Goal: Task Accomplishment & Management: Use online tool/utility

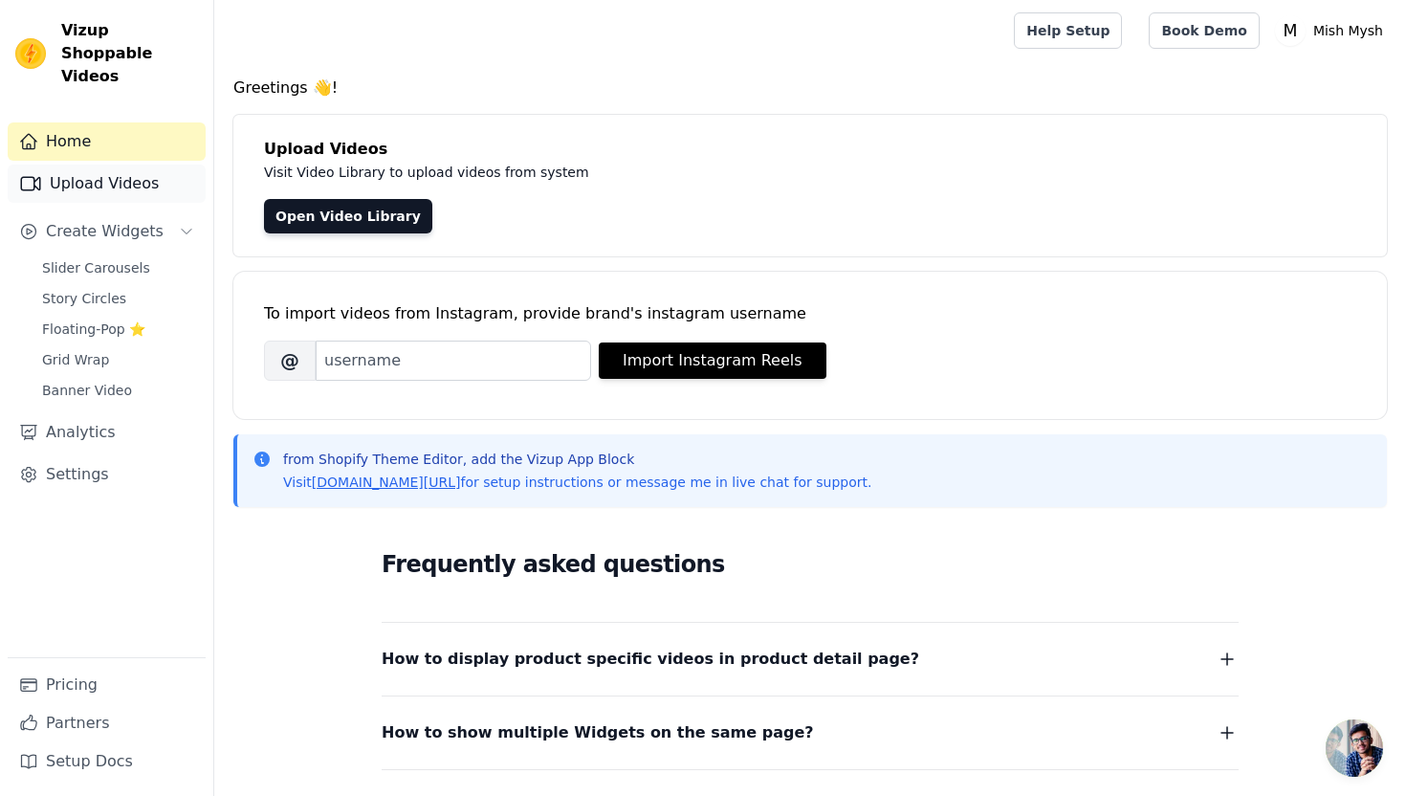
click at [128, 164] on link "Upload Videos" at bounding box center [107, 183] width 198 height 38
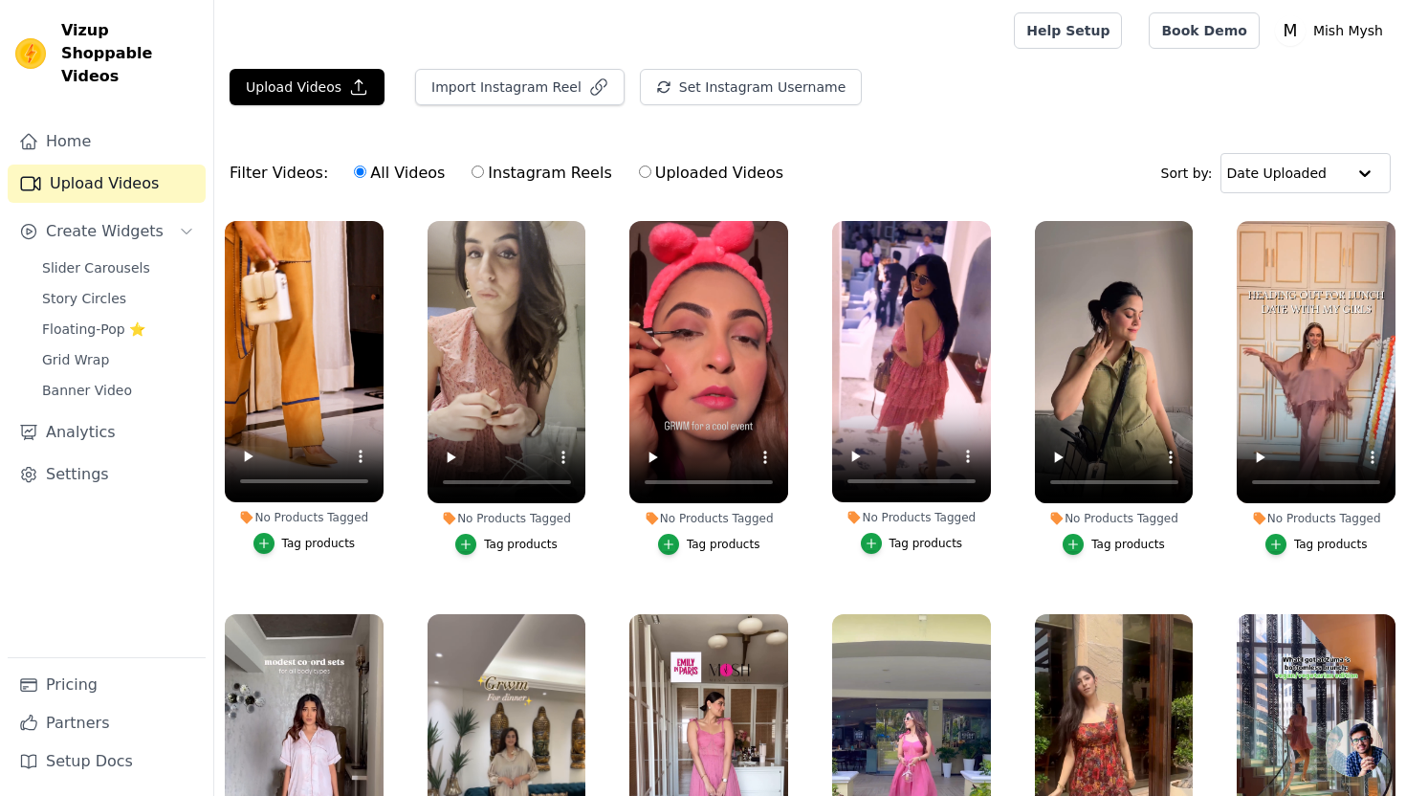
click at [323, 540] on div "Tag products" at bounding box center [319, 543] width 74 height 15
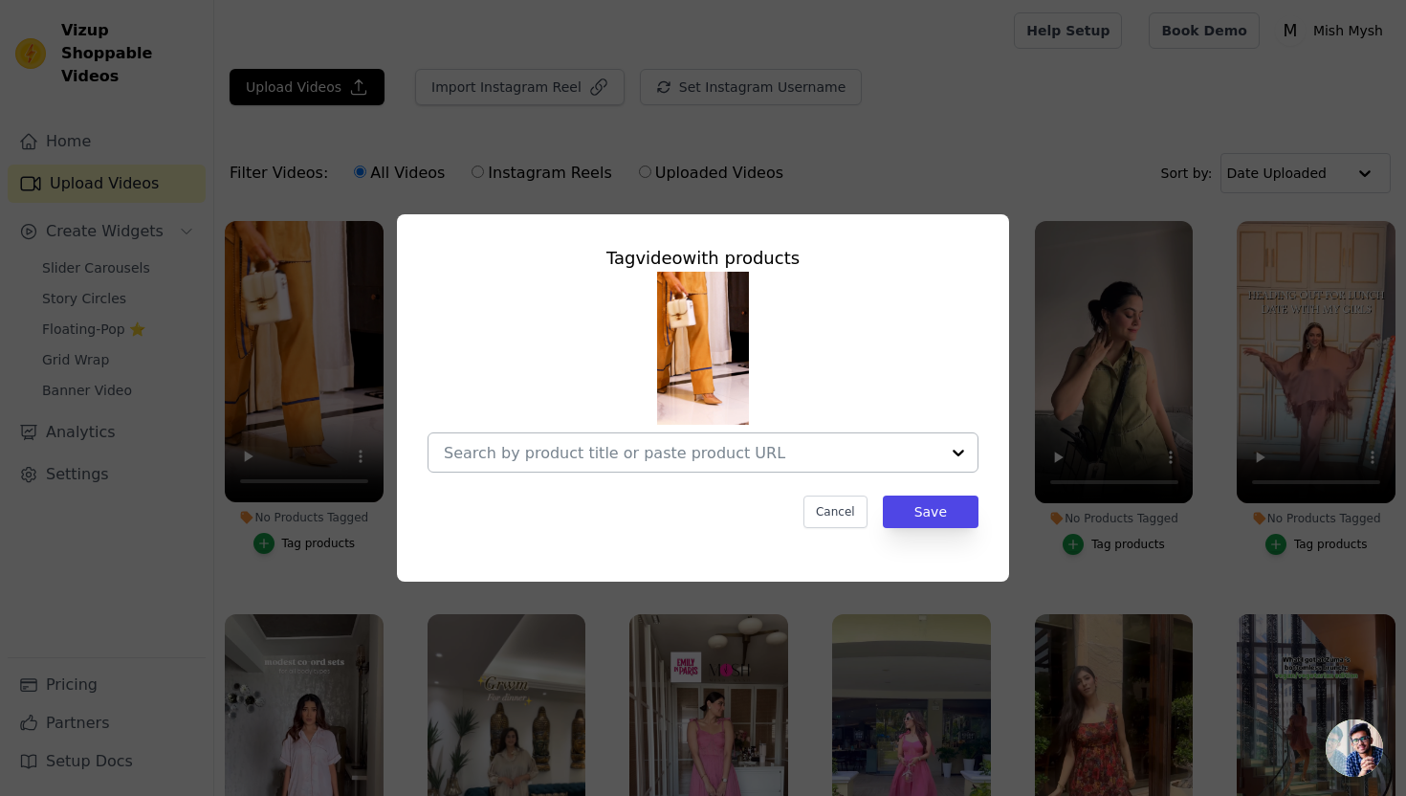
click at [645, 436] on div at bounding box center [691, 452] width 495 height 38
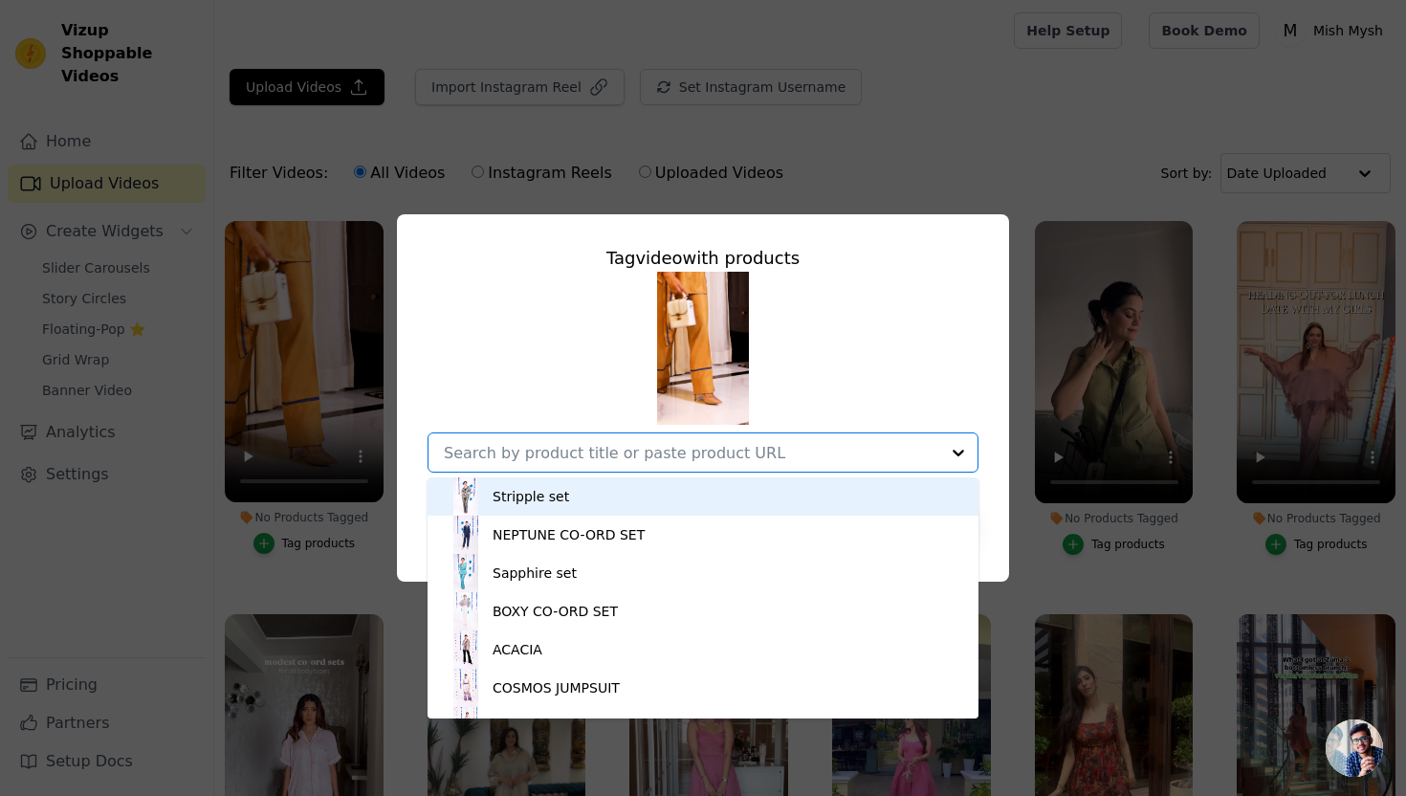
paste input "Barbie dress"
type input "Barbie dress"
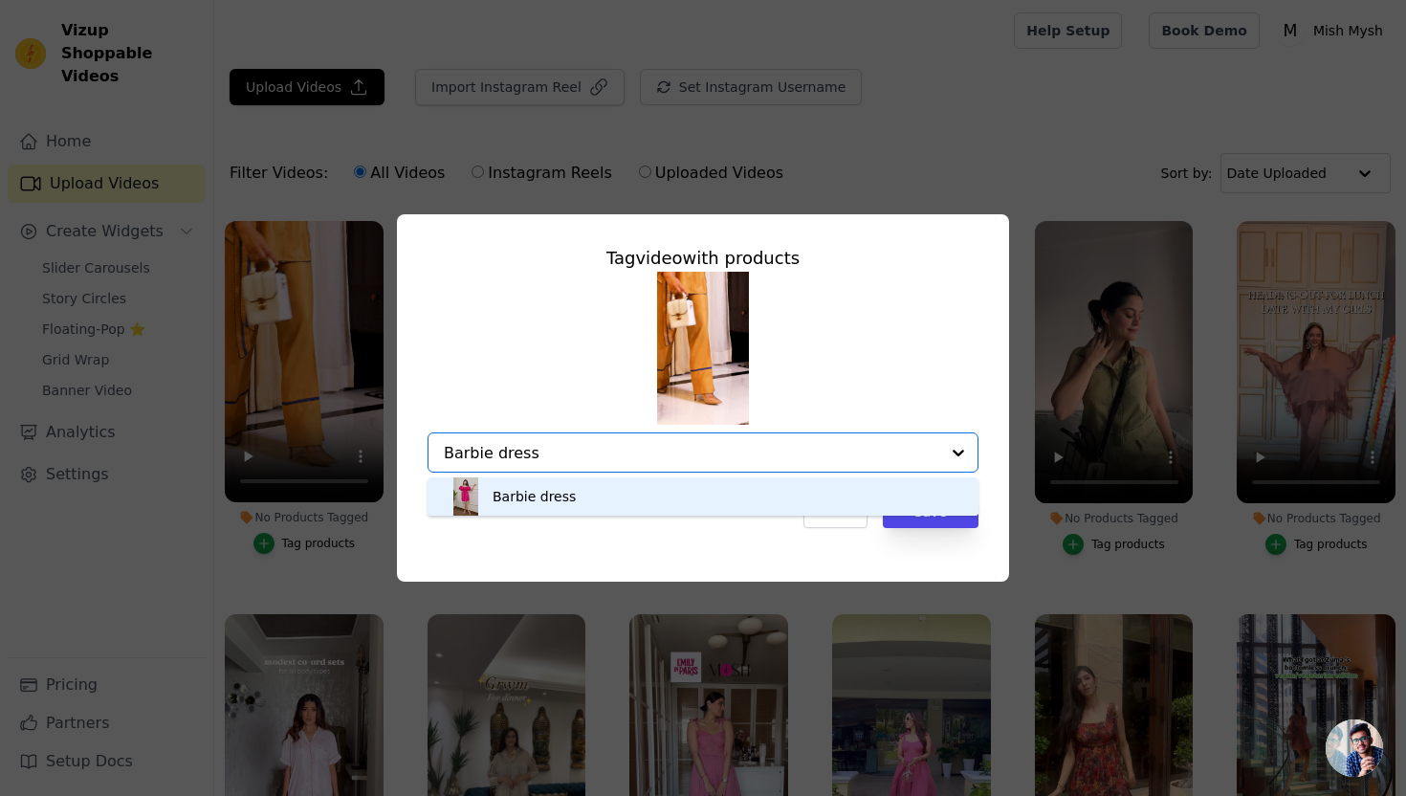
click at [570, 495] on div "Barbie dress" at bounding box center [703, 496] width 513 height 38
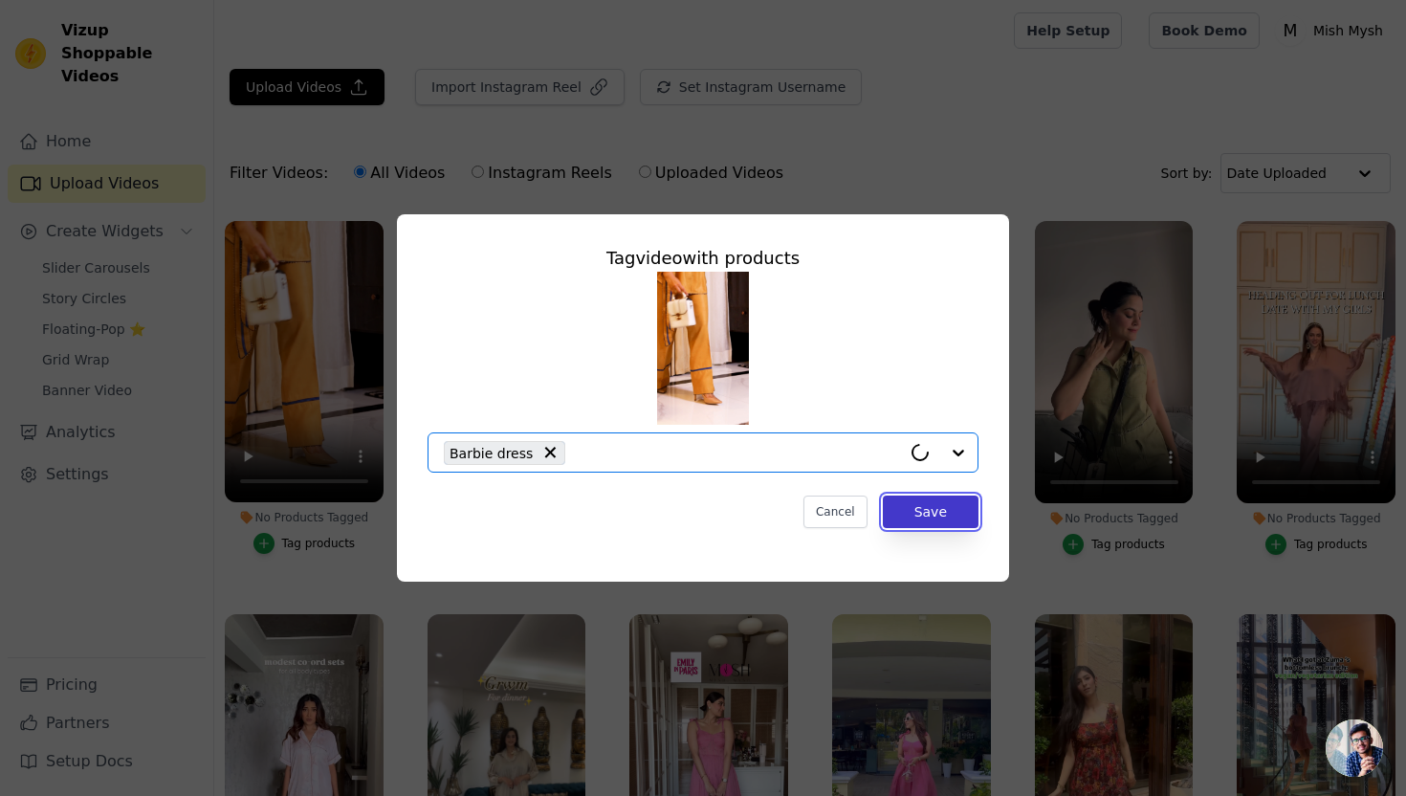
click at [927, 512] on button "Save" at bounding box center [931, 511] width 96 height 33
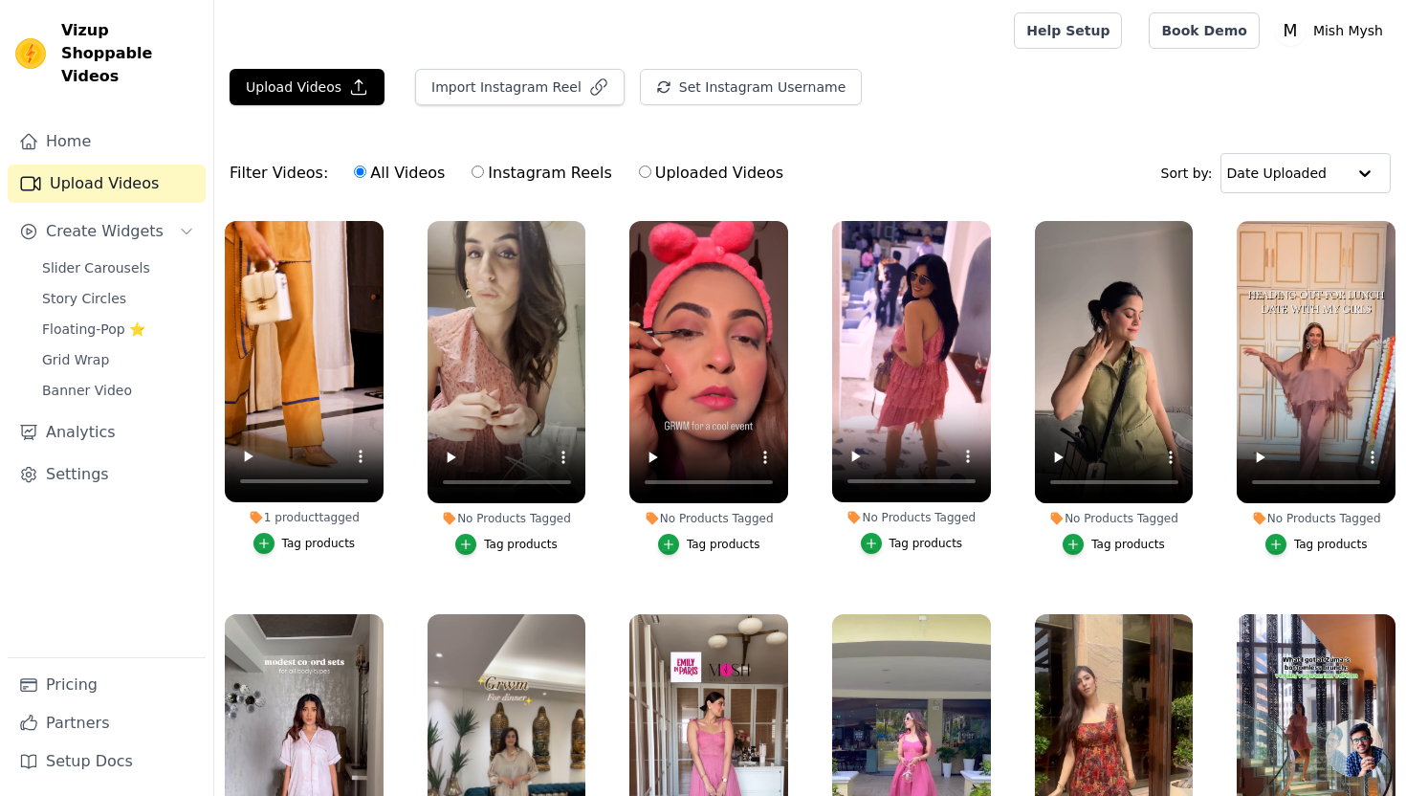
click at [703, 545] on div "Tag products" at bounding box center [724, 544] width 74 height 15
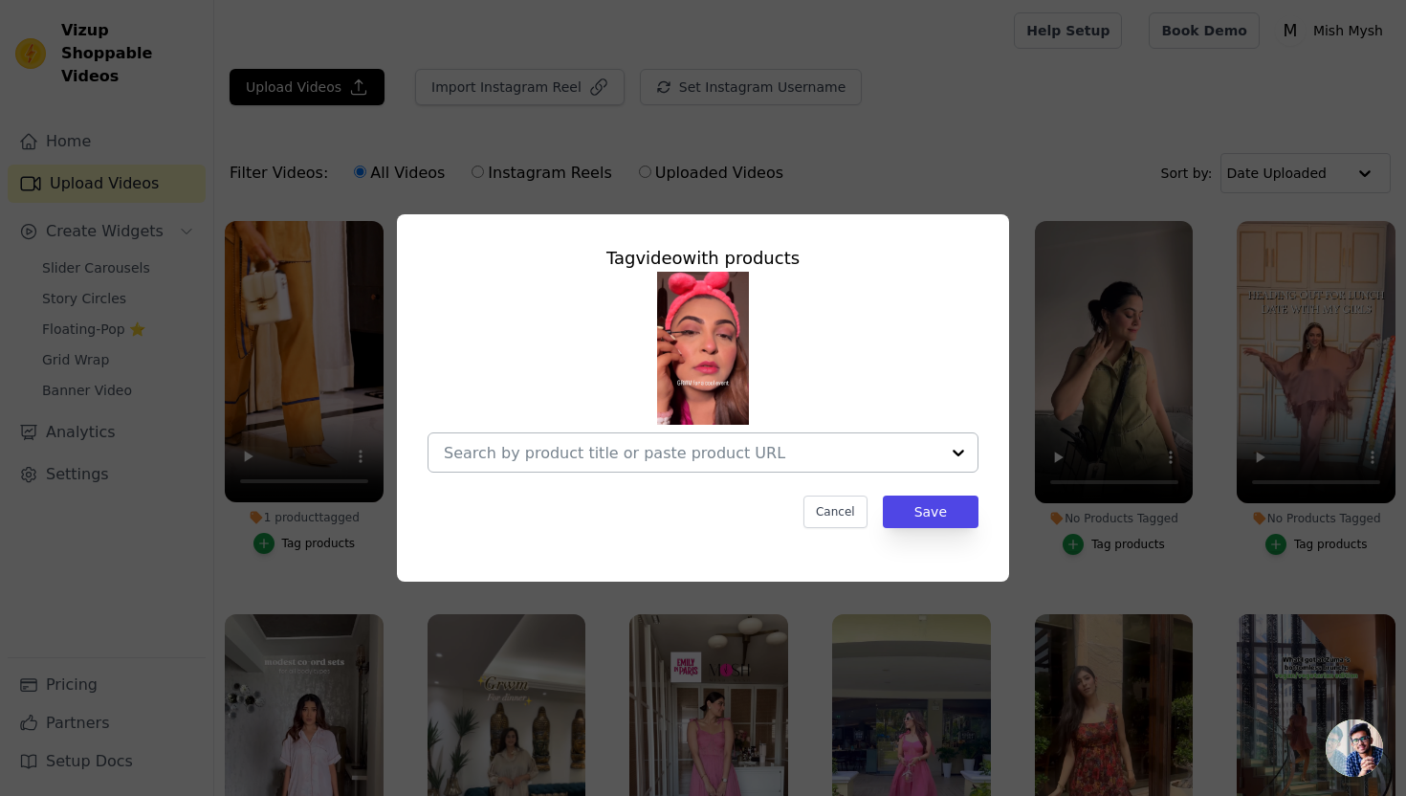
click at [730, 455] on input "No Products Tagged Tag video with products Cancel Save Tag products" at bounding box center [691, 453] width 495 height 18
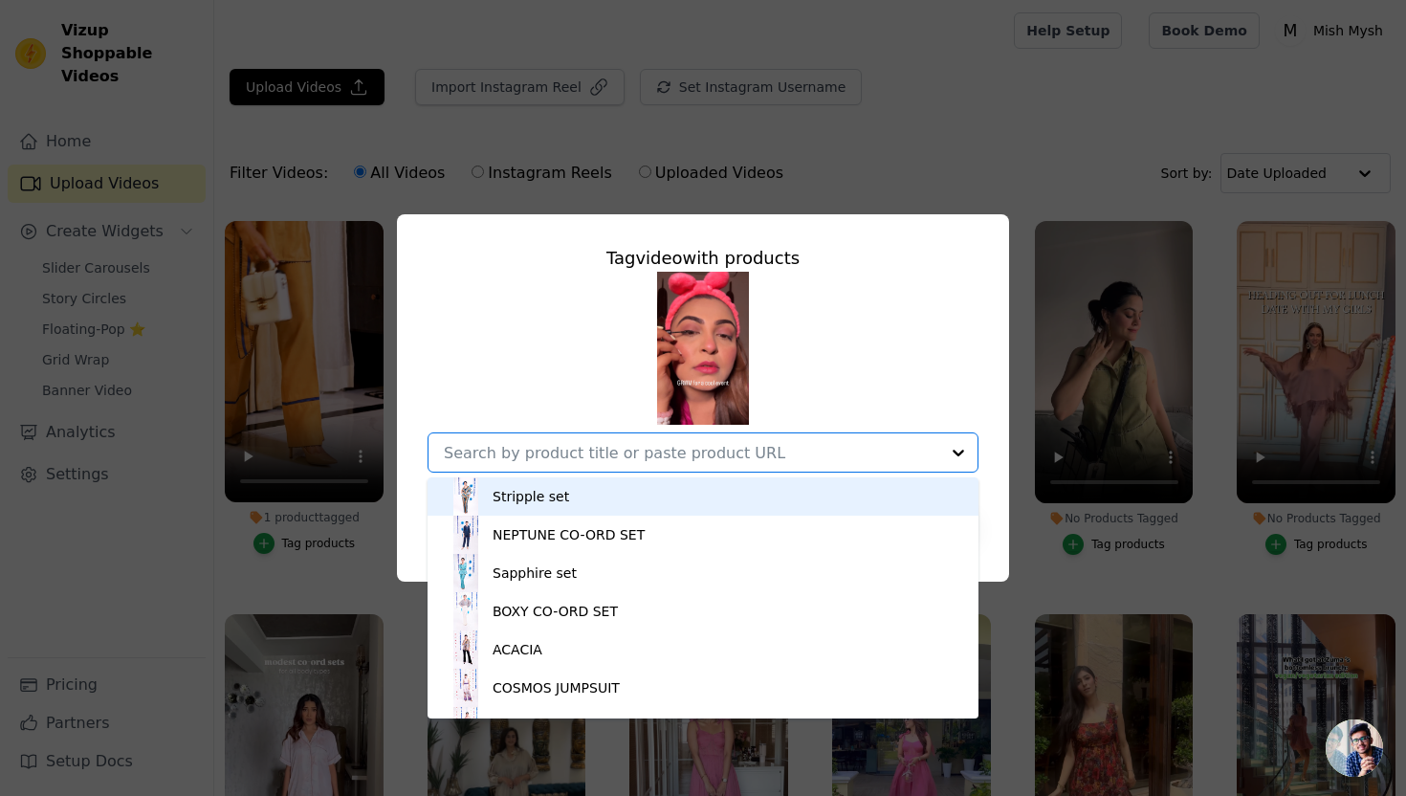
paste input "Apatite set"
type input "Apatite set"
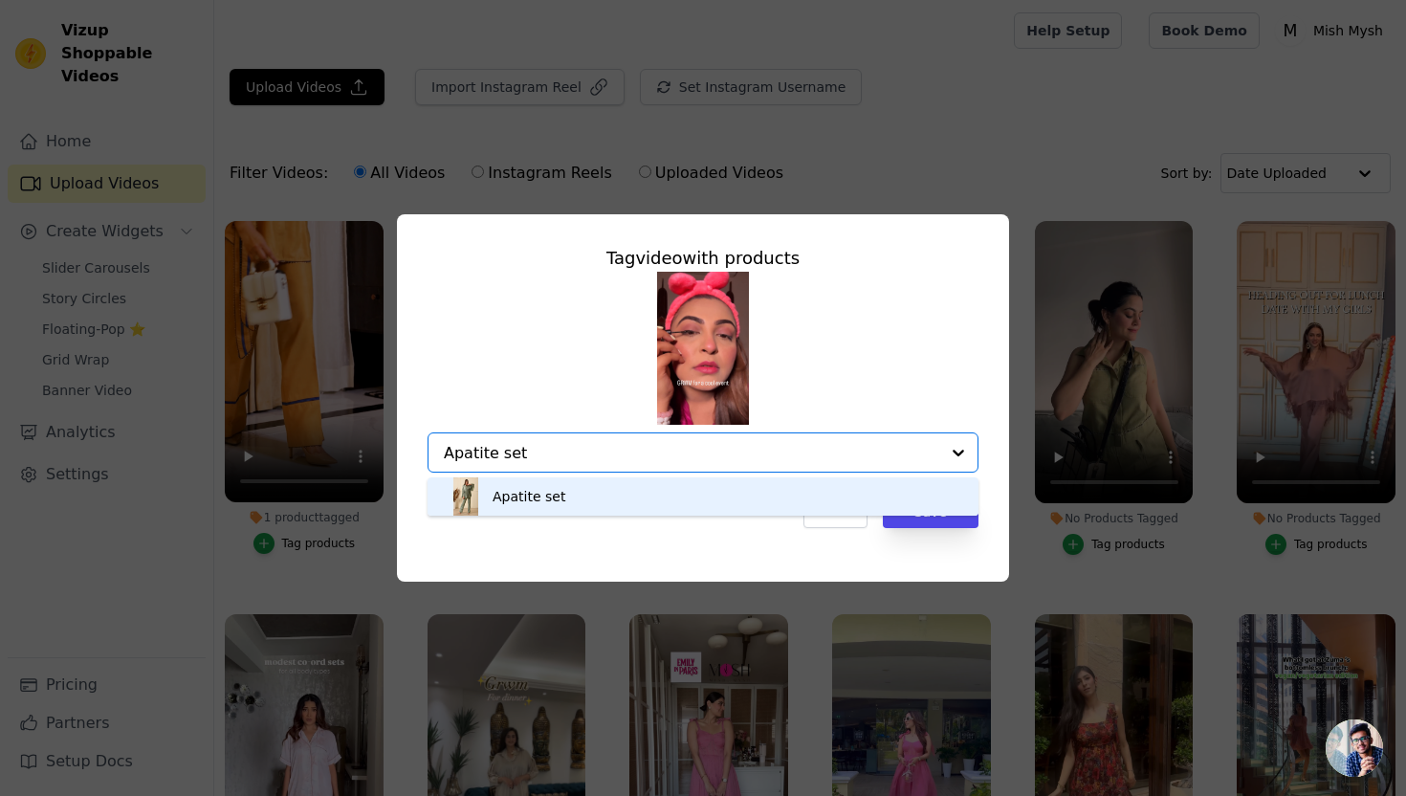
click at [563, 495] on div "Apatite set" at bounding box center [703, 496] width 513 height 38
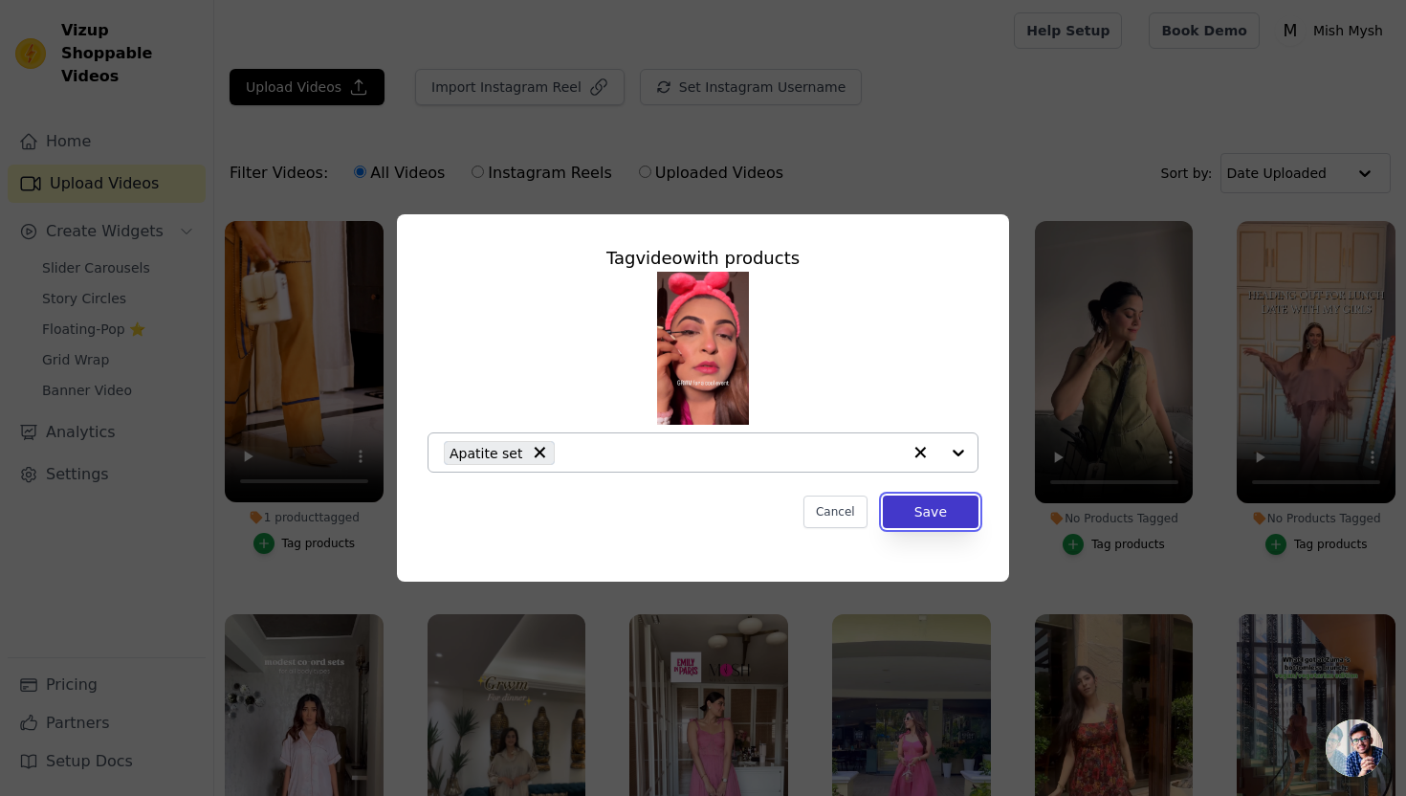
click at [943, 514] on button "Save" at bounding box center [931, 511] width 96 height 33
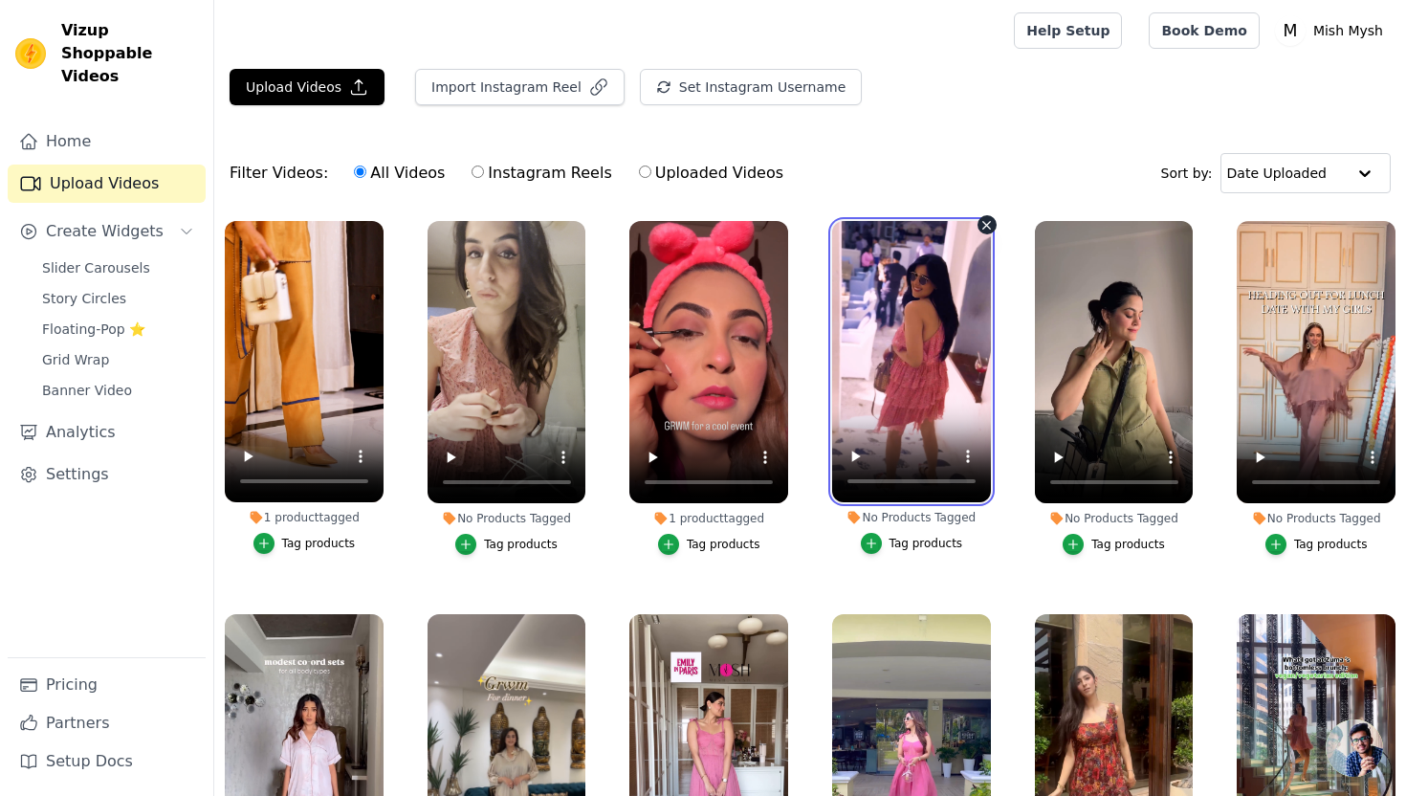
click at [831, 480] on label "No Products Tagged Tag products" at bounding box center [911, 391] width 161 height 342
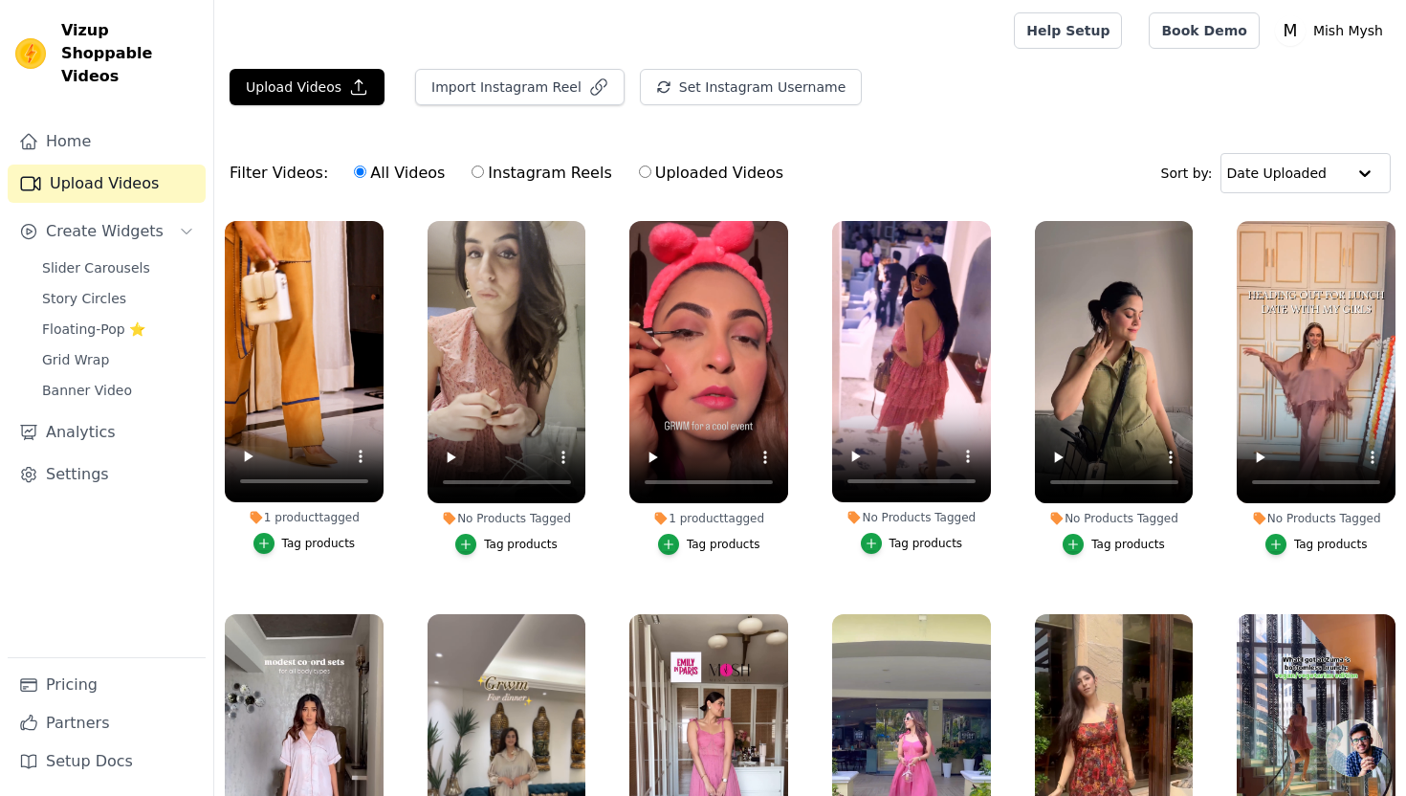
click at [909, 547] on div "Tag products" at bounding box center [926, 543] width 74 height 15
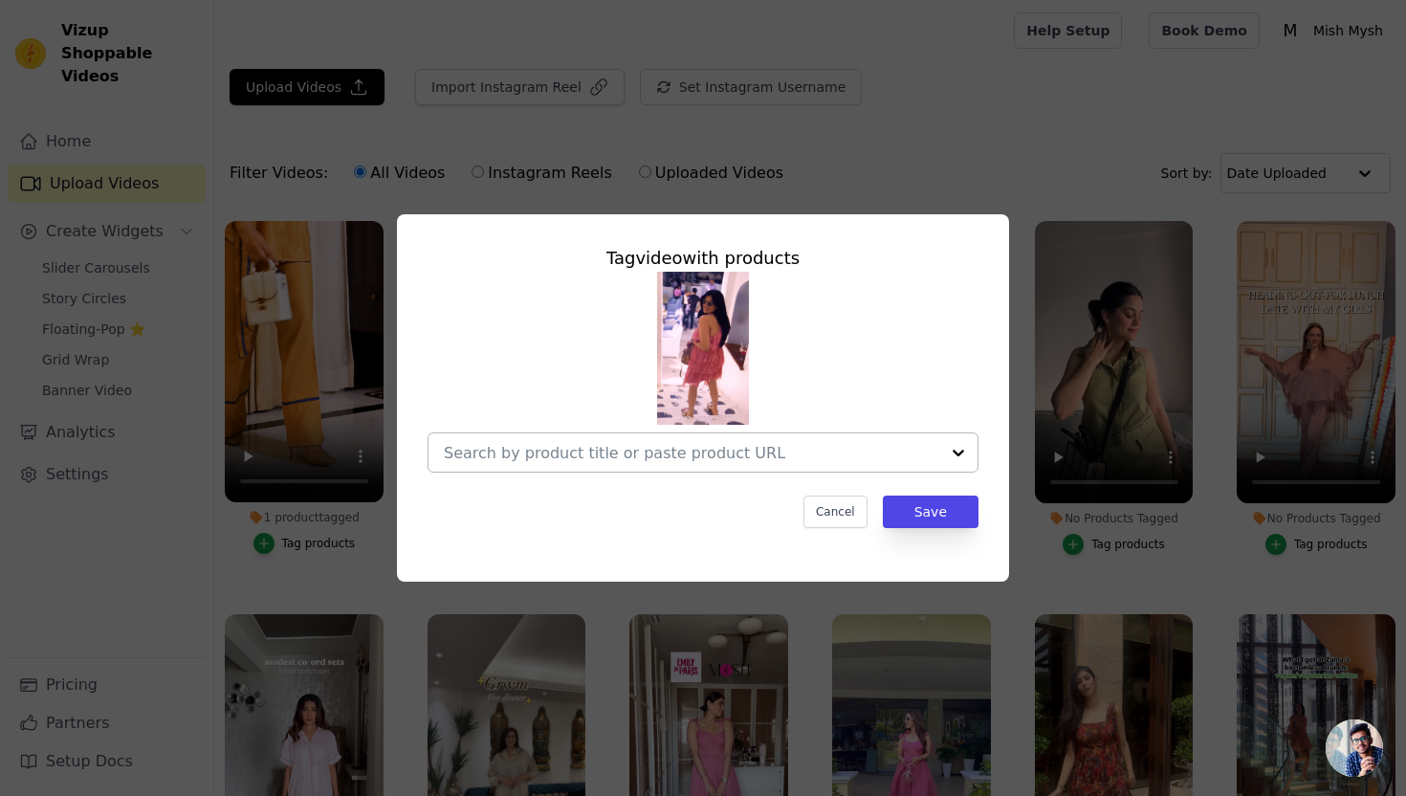
click at [685, 447] on input "No Products Tagged Tag video with products Cancel Save Tag products" at bounding box center [691, 453] width 495 height 18
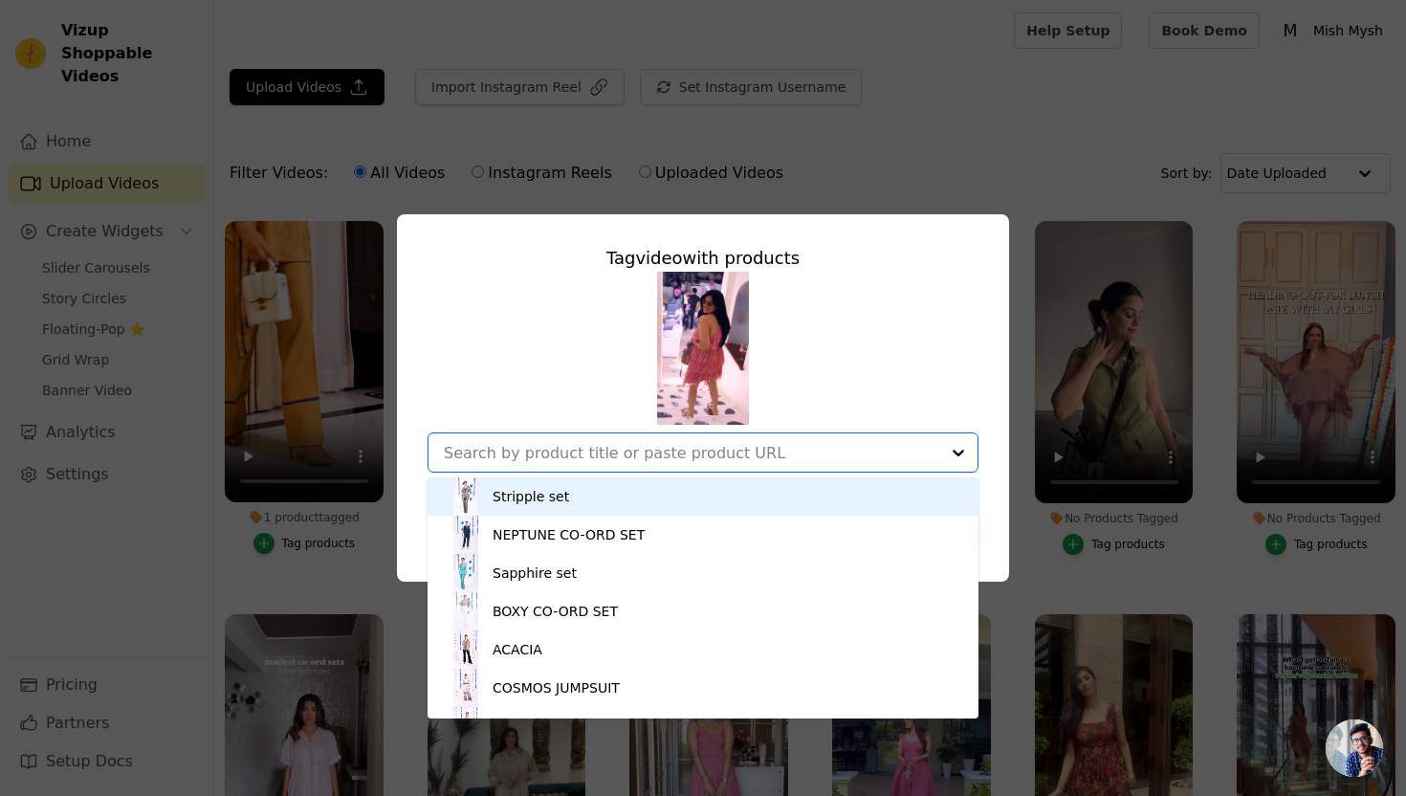
paste input "panache"
type input "panache"
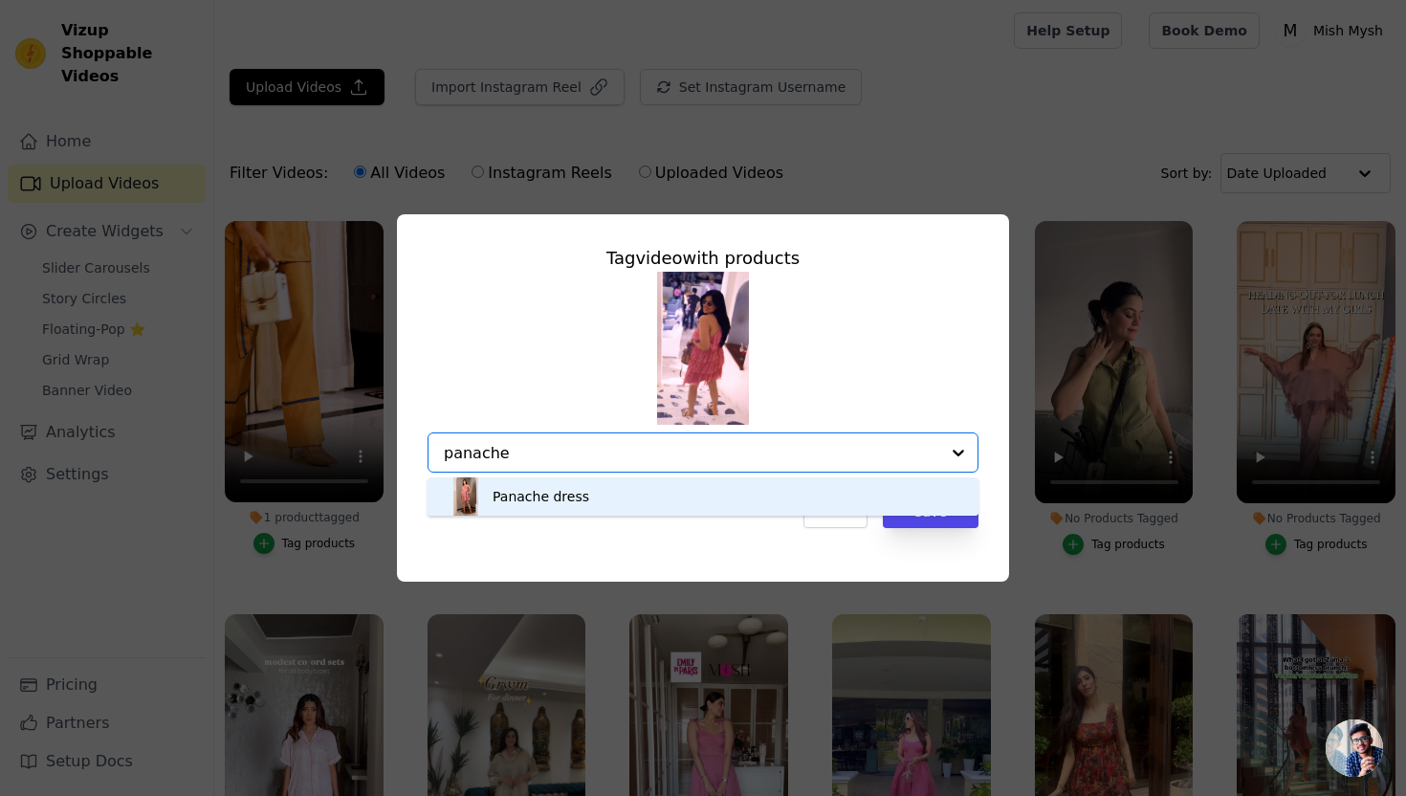
click at [557, 493] on div "Panache dress" at bounding box center [541, 496] width 97 height 19
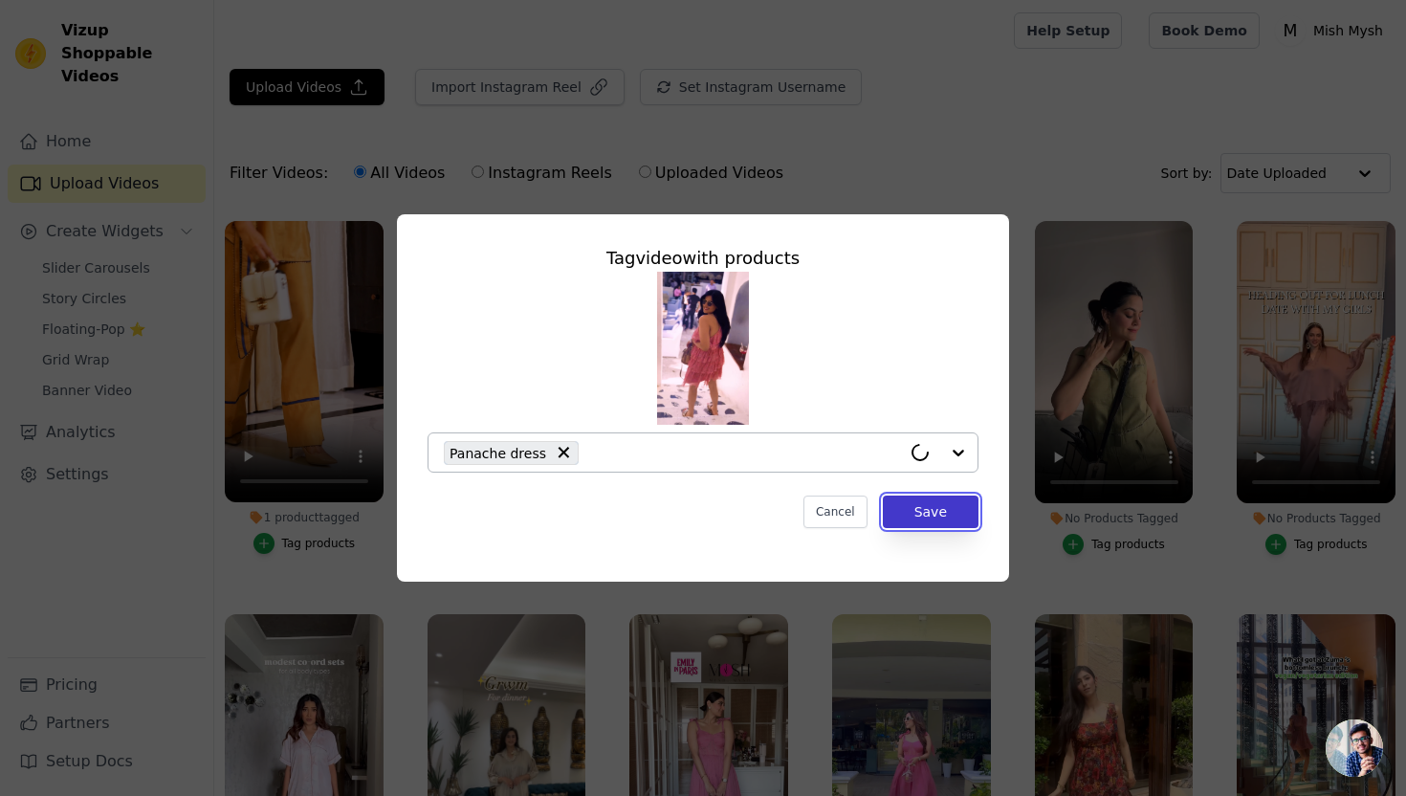
click at [926, 508] on button "Save" at bounding box center [931, 511] width 96 height 33
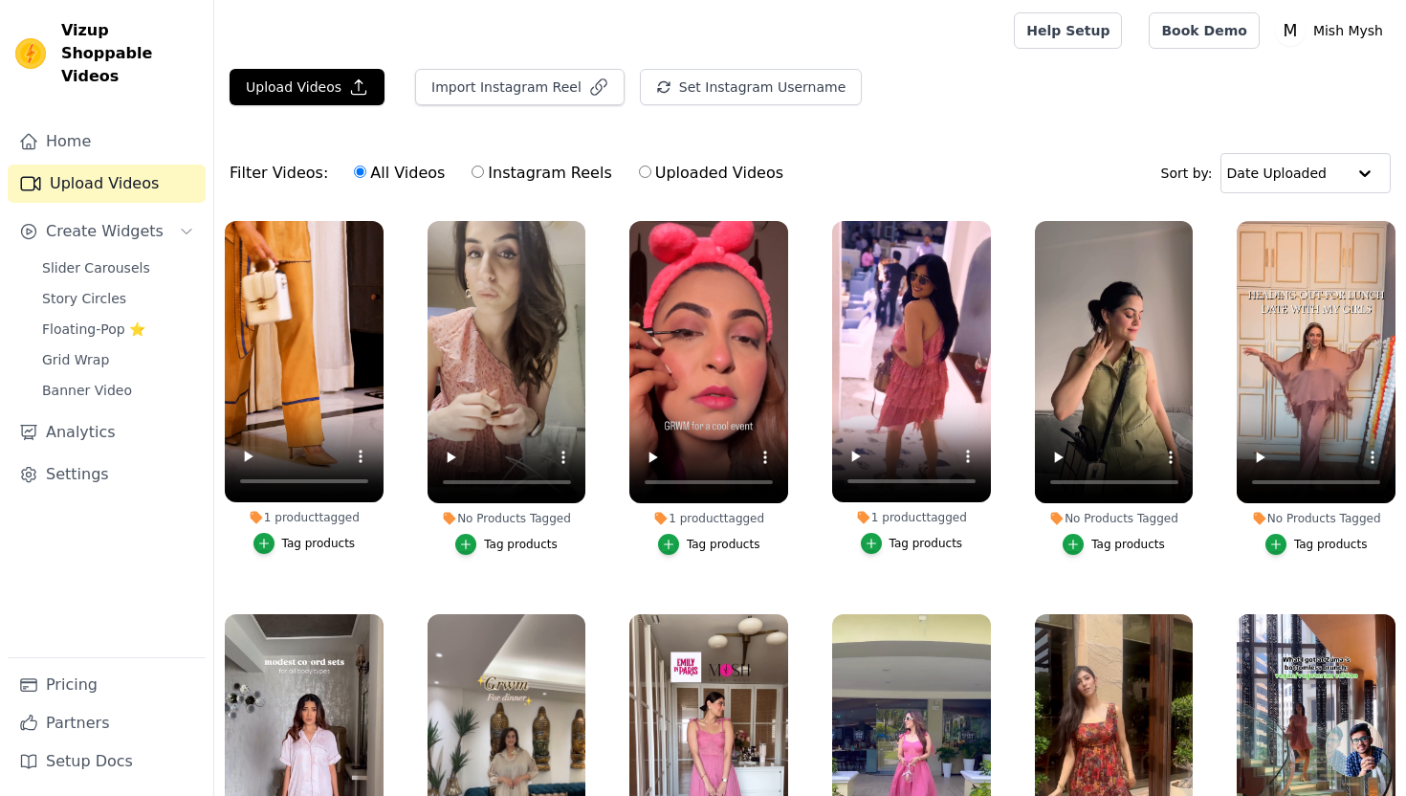
click at [1294, 545] on button "Tag products" at bounding box center [1316, 544] width 102 height 21
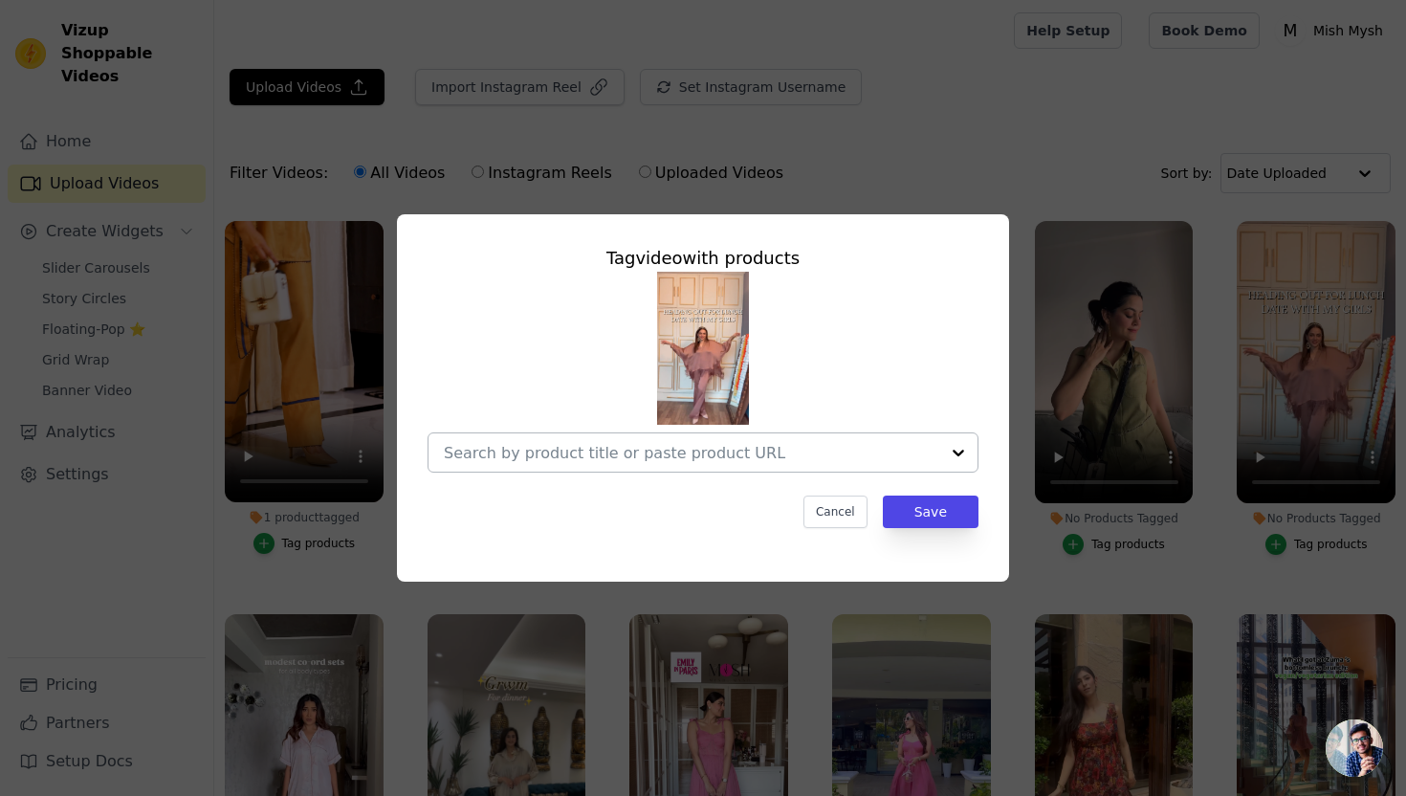
click at [771, 453] on input "No Products Tagged Tag video with products Cancel Save Tag products" at bounding box center [691, 453] width 495 height 18
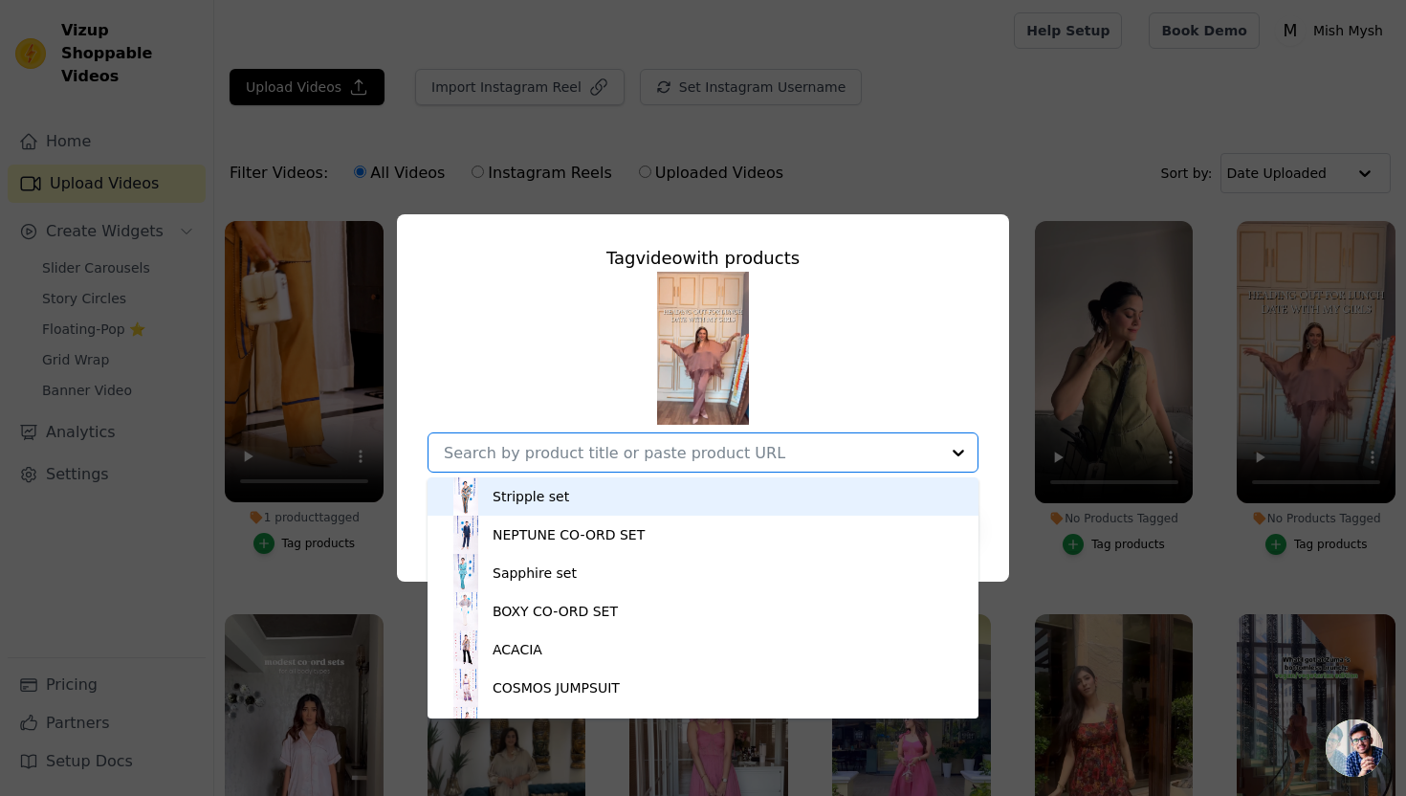
paste input "ACACIA BLAZER"
type input "ACACIA BLAZER"
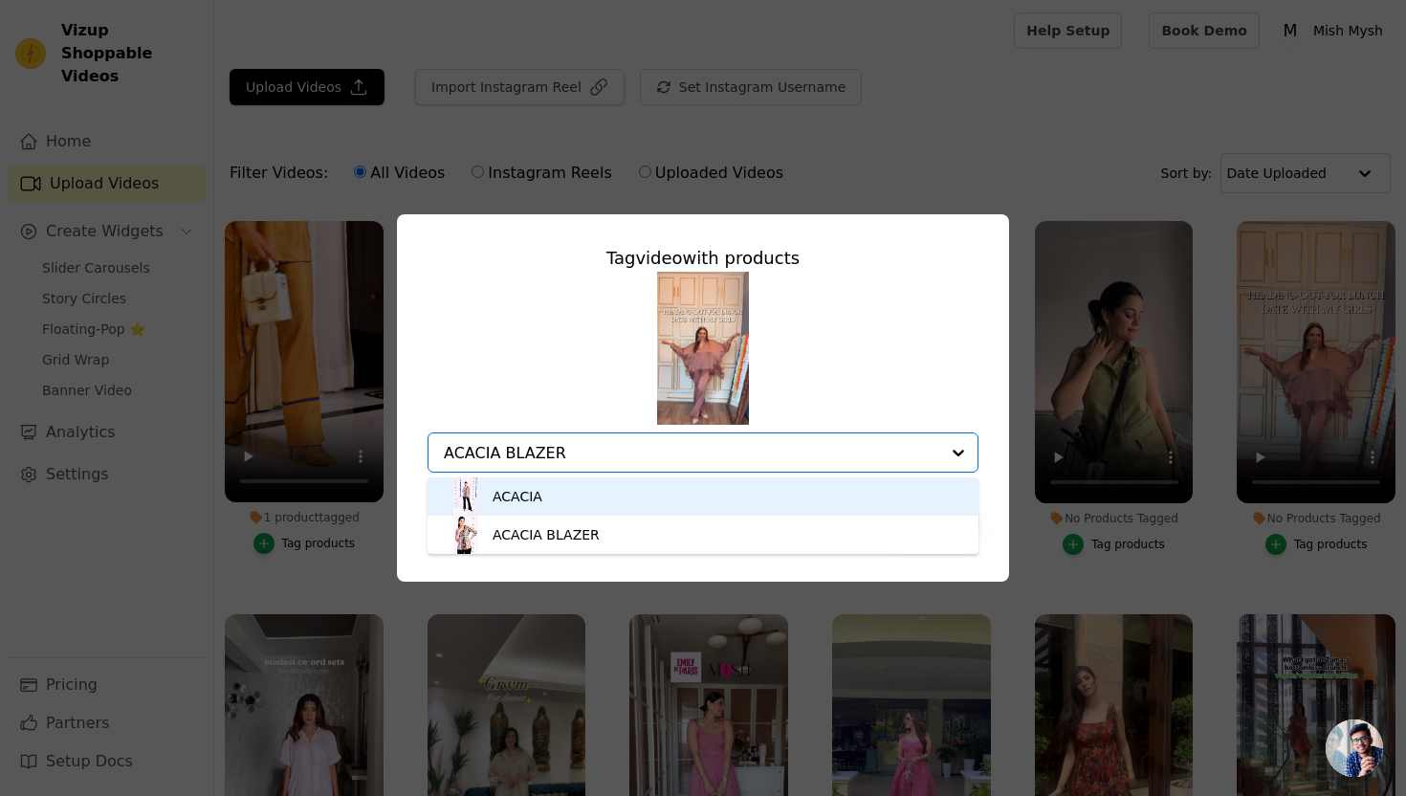
click at [601, 500] on div "ACACIA" at bounding box center [703, 496] width 513 height 38
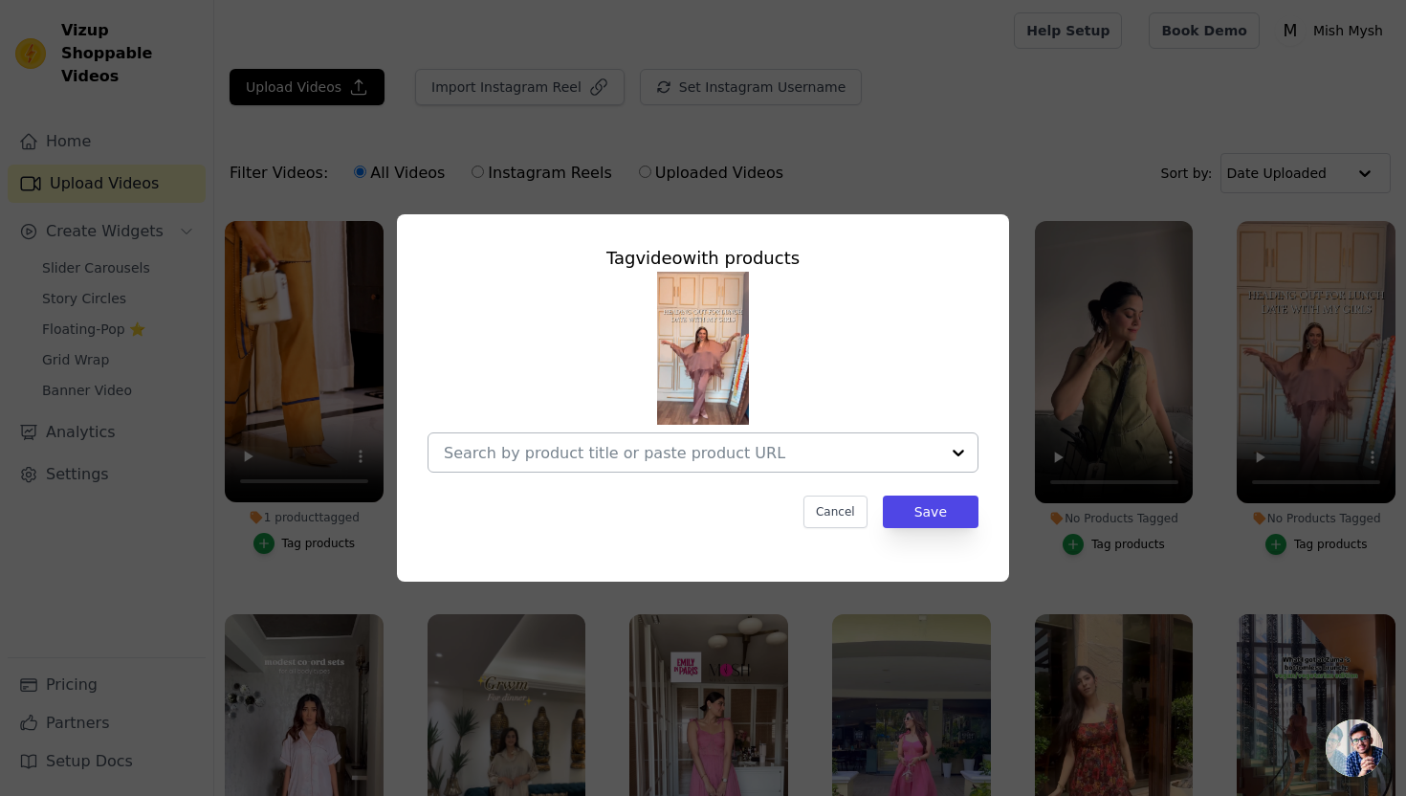
click at [554, 455] on input "No Products Tagged Tag video with products Cancel Save Tag products" at bounding box center [691, 453] width 495 height 18
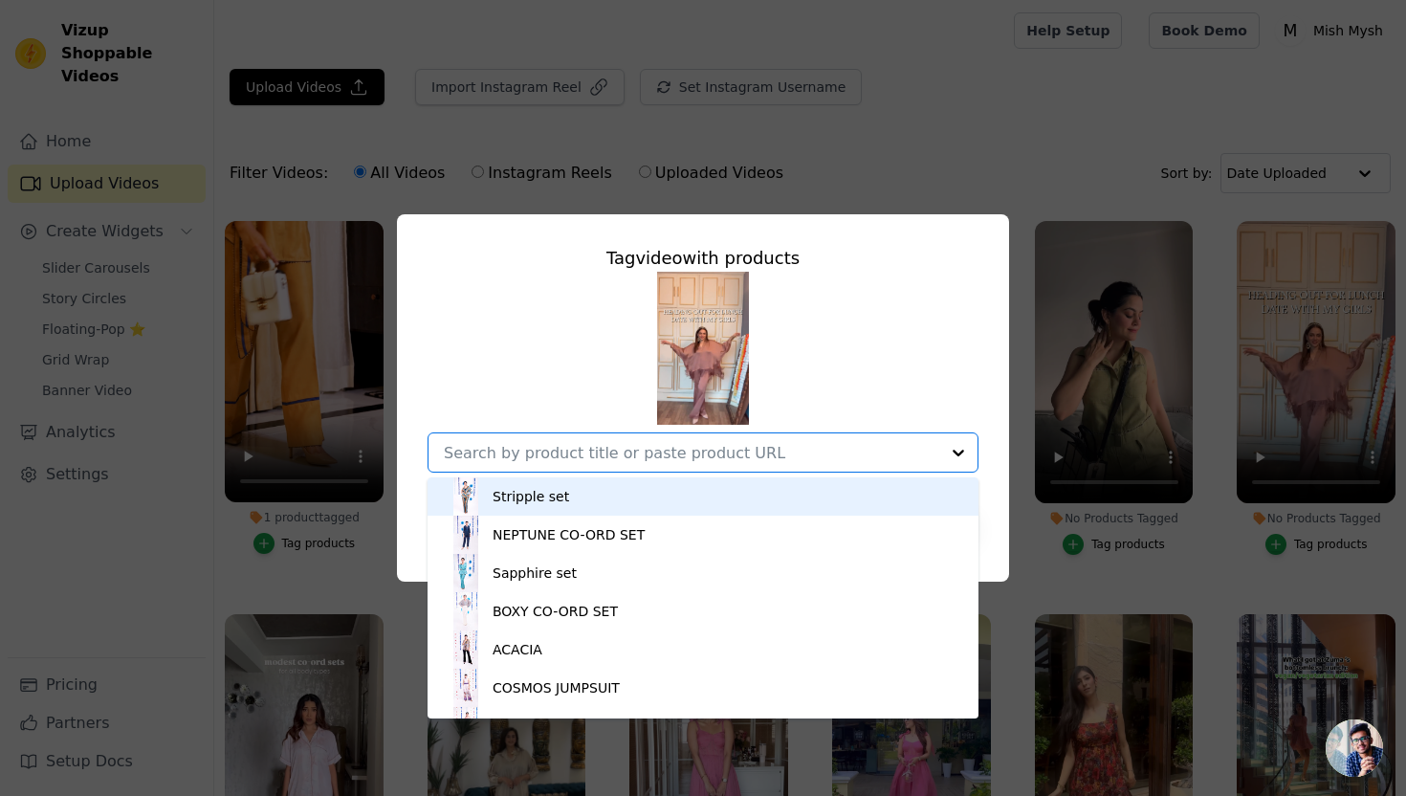
paste input "ACACIA BLAZER"
type input "ACACIA BLAZER"
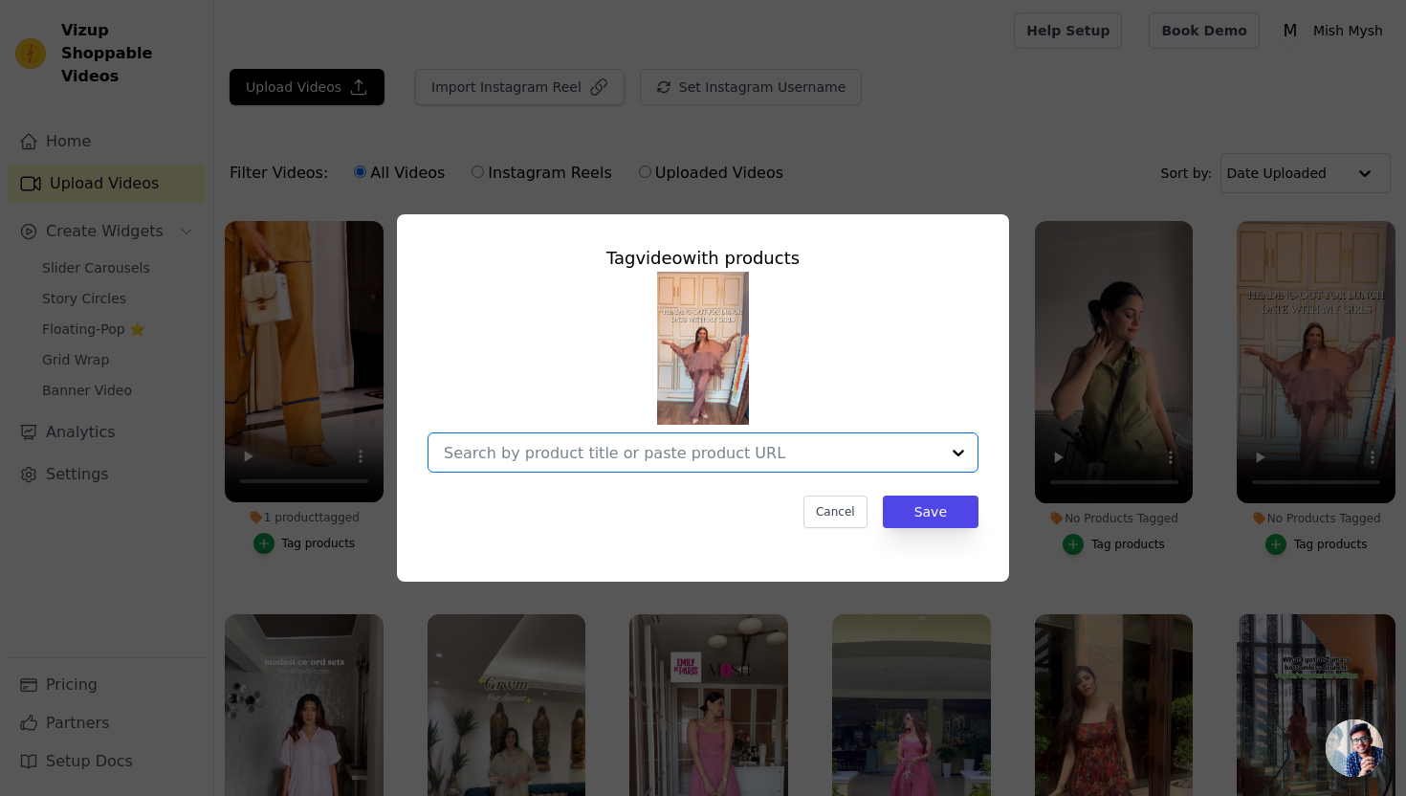
click at [554, 455] on input "No Products Tagged Tag video with products Option undefined, selected. Select i…" at bounding box center [691, 453] width 495 height 18
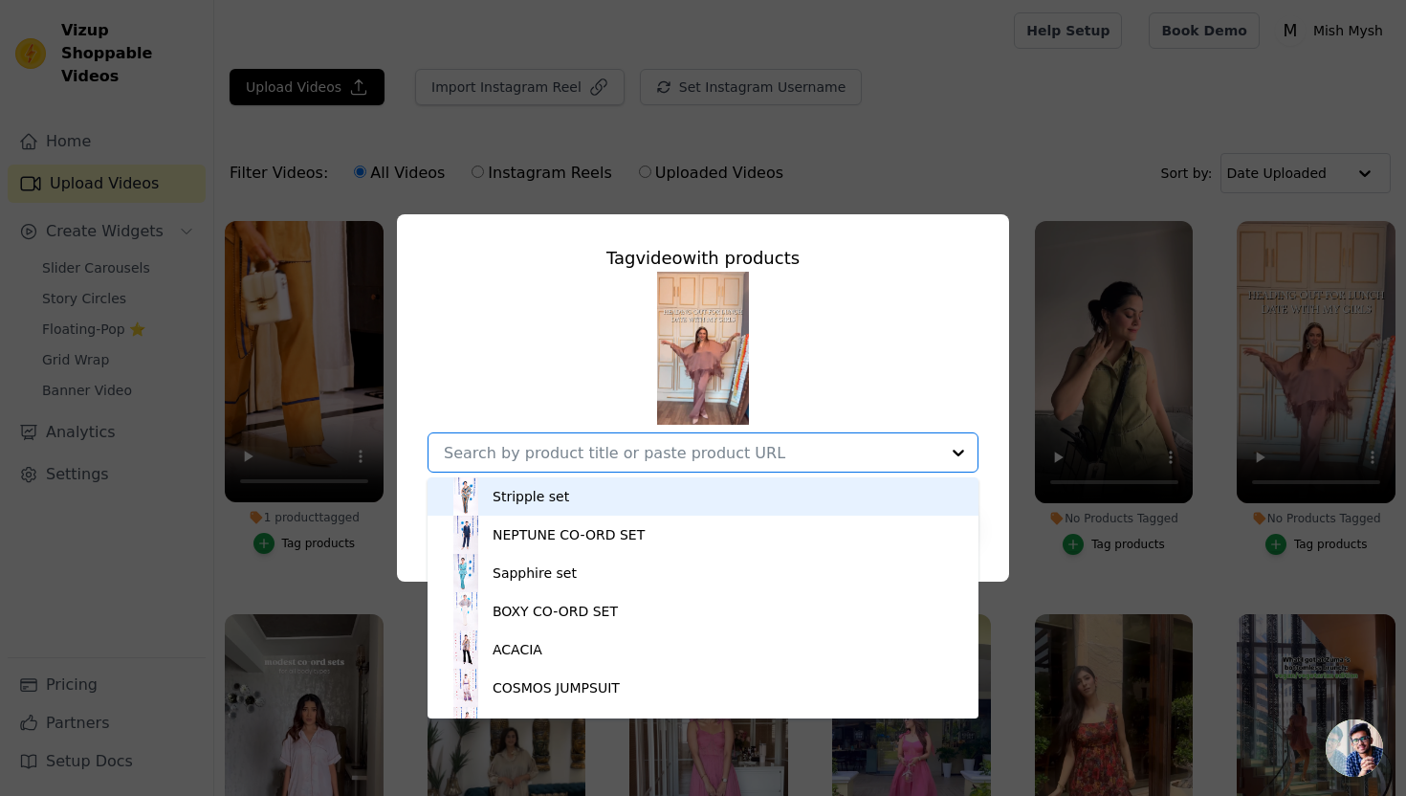
paste input "ACACIA BLAZER"
type input "ACACIA BLAZER"
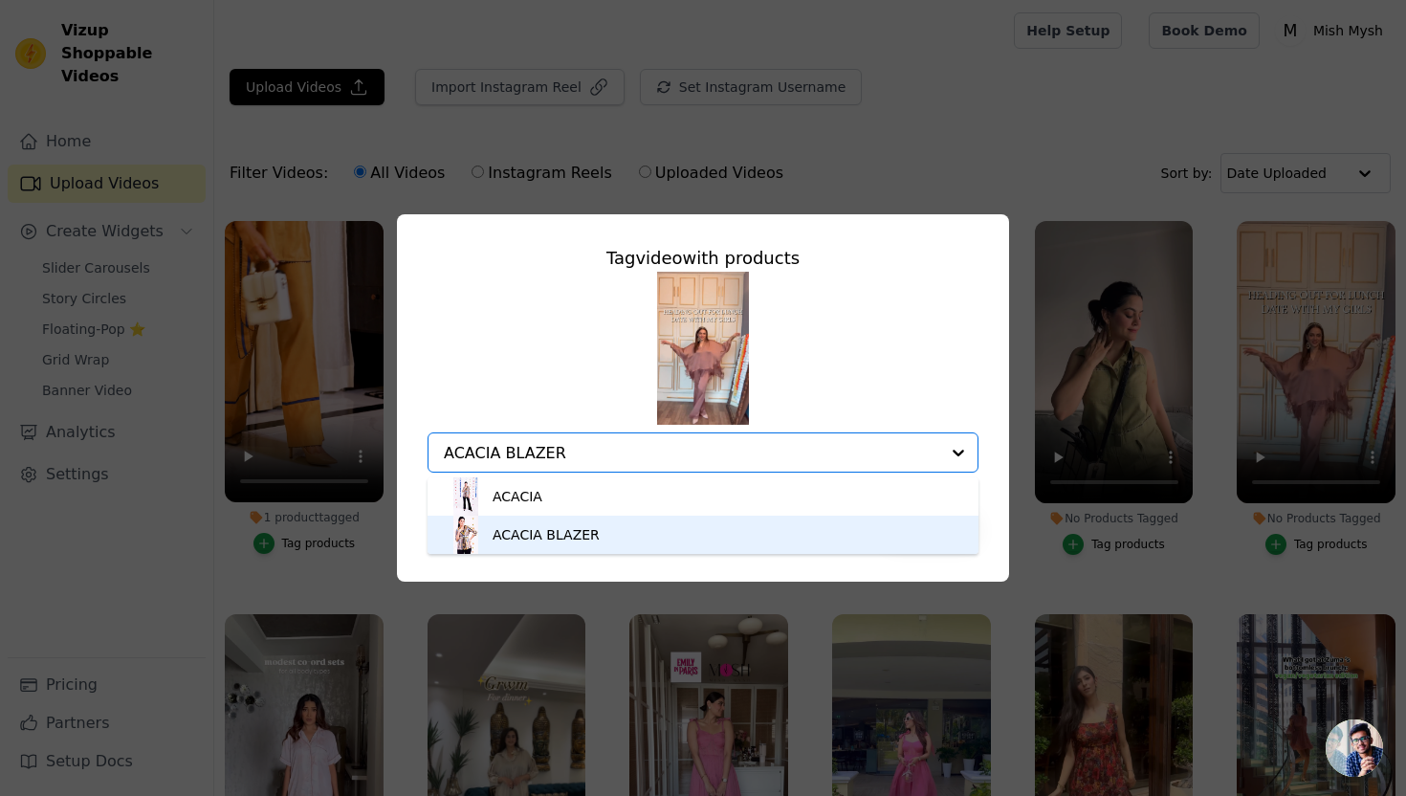
click at [576, 534] on div "ACACIA BLAZER" at bounding box center [546, 534] width 107 height 19
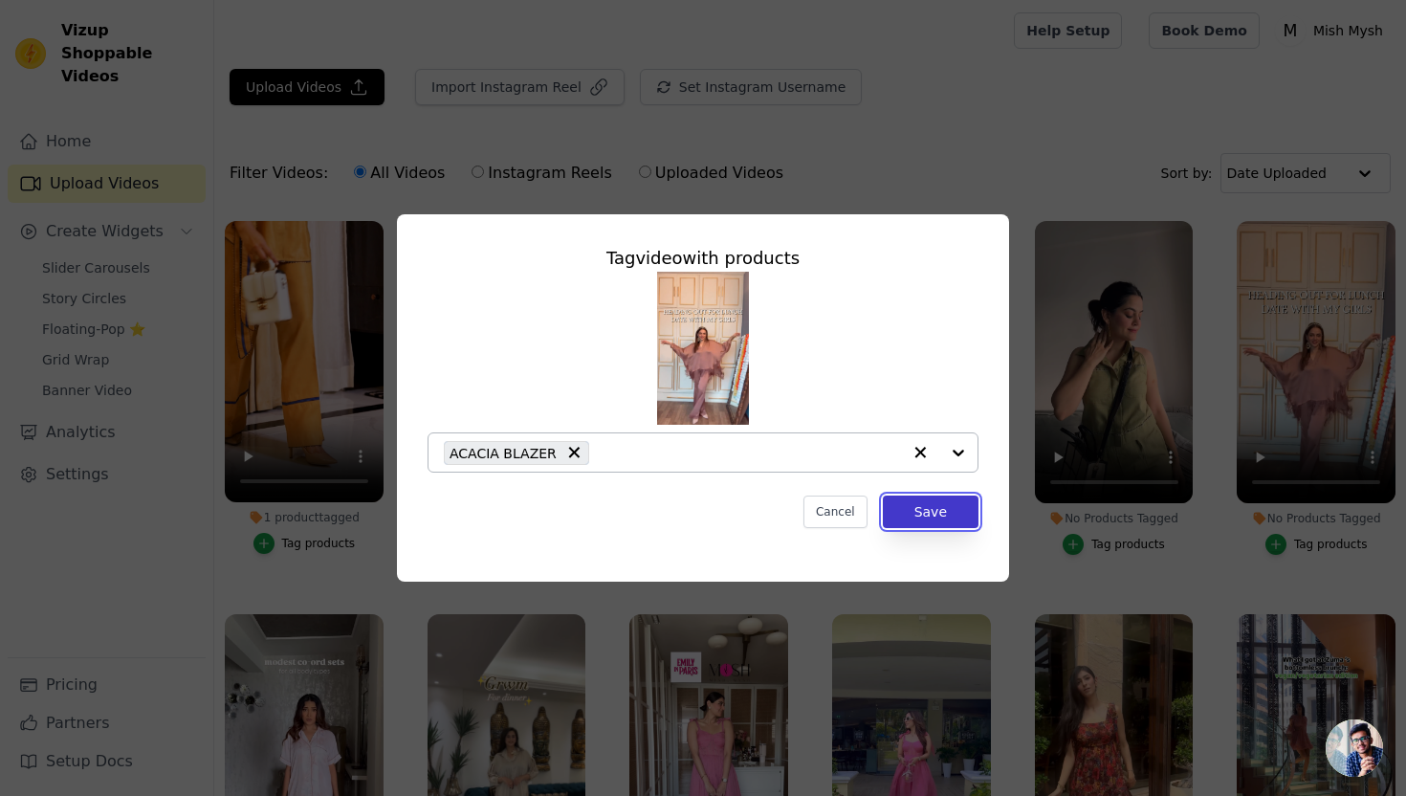
click at [931, 513] on button "Save" at bounding box center [931, 511] width 96 height 33
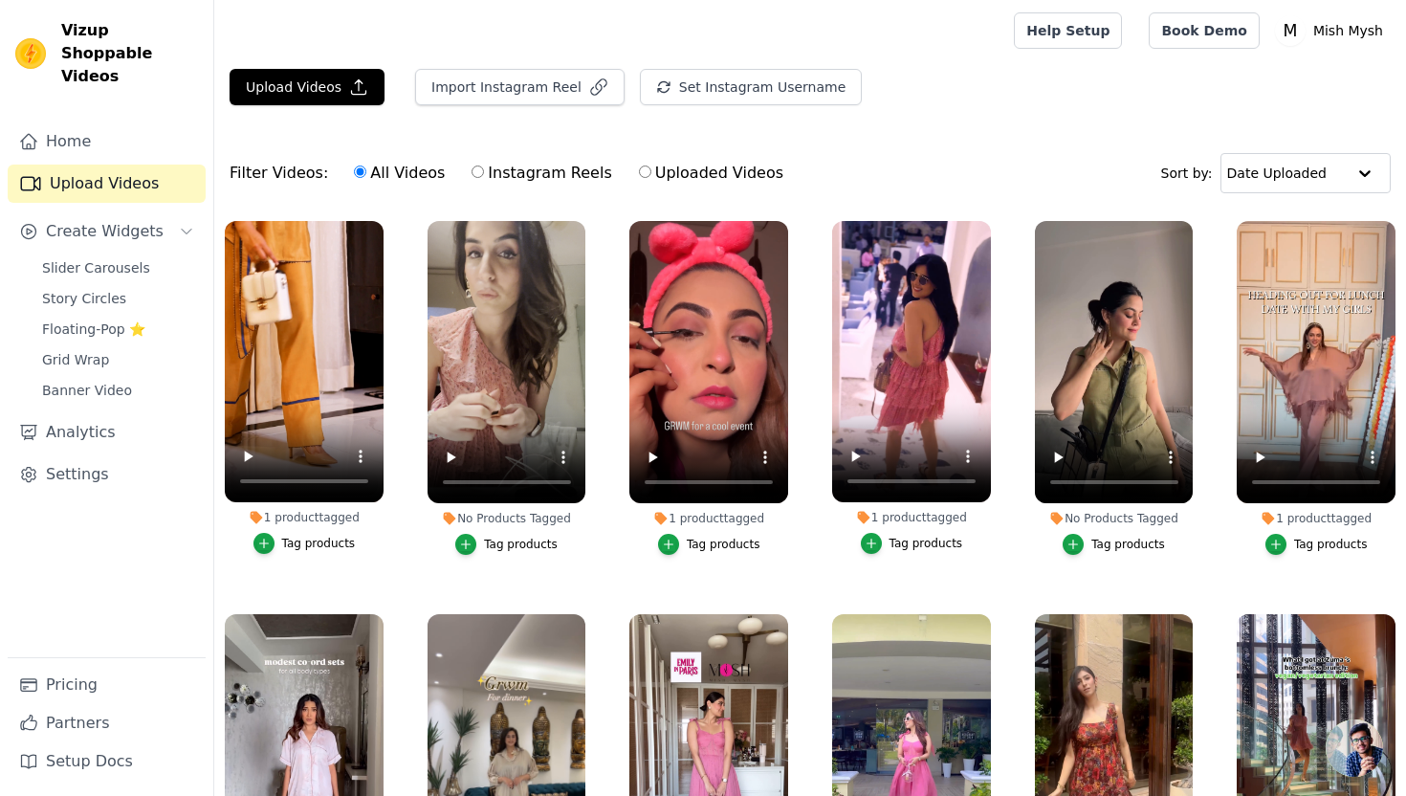
click at [1309, 540] on div "Tag products" at bounding box center [1331, 544] width 74 height 15
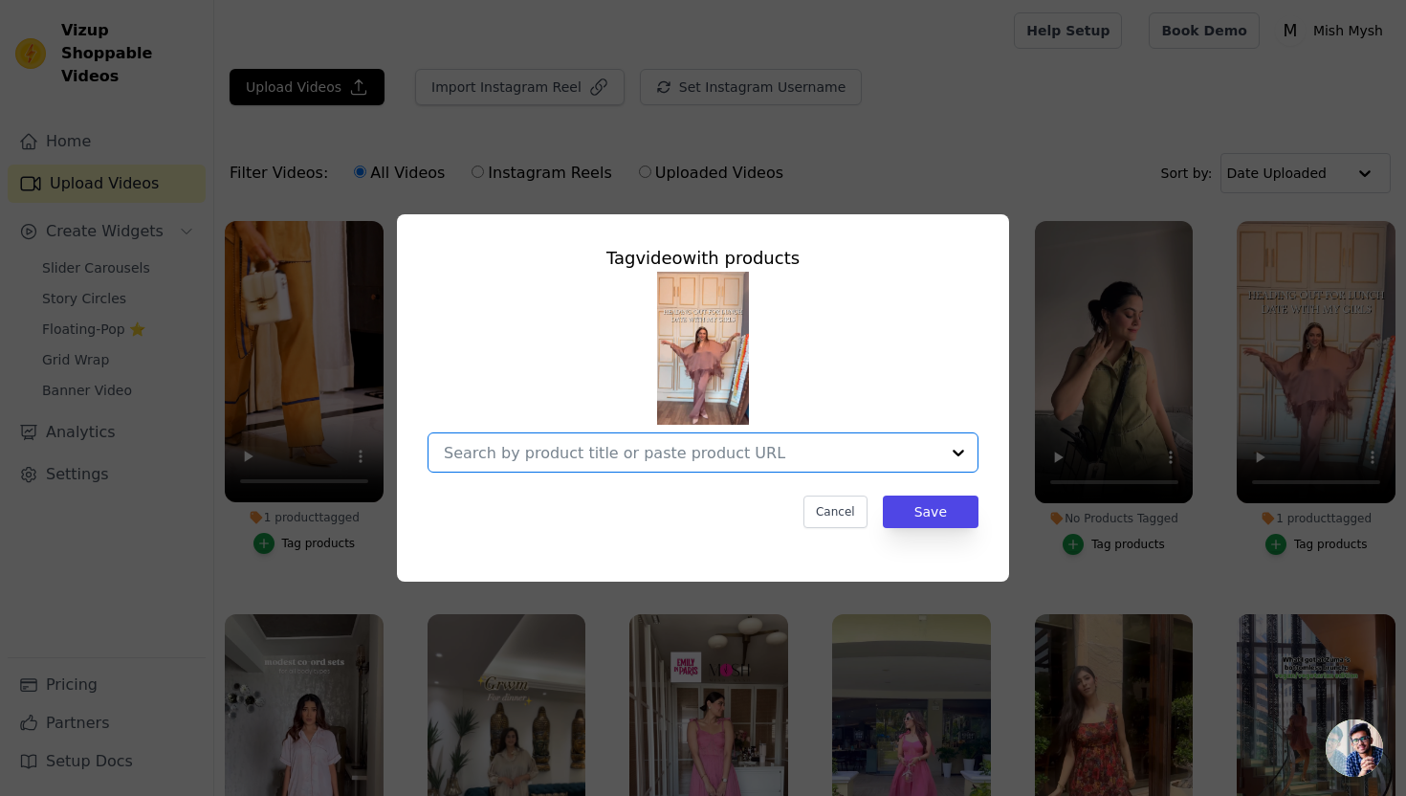
click at [593, 449] on input "1 product tagged Tag video with products Option undefined, selected. Select is …" at bounding box center [691, 453] width 495 height 18
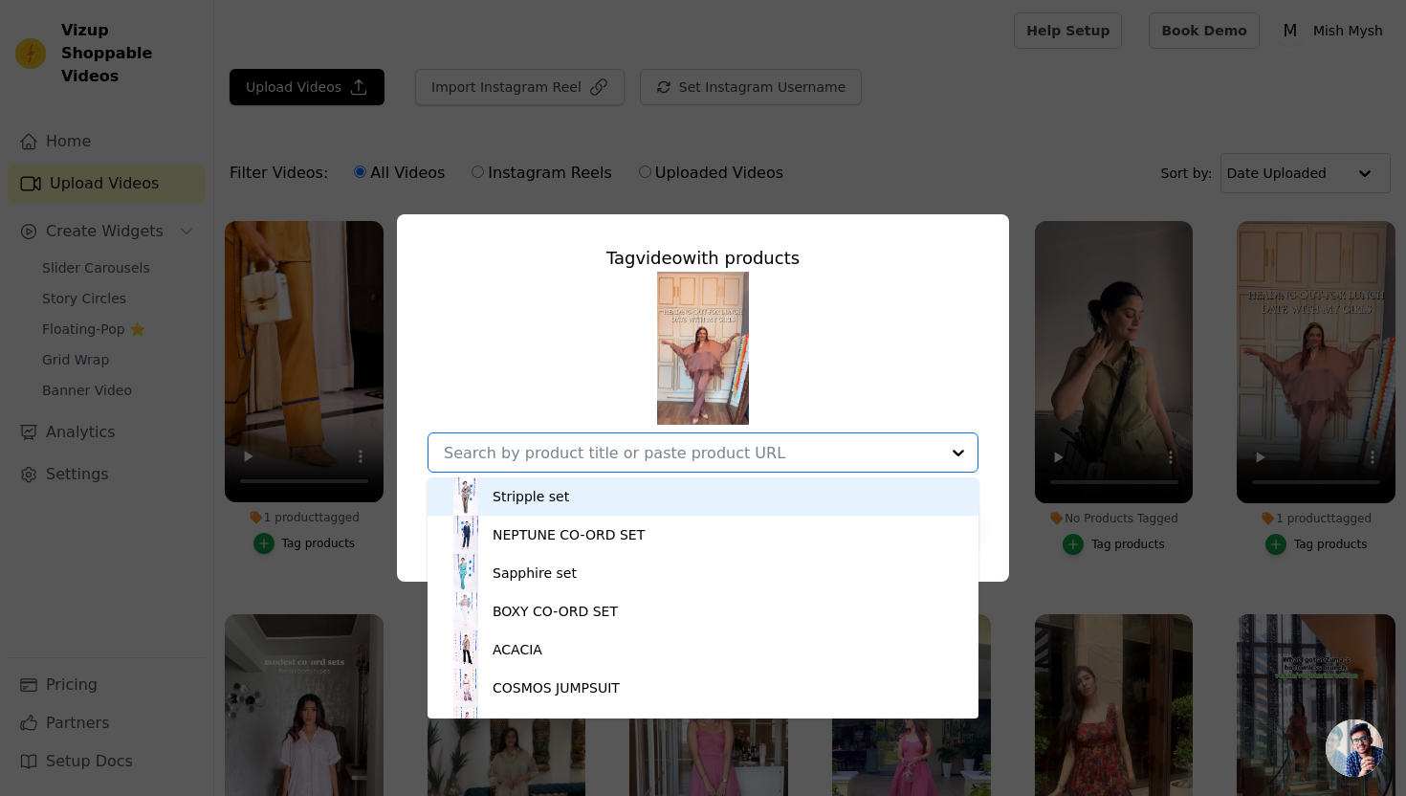
paste input "ACACIA BLAZER"
type input "ACACIA BLAZER"
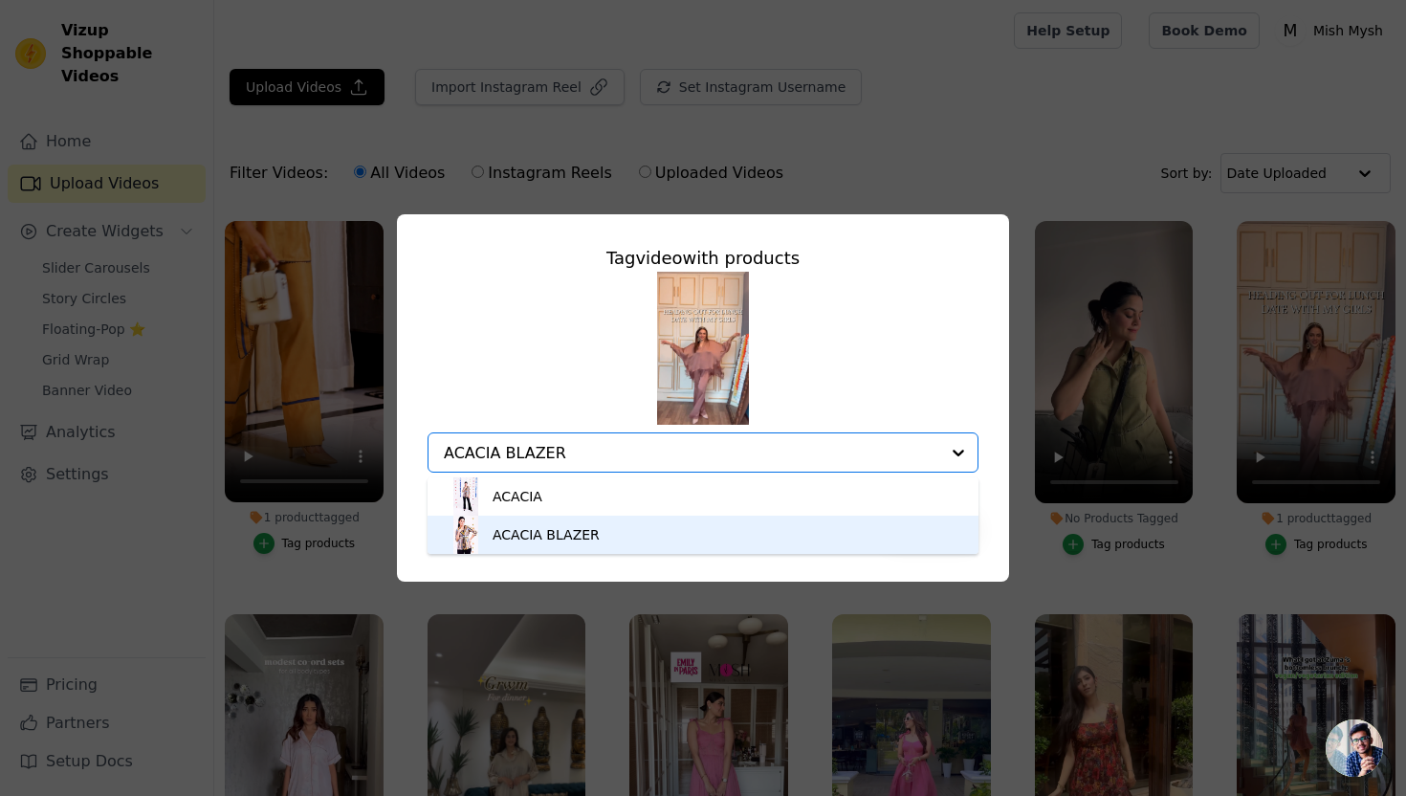
click at [616, 536] on div "ACACIA BLAZER" at bounding box center [703, 534] width 513 height 38
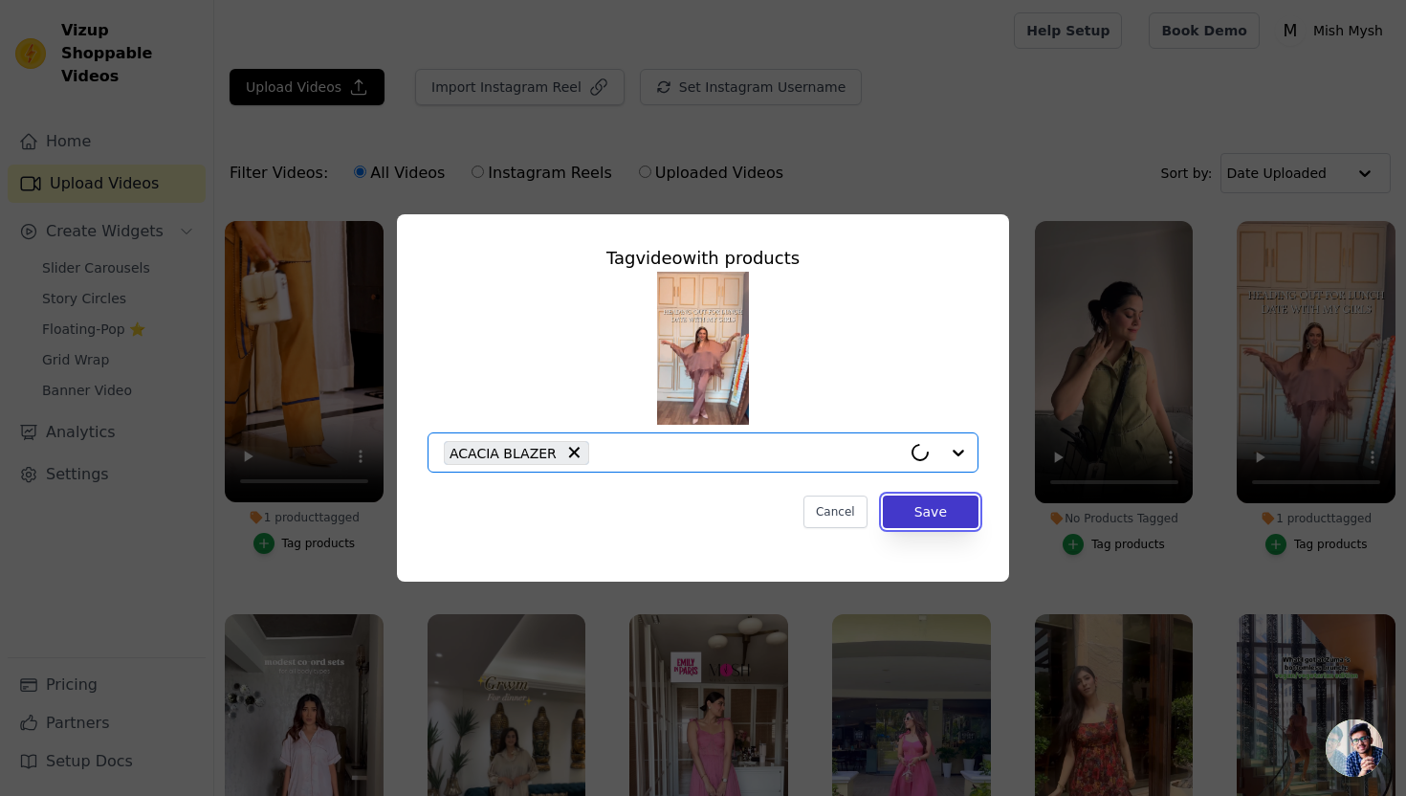
click at [915, 515] on button "Save" at bounding box center [931, 511] width 96 height 33
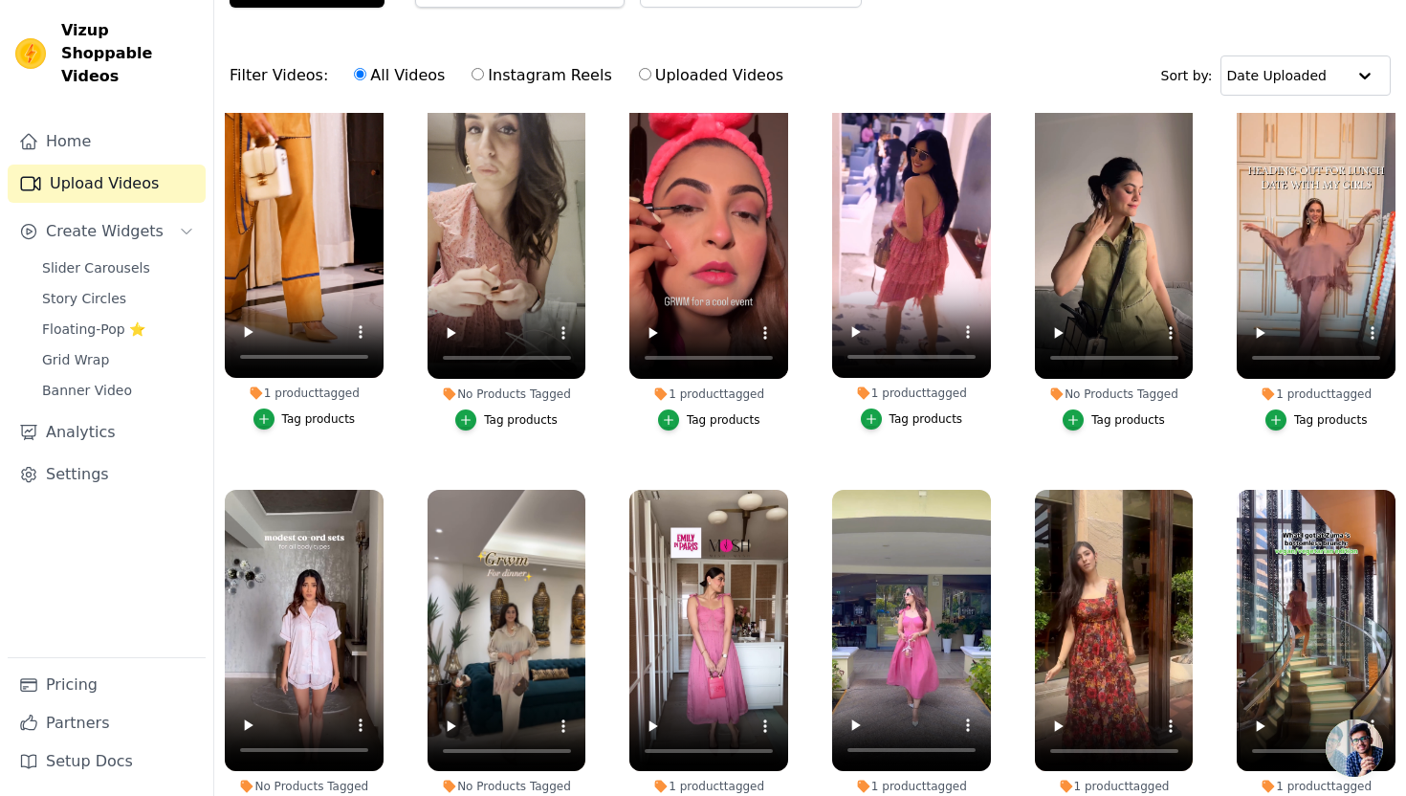
scroll to position [18, 0]
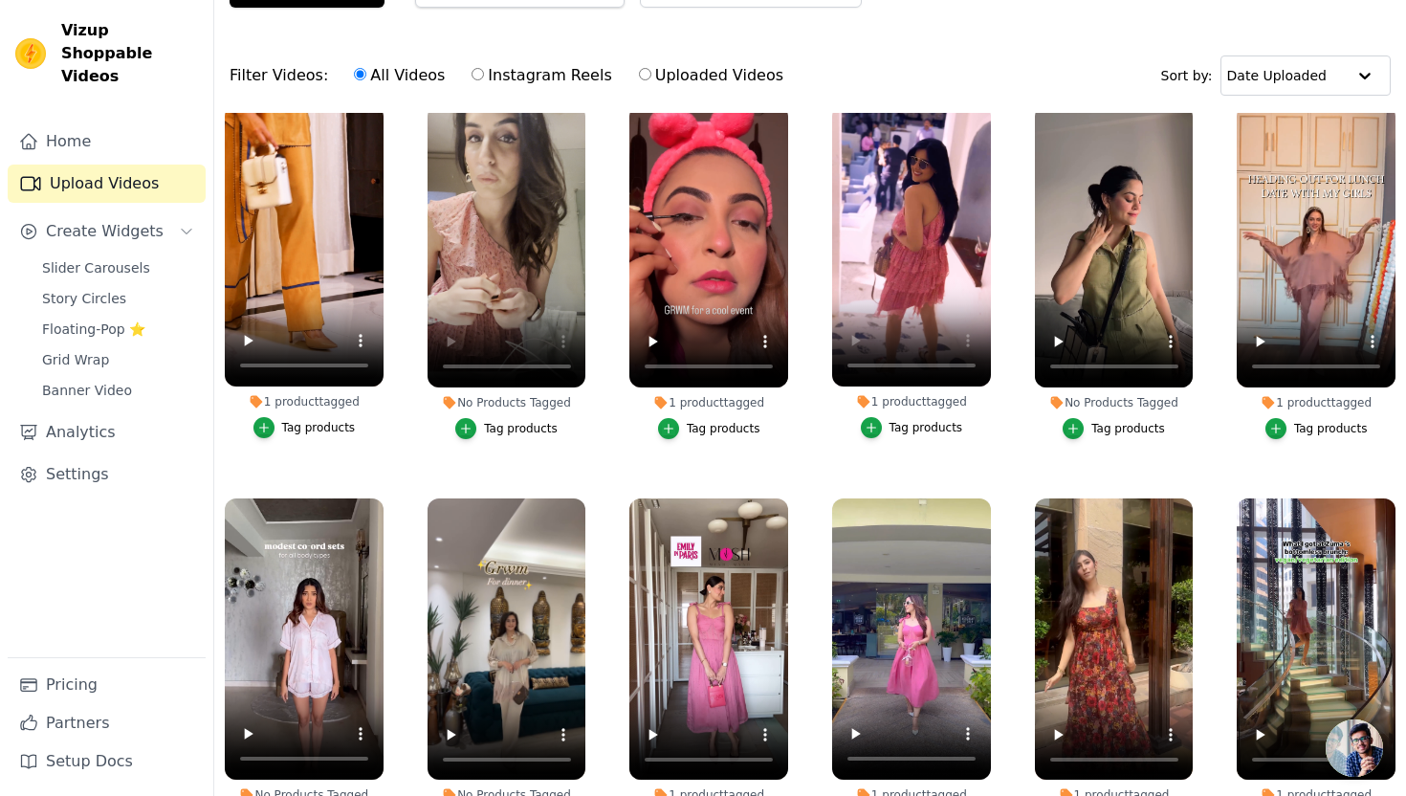
click at [916, 422] on div "Tag products" at bounding box center [926, 427] width 74 height 15
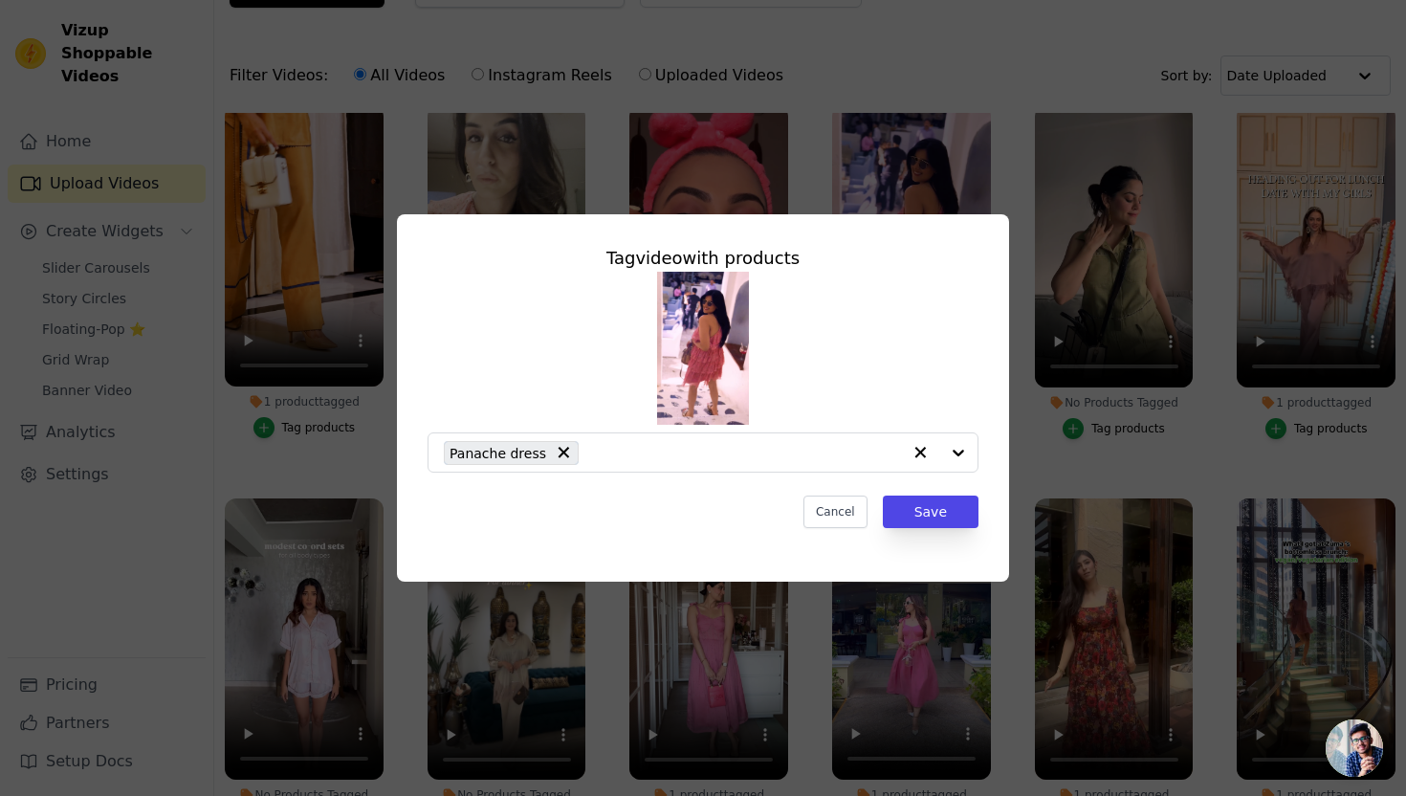
scroll to position [0, 0]
drag, startPoint x: 451, startPoint y: 450, endPoint x: 537, endPoint y: 453, distance: 85.2
click at [537, 453] on span "Panache dress" at bounding box center [497, 453] width 97 height 22
click at [870, 354] on div "Panache dress" at bounding box center [702, 372] width 551 height 201
click at [836, 506] on button "Cancel" at bounding box center [835, 511] width 64 height 33
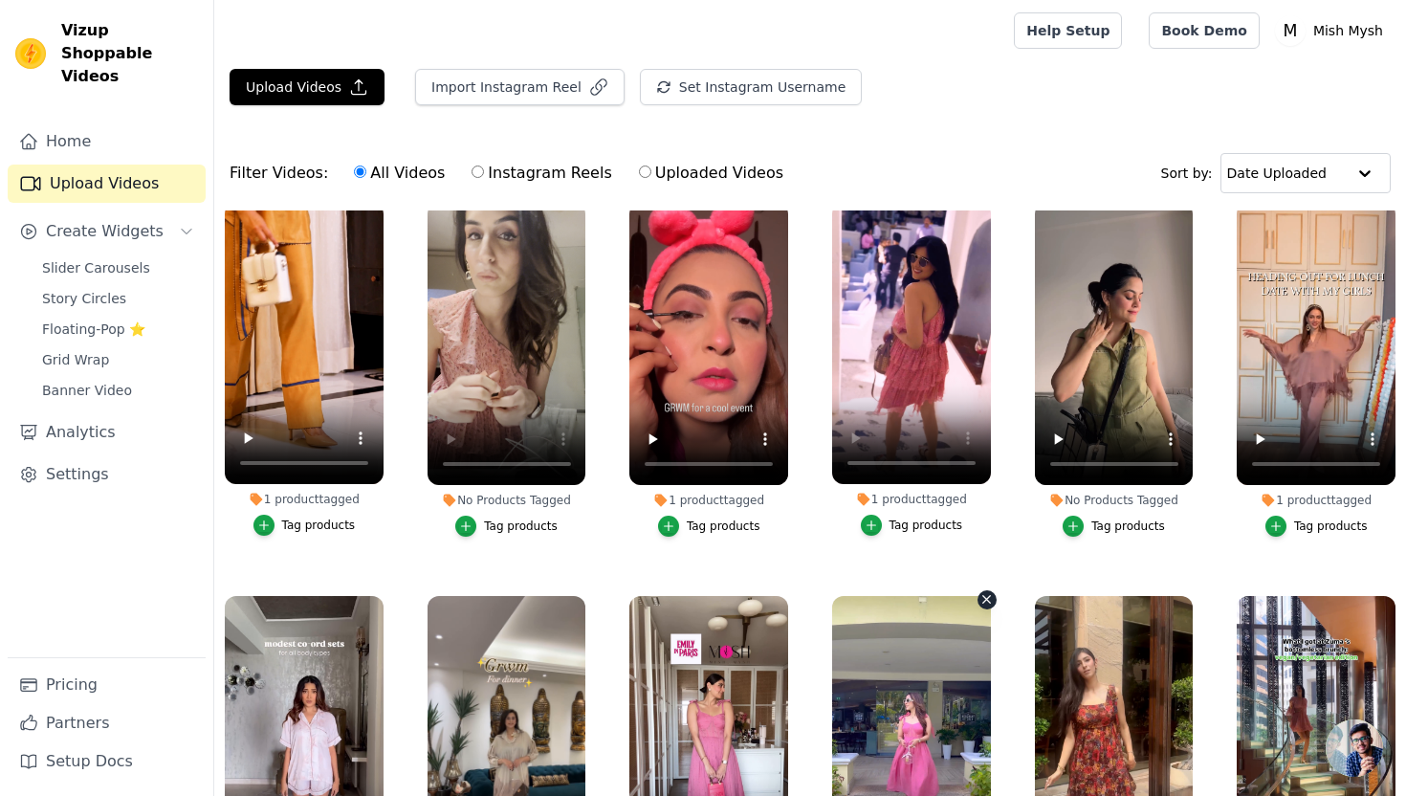
scroll to position [98, 0]
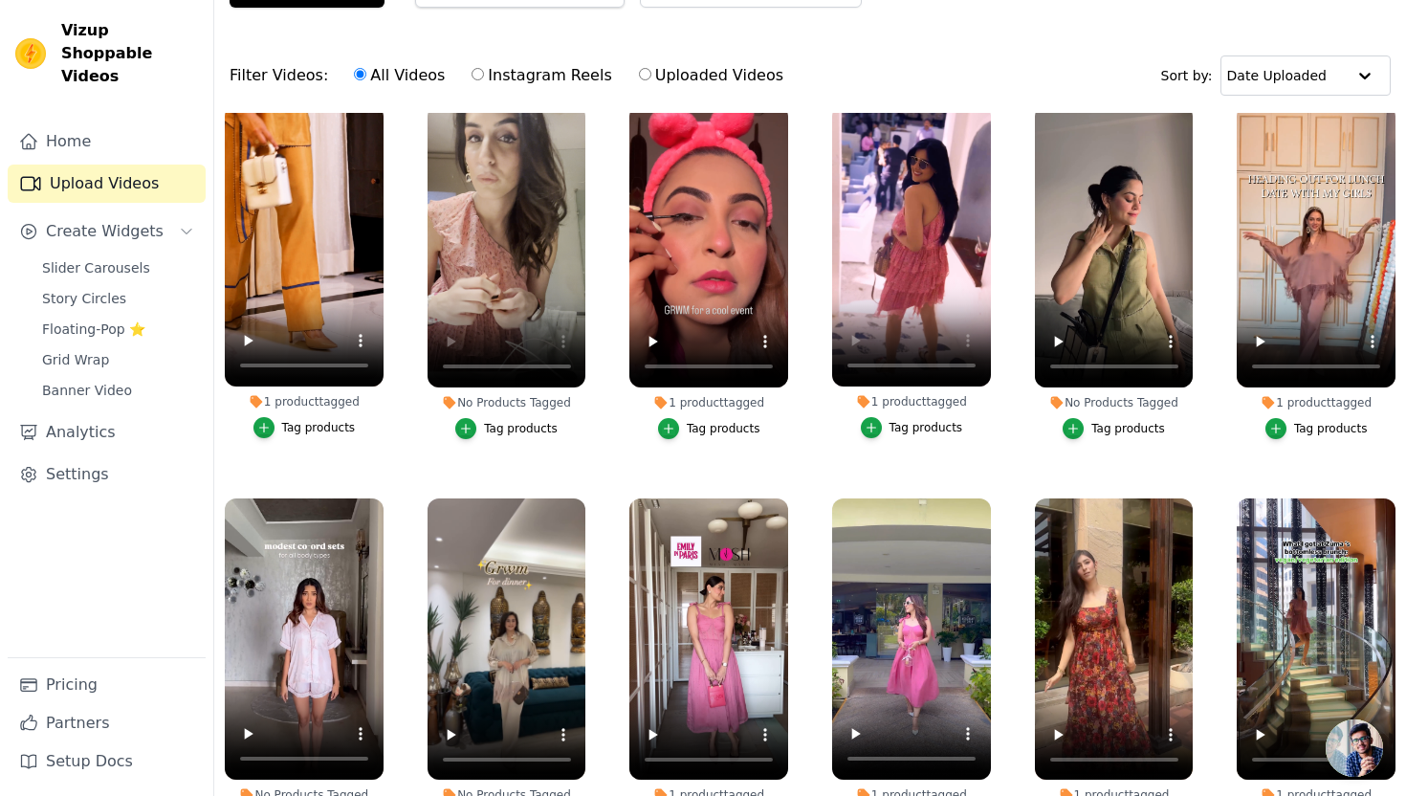
click at [488, 427] on div "Tag products" at bounding box center [521, 428] width 74 height 15
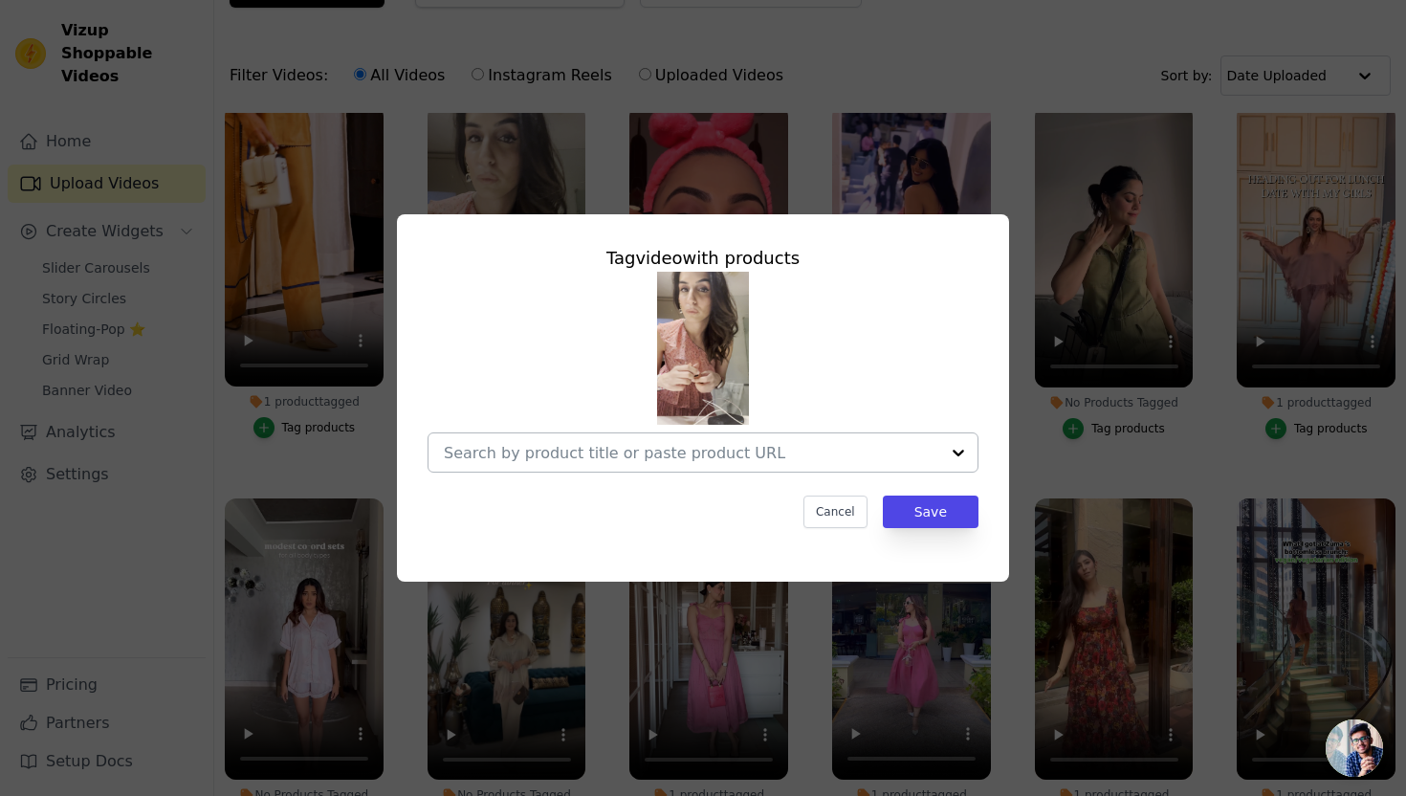
click at [590, 453] on input "No Products Tagged Tag video with products Cancel Save Tag products" at bounding box center [691, 453] width 495 height 18
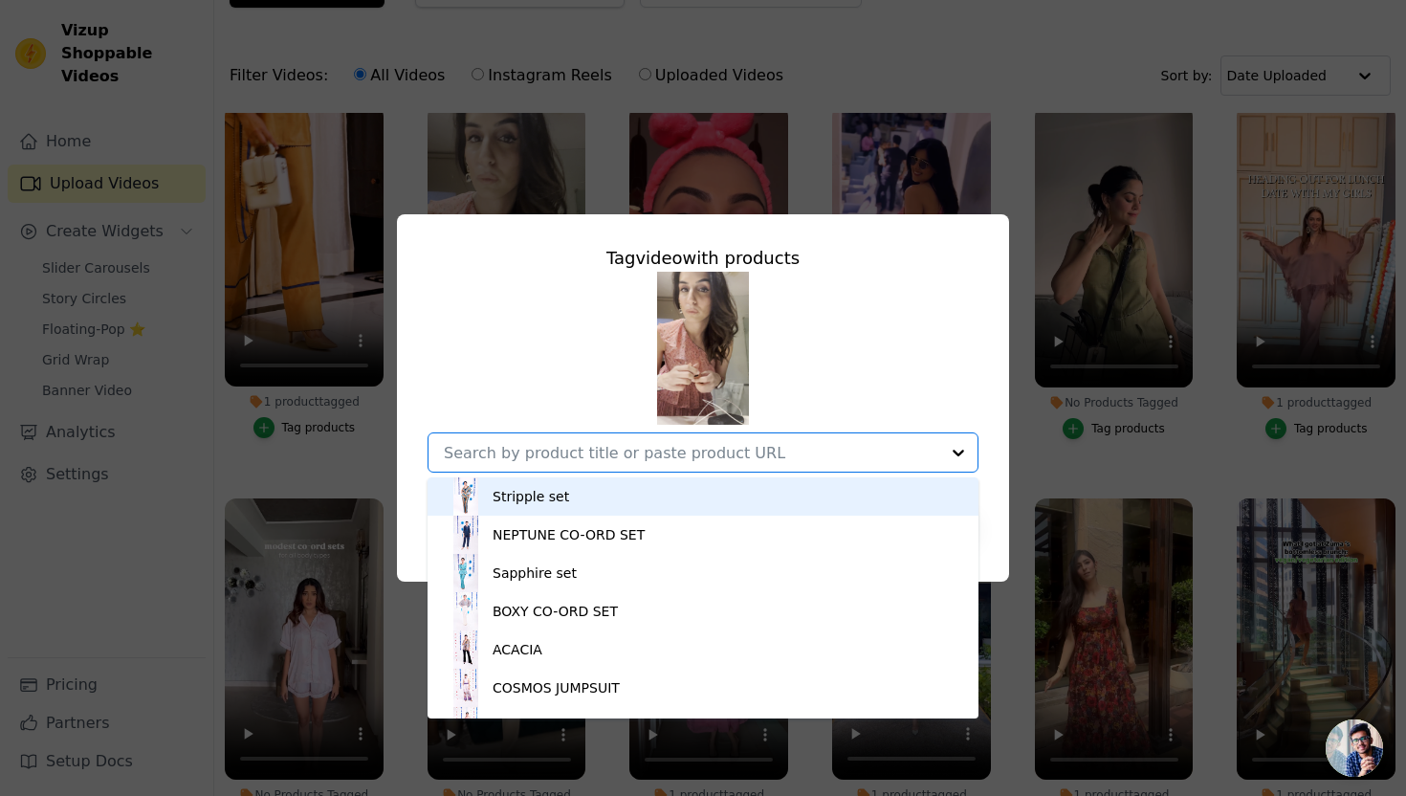
paste input "ACACIA BLAZER"
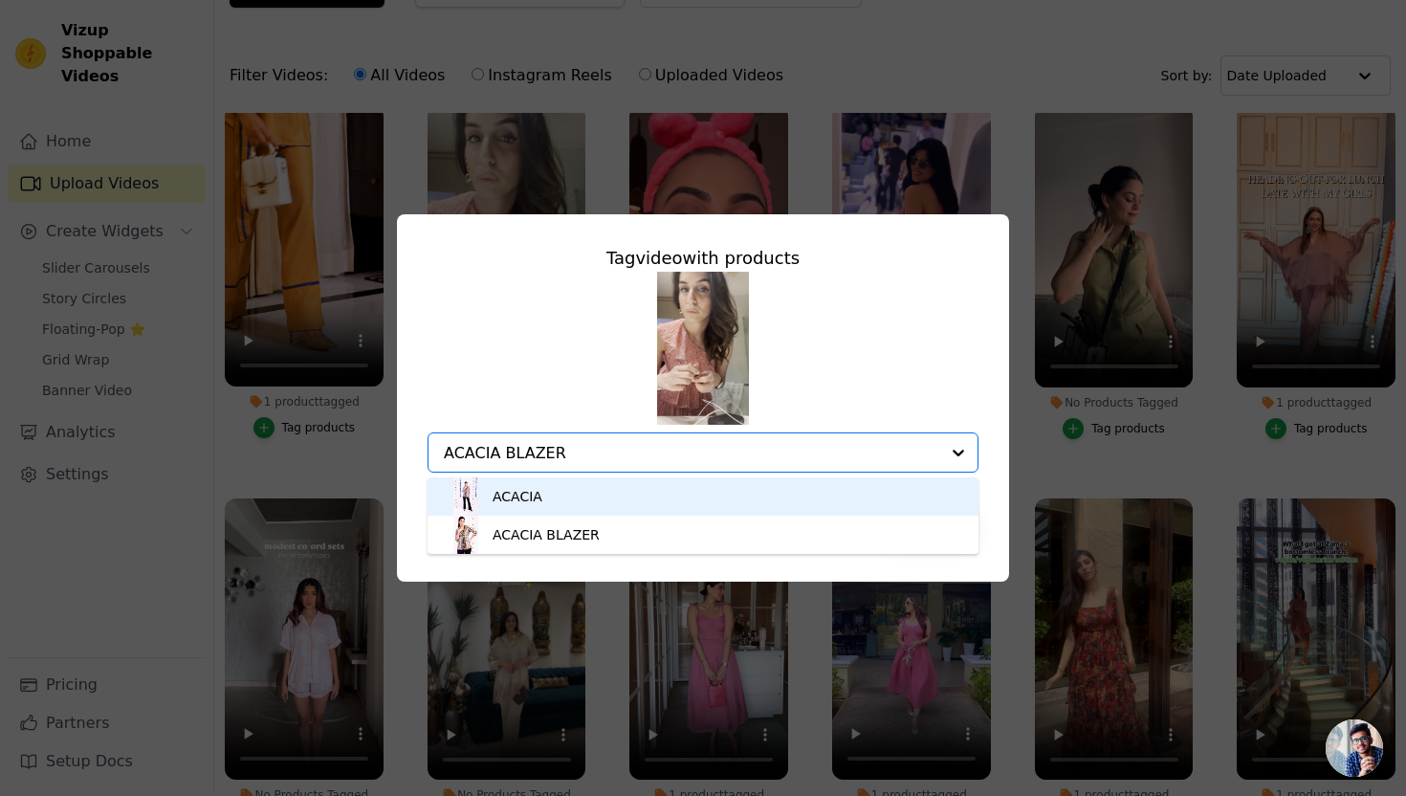
type input "ACACIA BLAZER"
click at [561, 410] on div "ACACIA ACACIA BLAZER Option undefined, selected. You are currently focused on o…" at bounding box center [702, 372] width 551 height 201
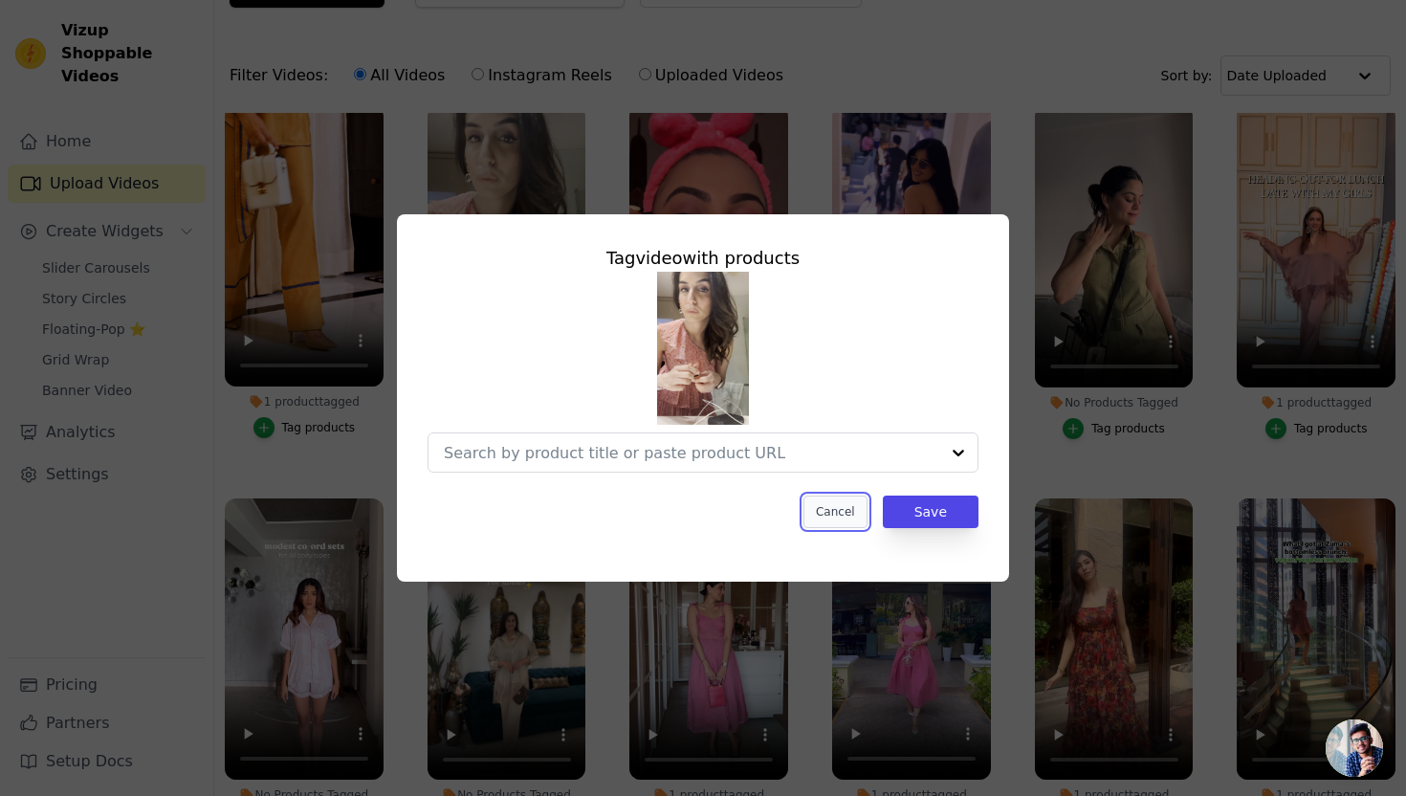
click at [851, 506] on button "Cancel" at bounding box center [835, 511] width 64 height 33
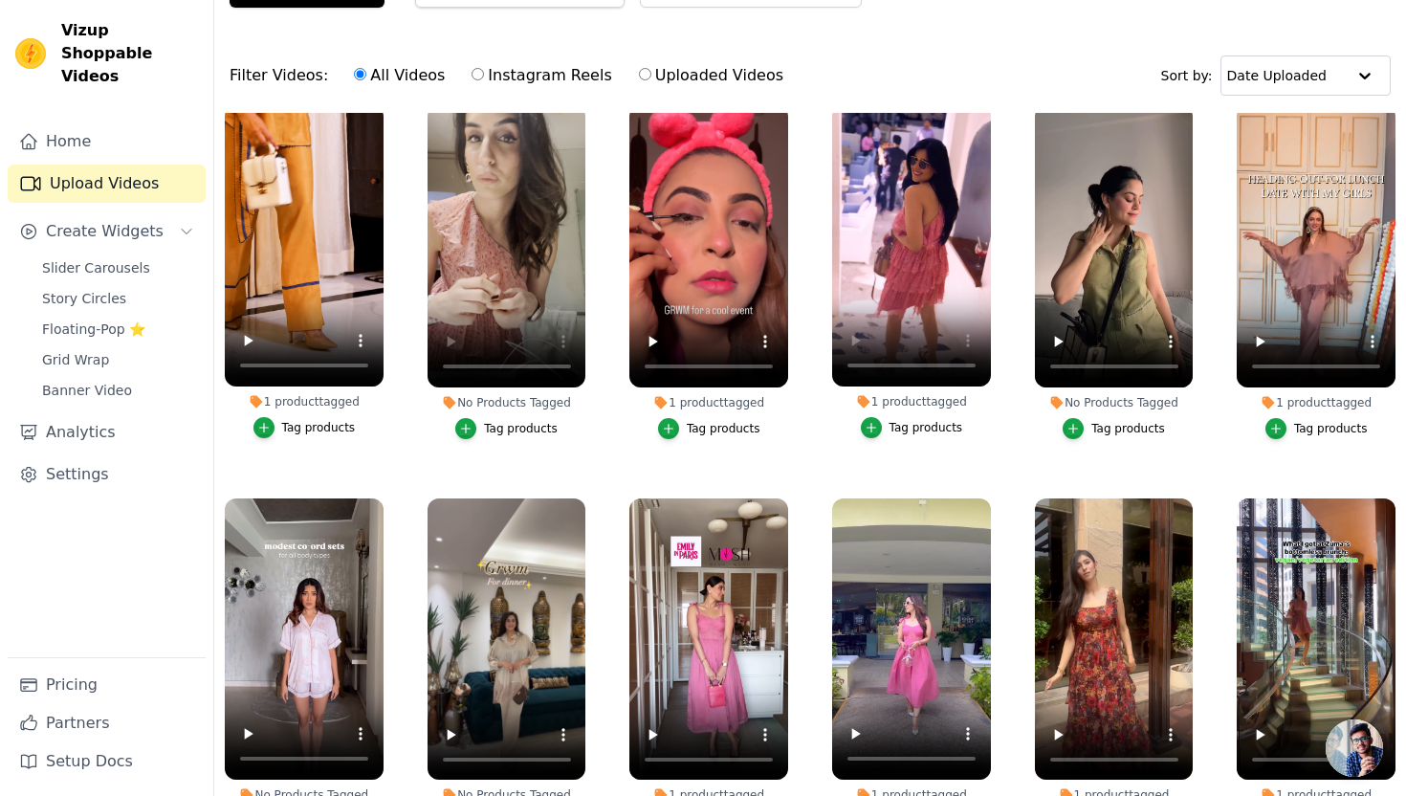
click at [927, 427] on div "Tag products" at bounding box center [926, 427] width 74 height 15
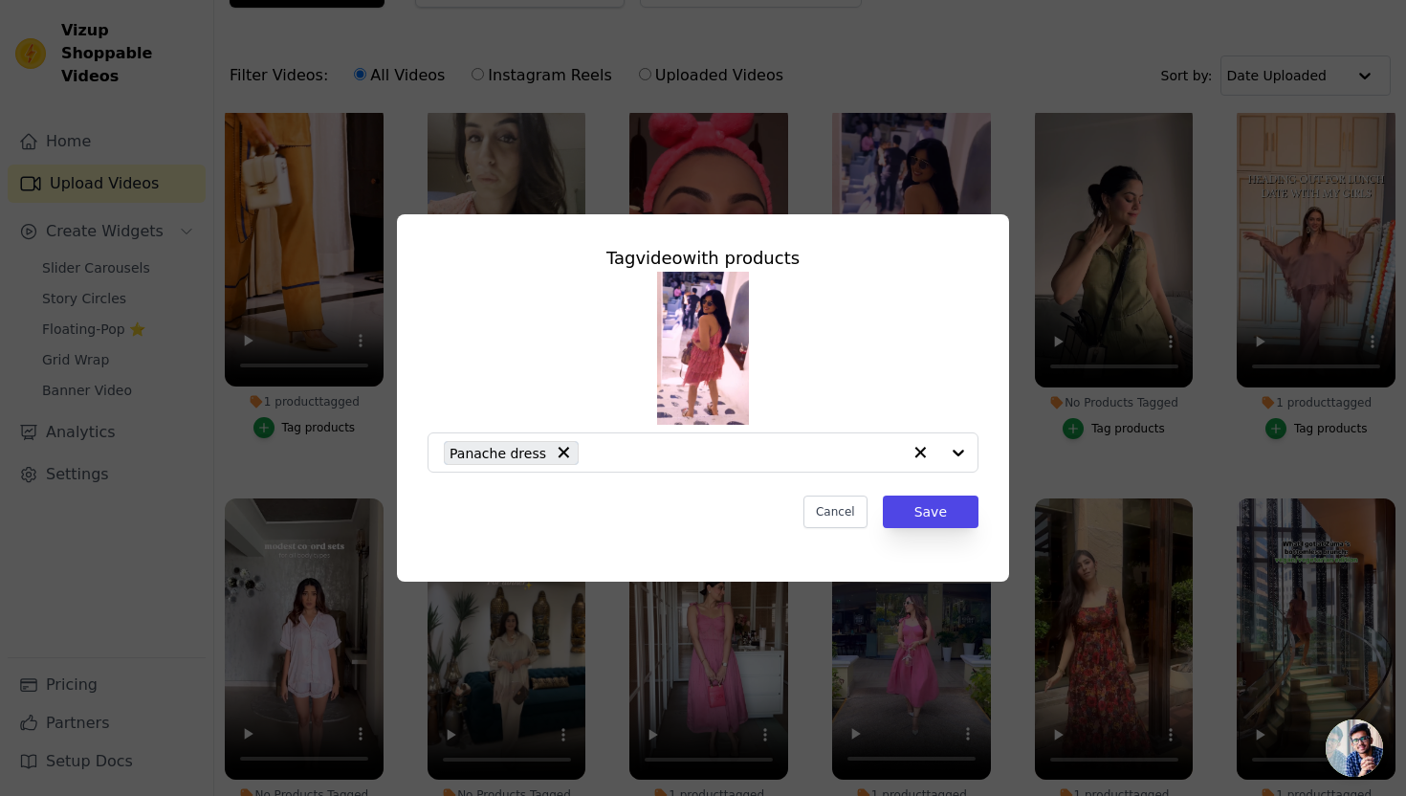
scroll to position [0, 0]
click at [843, 513] on button "Cancel" at bounding box center [835, 511] width 64 height 33
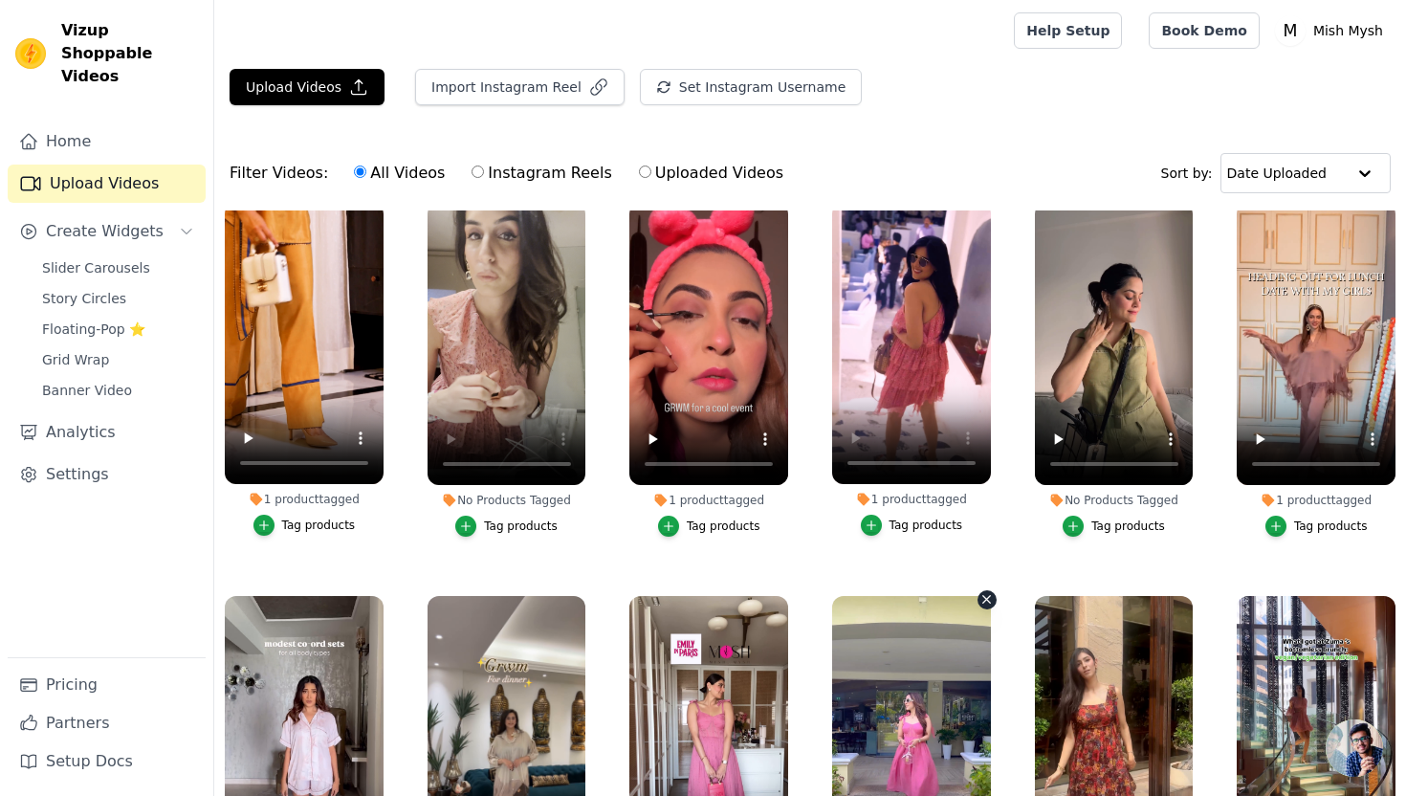
scroll to position [98, 0]
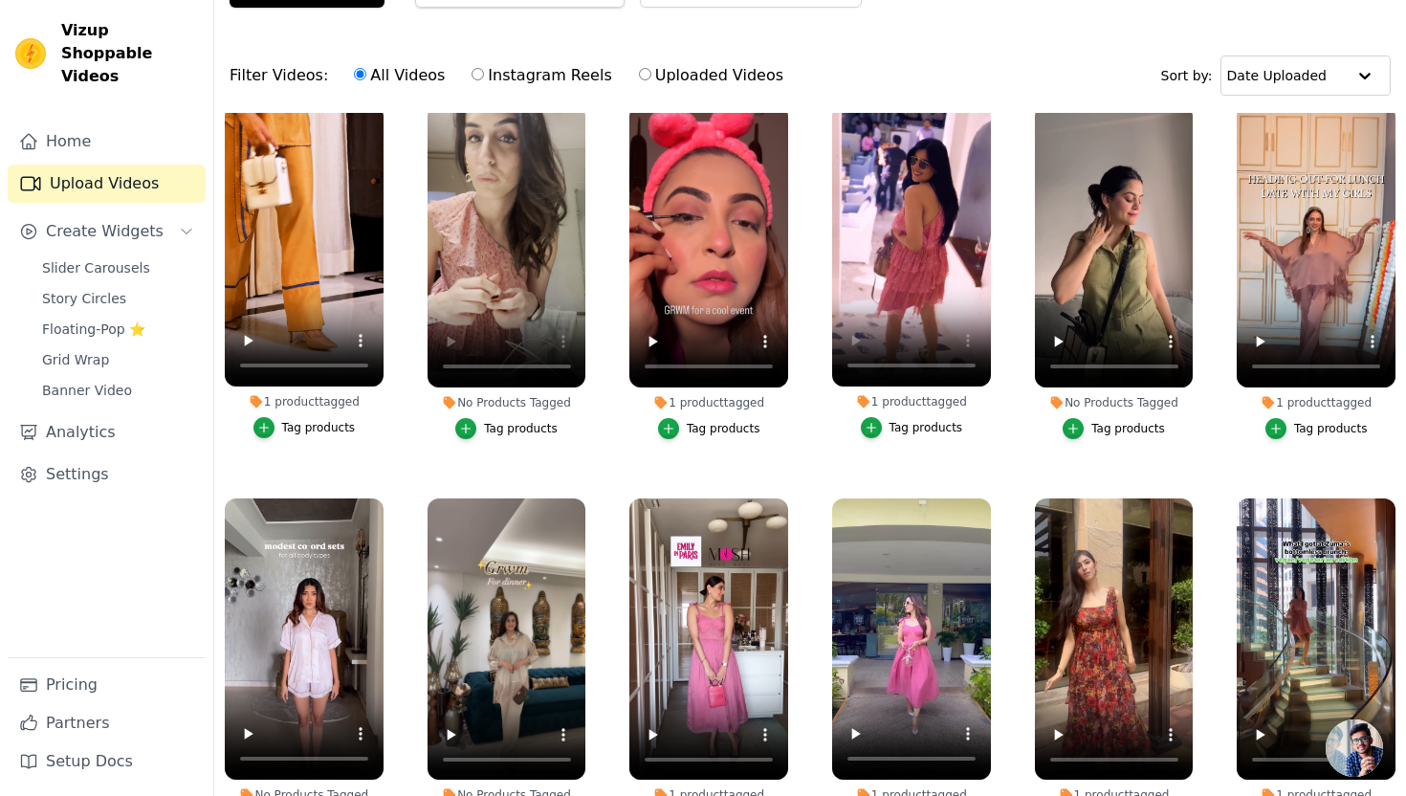
click at [479, 430] on button "Tag products" at bounding box center [506, 428] width 102 height 21
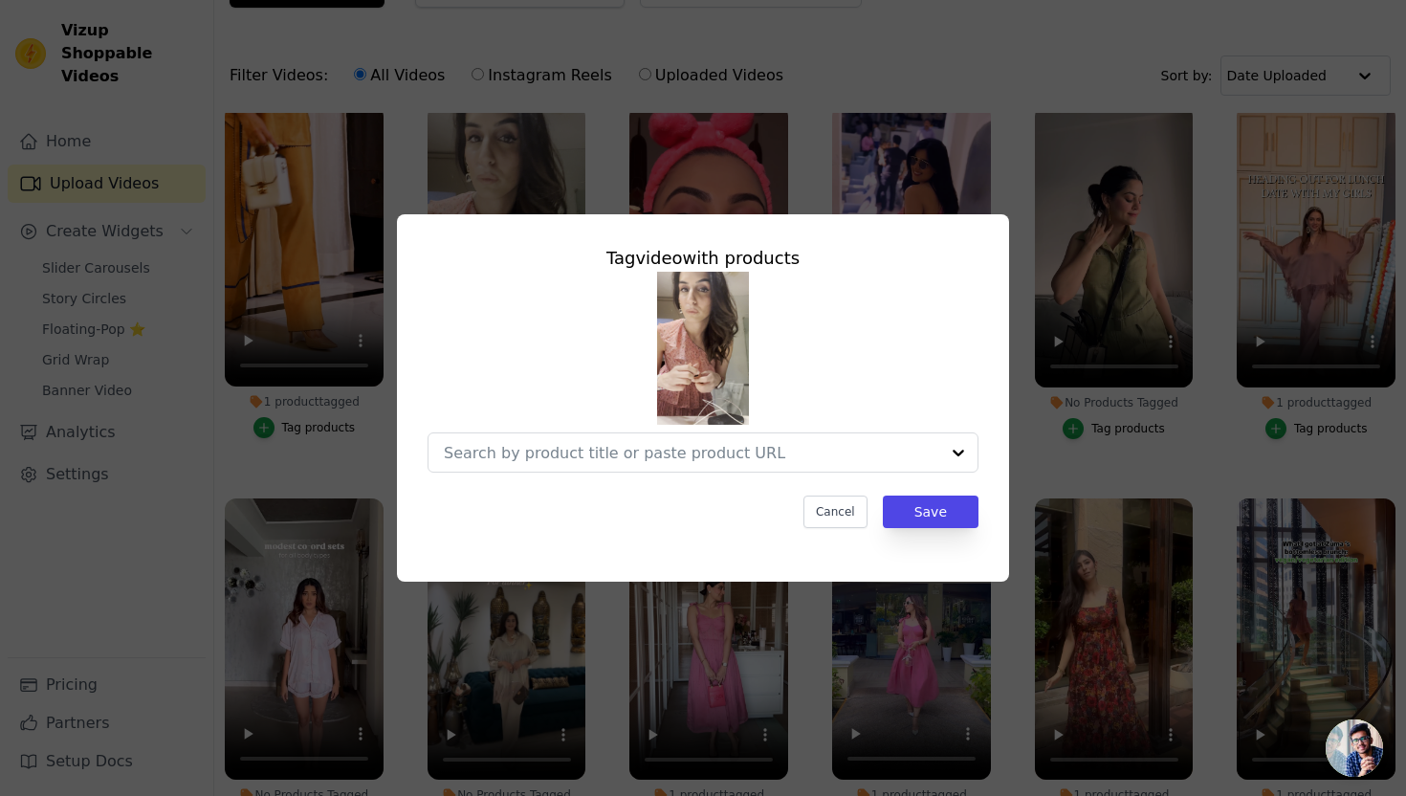
scroll to position [0, 0]
click at [584, 461] on input "No Products Tagged Tag video with products Cancel Save Tag products" at bounding box center [672, 453] width 457 height 18
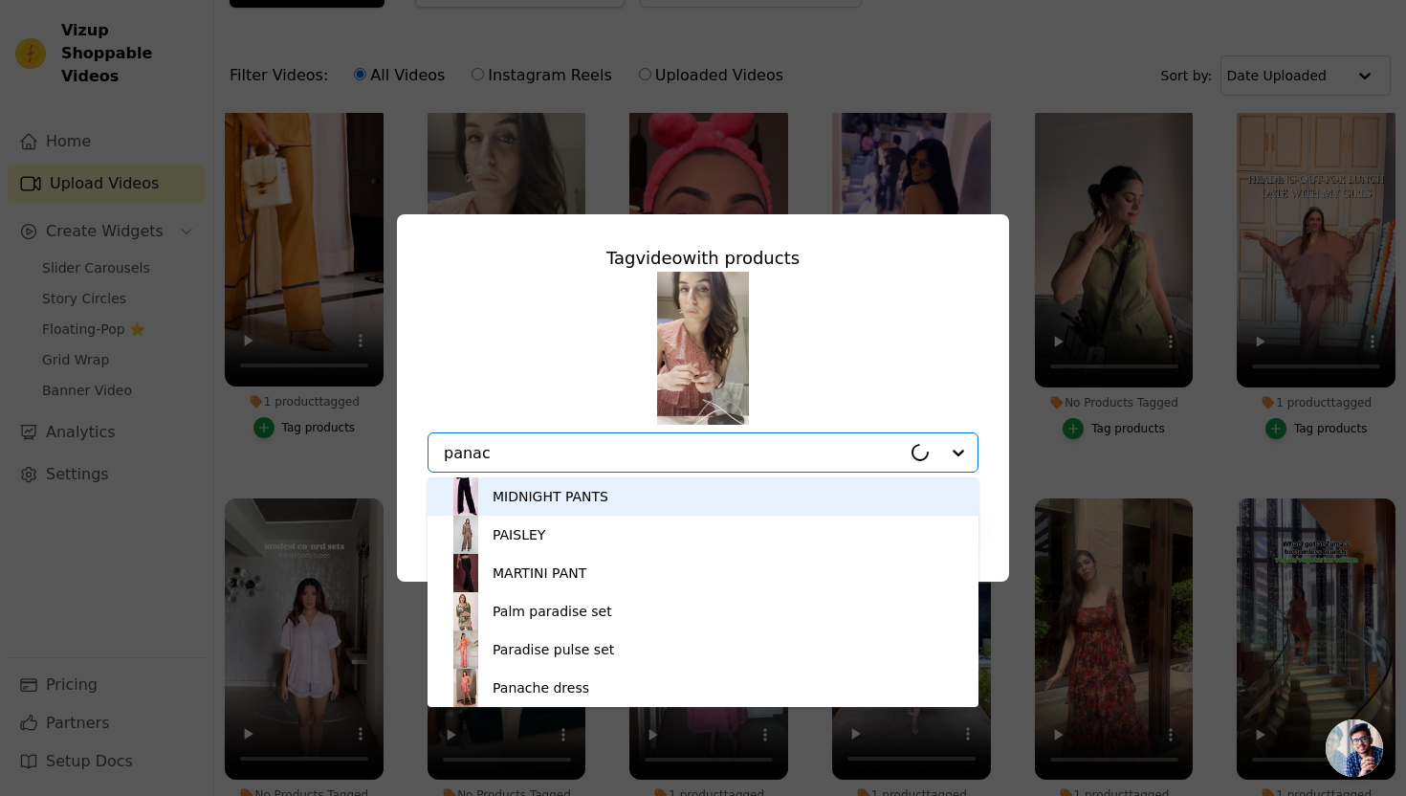
type input "panach"
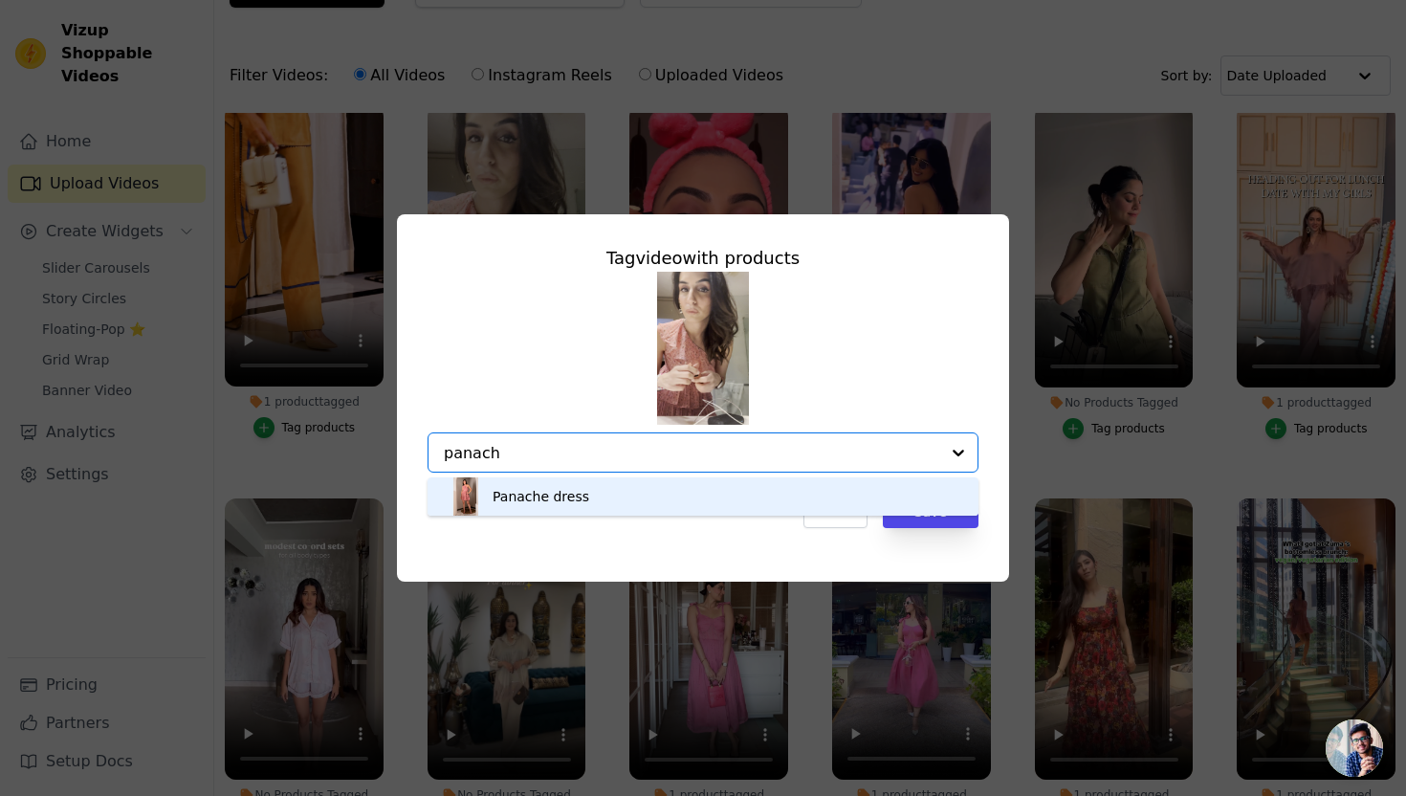
click at [624, 490] on div "Panache dress" at bounding box center [703, 496] width 513 height 38
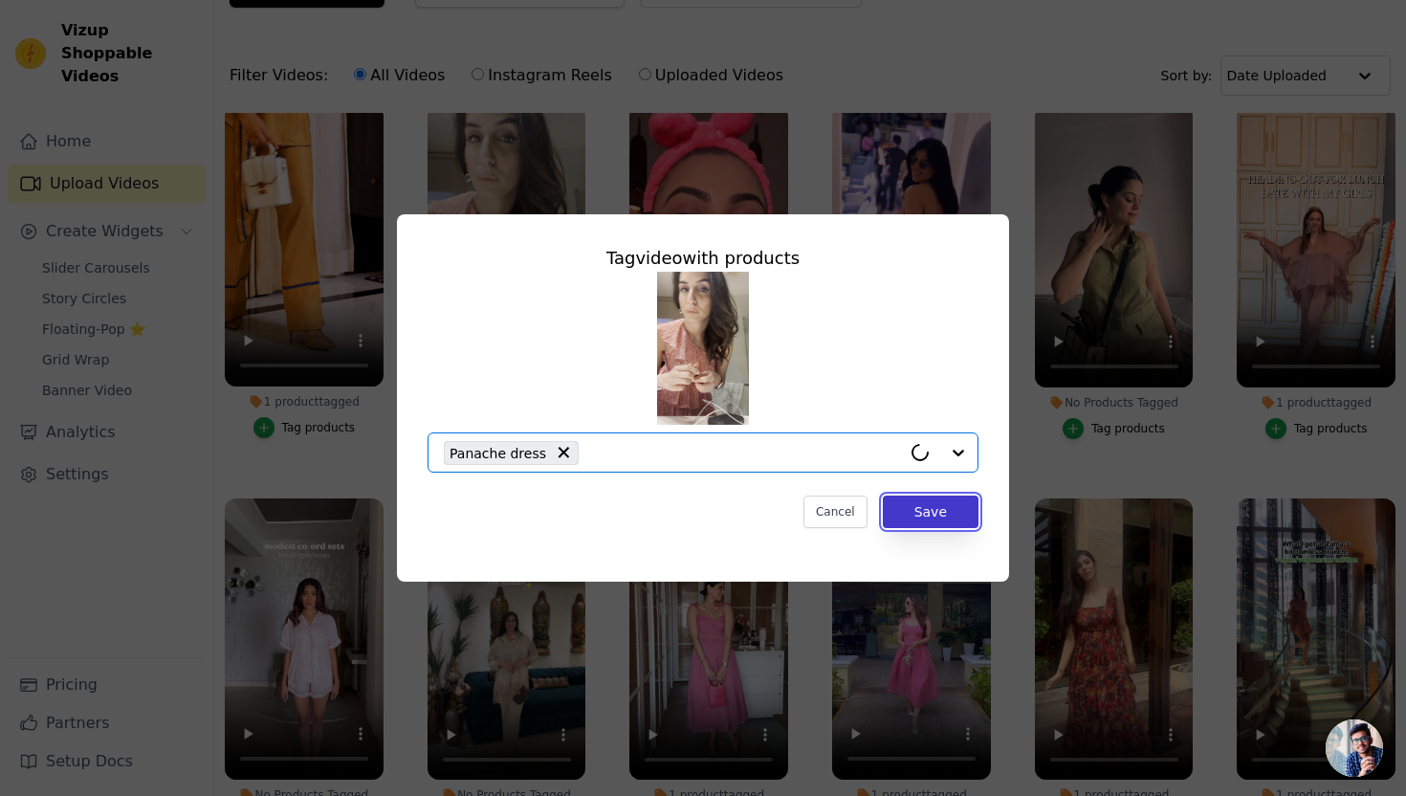
click at [914, 503] on button "Save" at bounding box center [931, 511] width 96 height 33
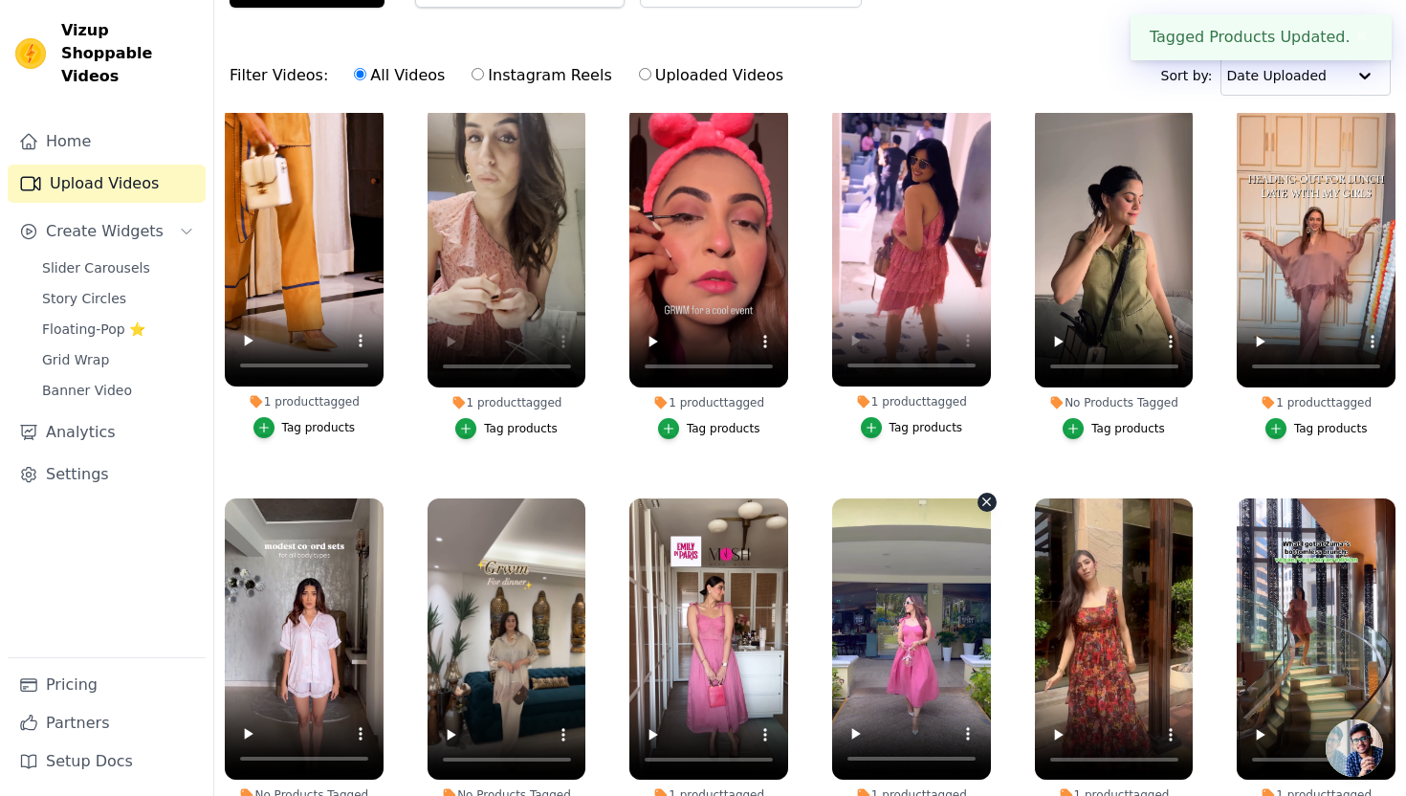
scroll to position [54, 0]
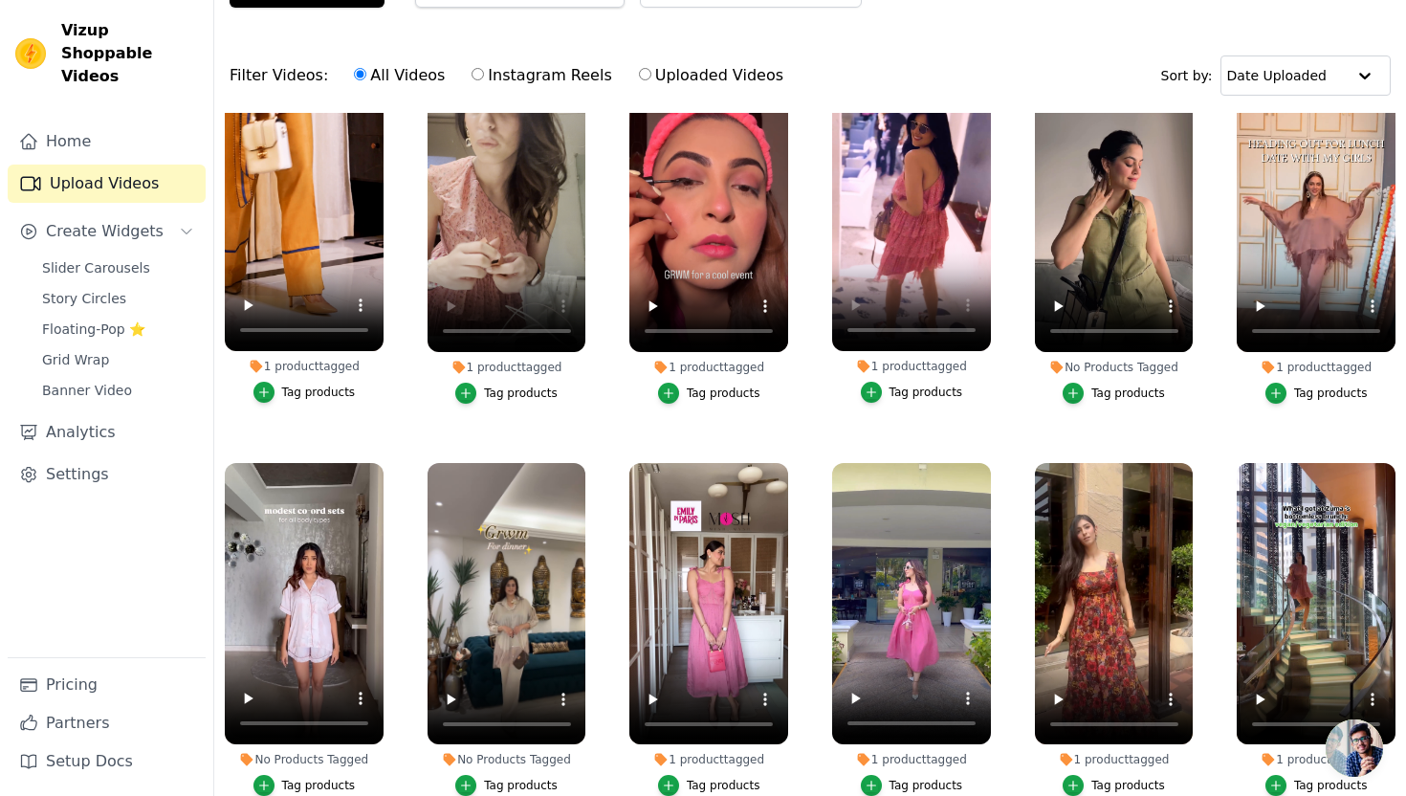
click at [1105, 392] on div "Tag products" at bounding box center [1128, 392] width 74 height 15
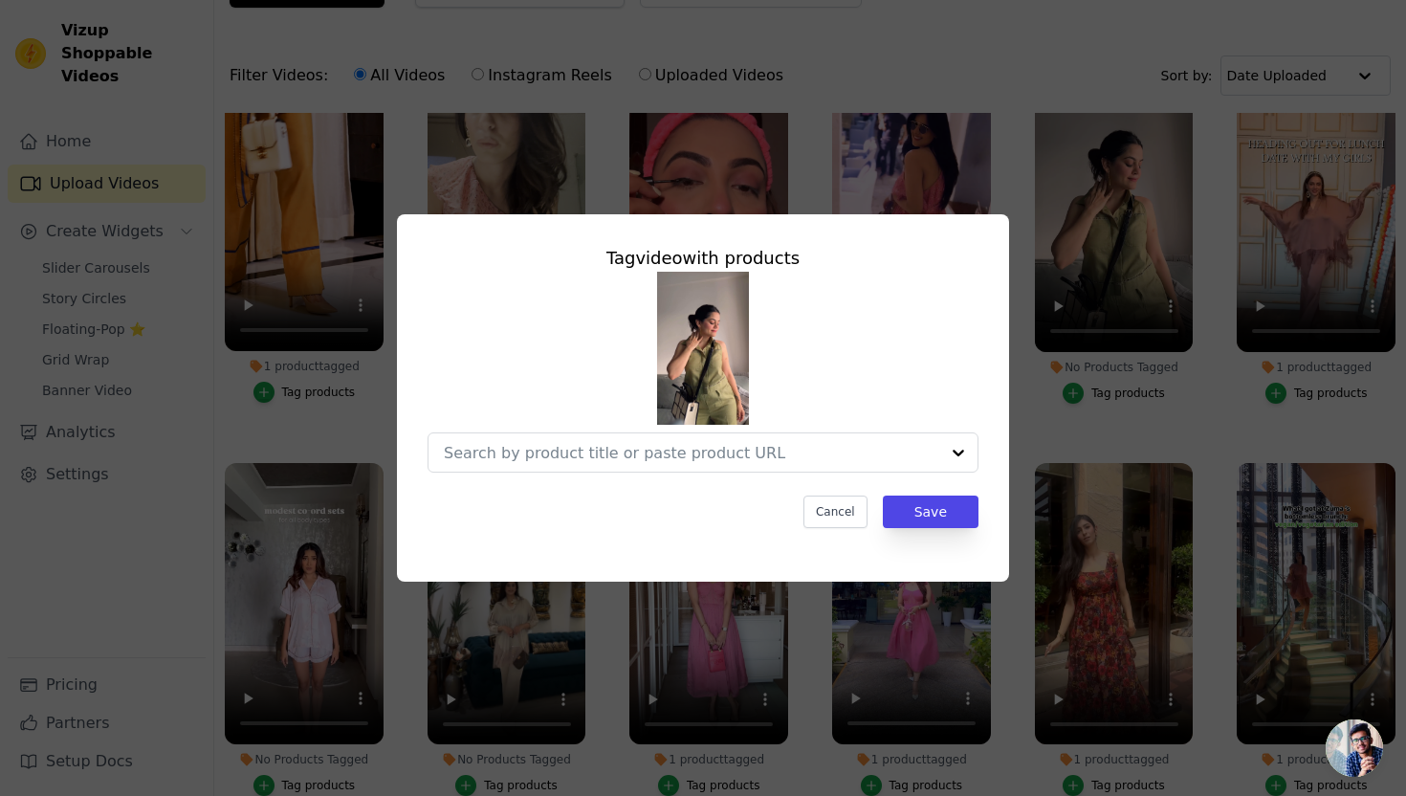
scroll to position [0, 0]
click at [613, 444] on input "No Products Tagged Tag video with products Cancel Save Tag products" at bounding box center [672, 453] width 457 height 18
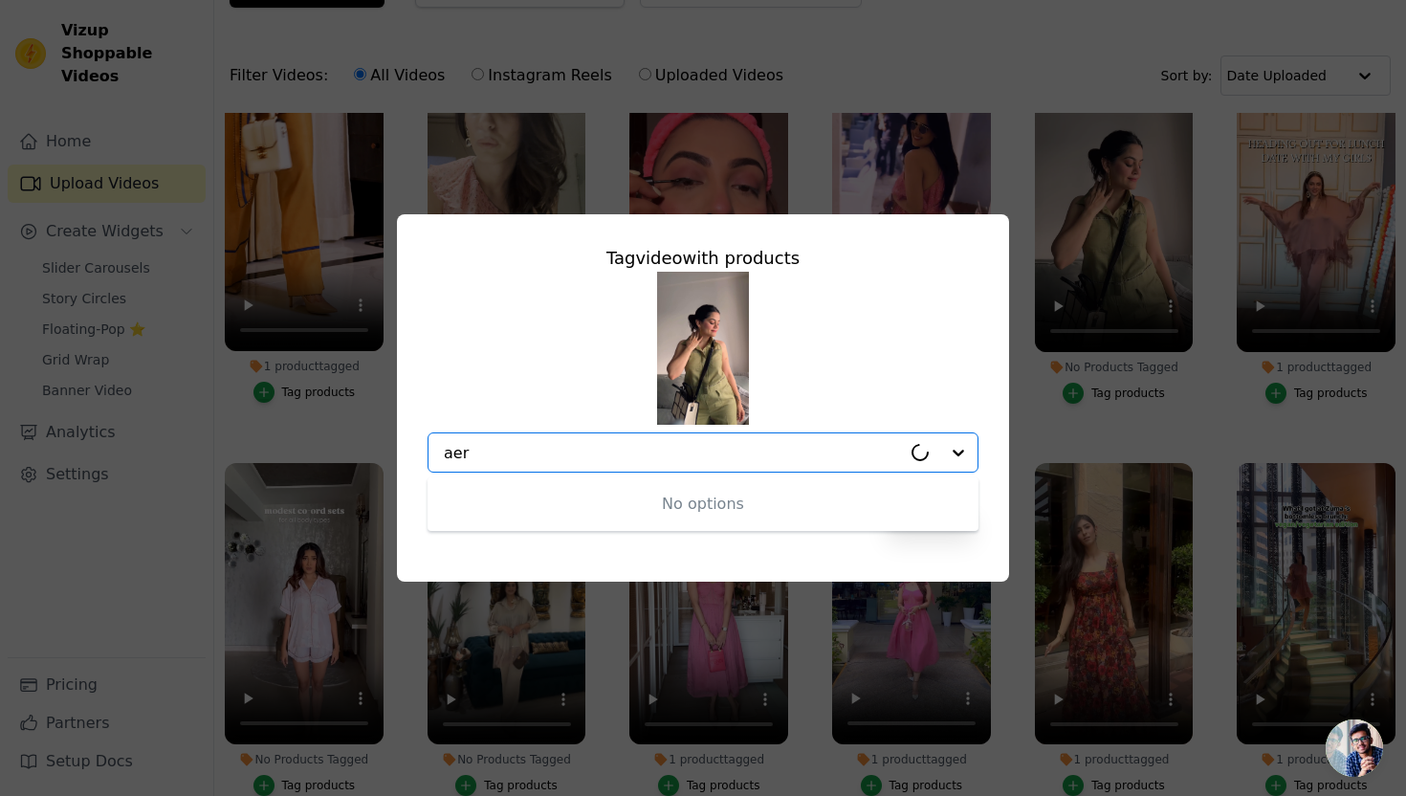
type input "aero"
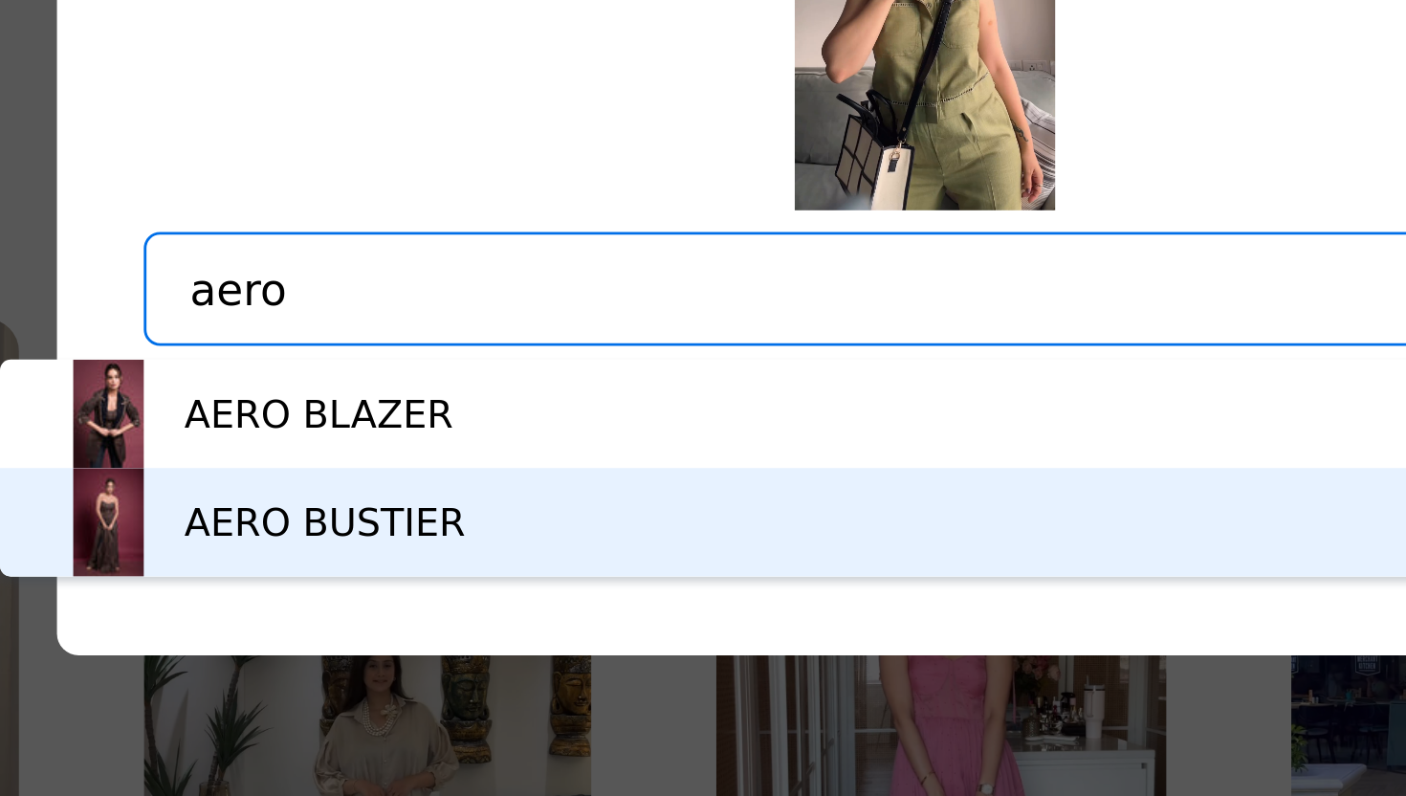
click at [554, 537] on div "AERO BUSTIER" at bounding box center [652, 534] width 513 height 38
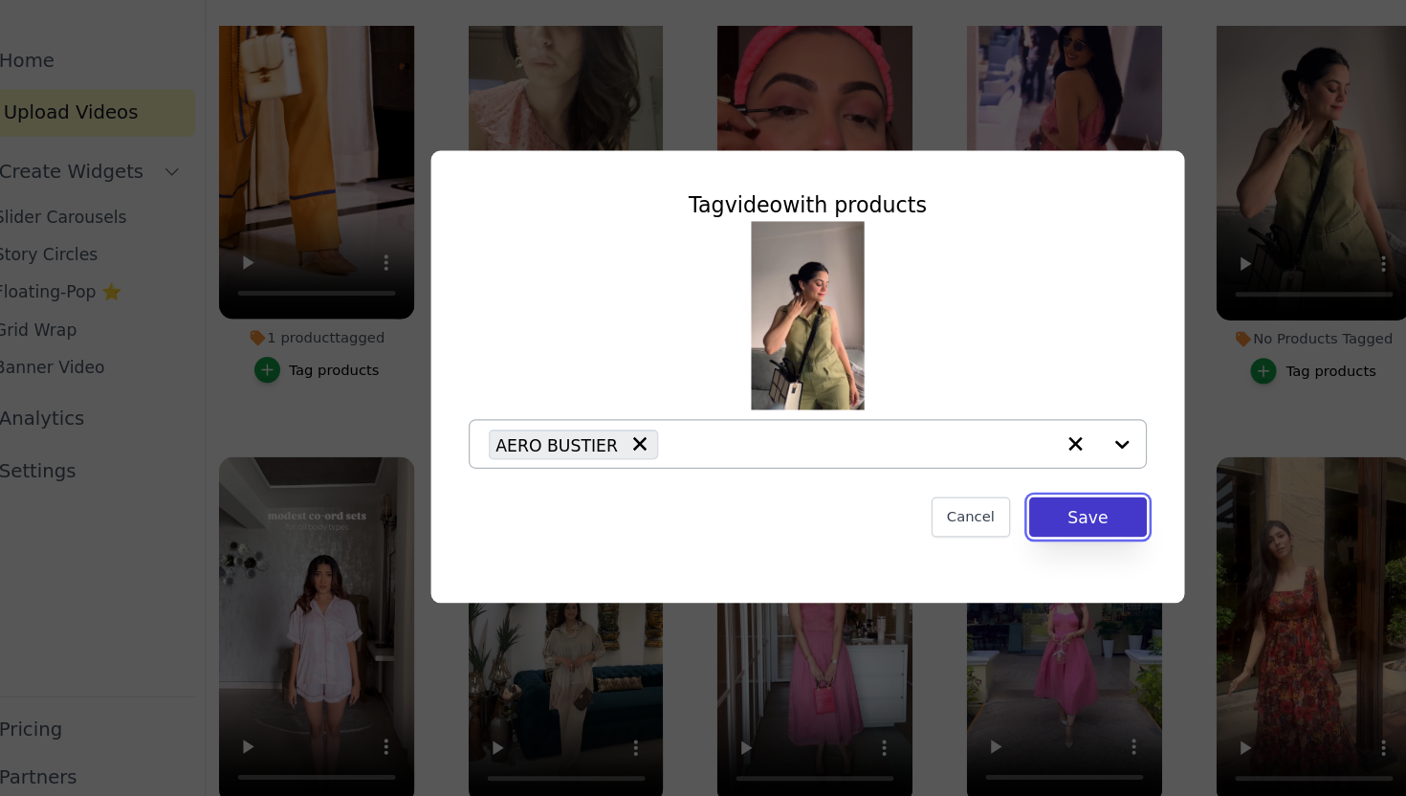
click at [911, 505] on button "Save" at bounding box center [931, 511] width 96 height 33
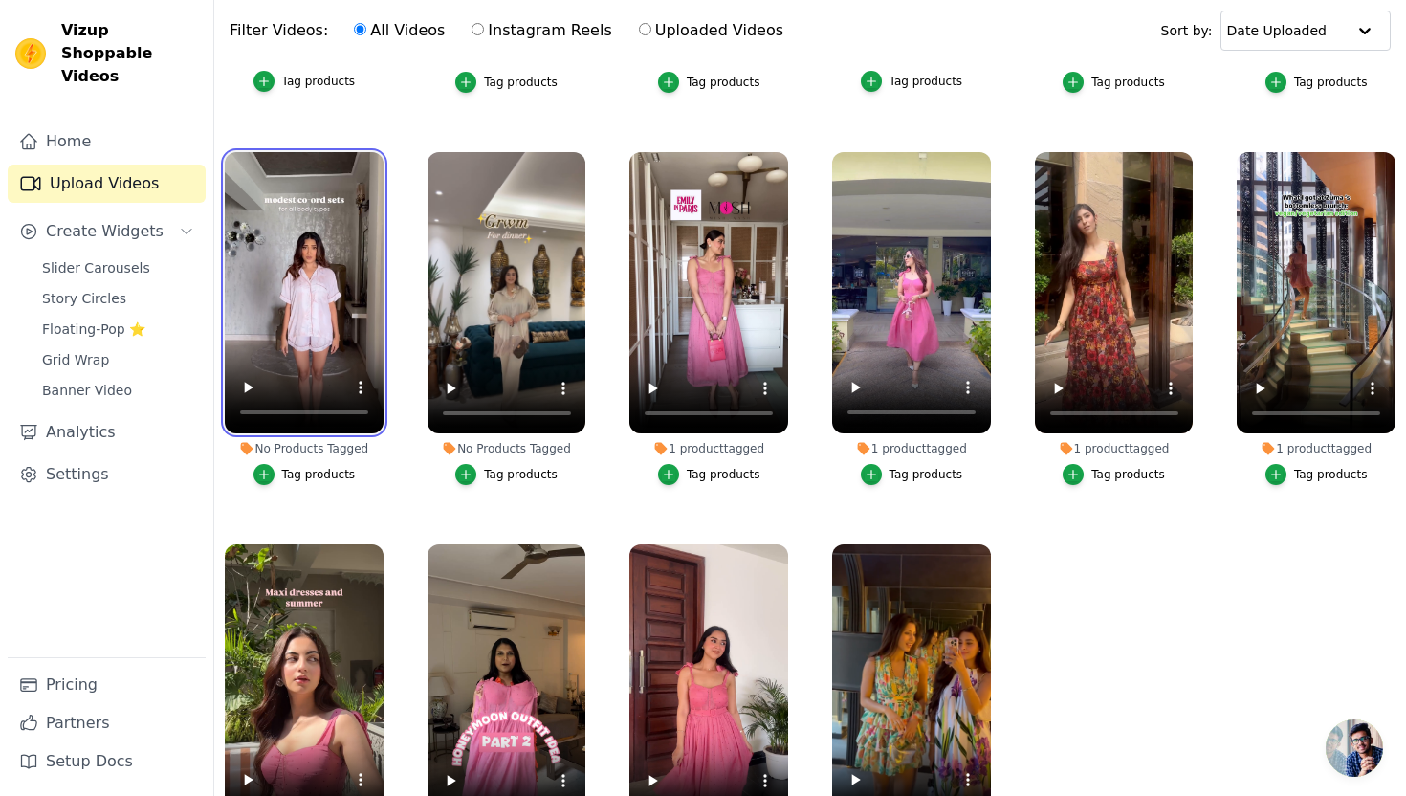
scroll to position [307, 0]
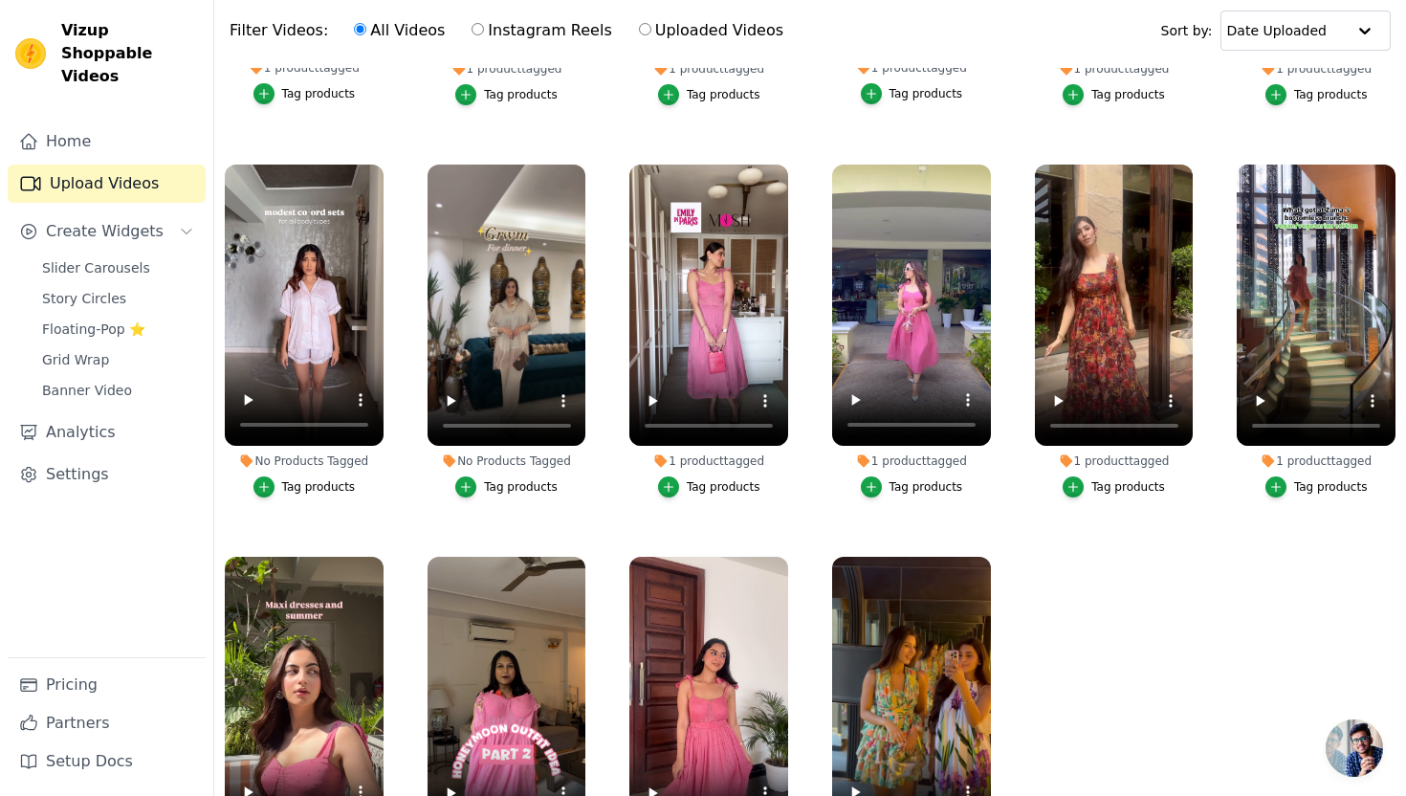
click at [503, 488] on div "Tag products" at bounding box center [521, 486] width 74 height 15
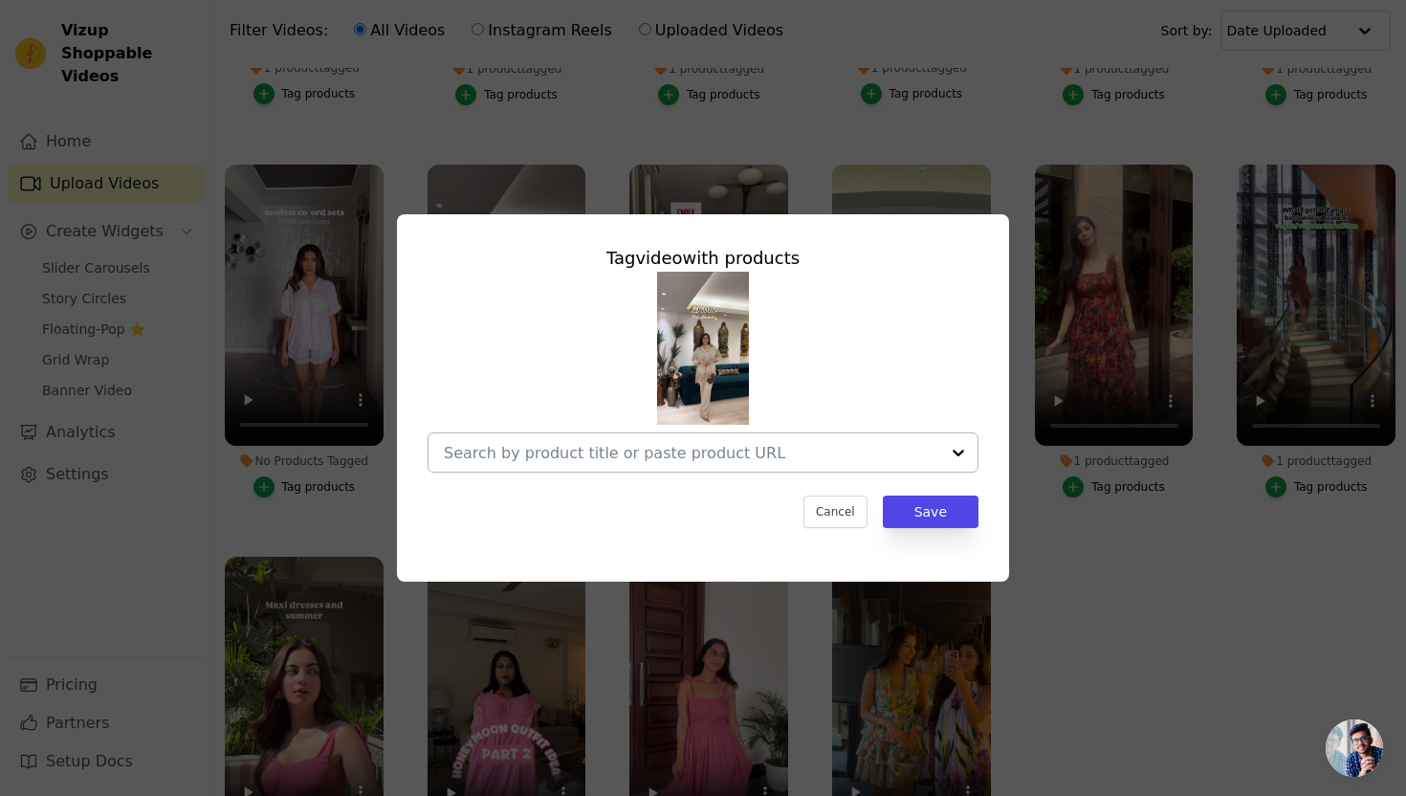
click at [605, 444] on input "No Products Tagged Tag video with products Cancel Save Tag products" at bounding box center [691, 453] width 495 height 18
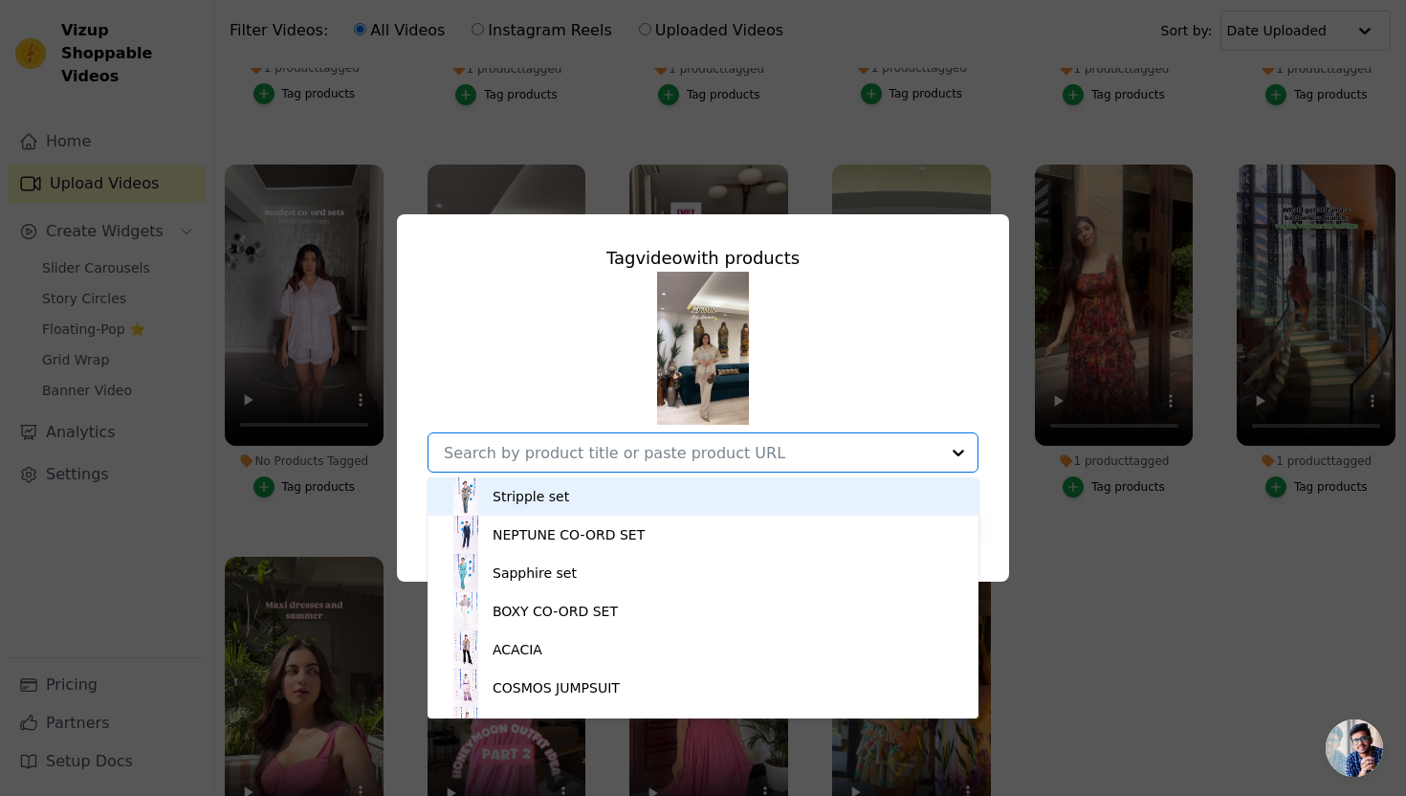
paste input "Alphonso (three piece set)"
type input "Alphonso (three piece set)"
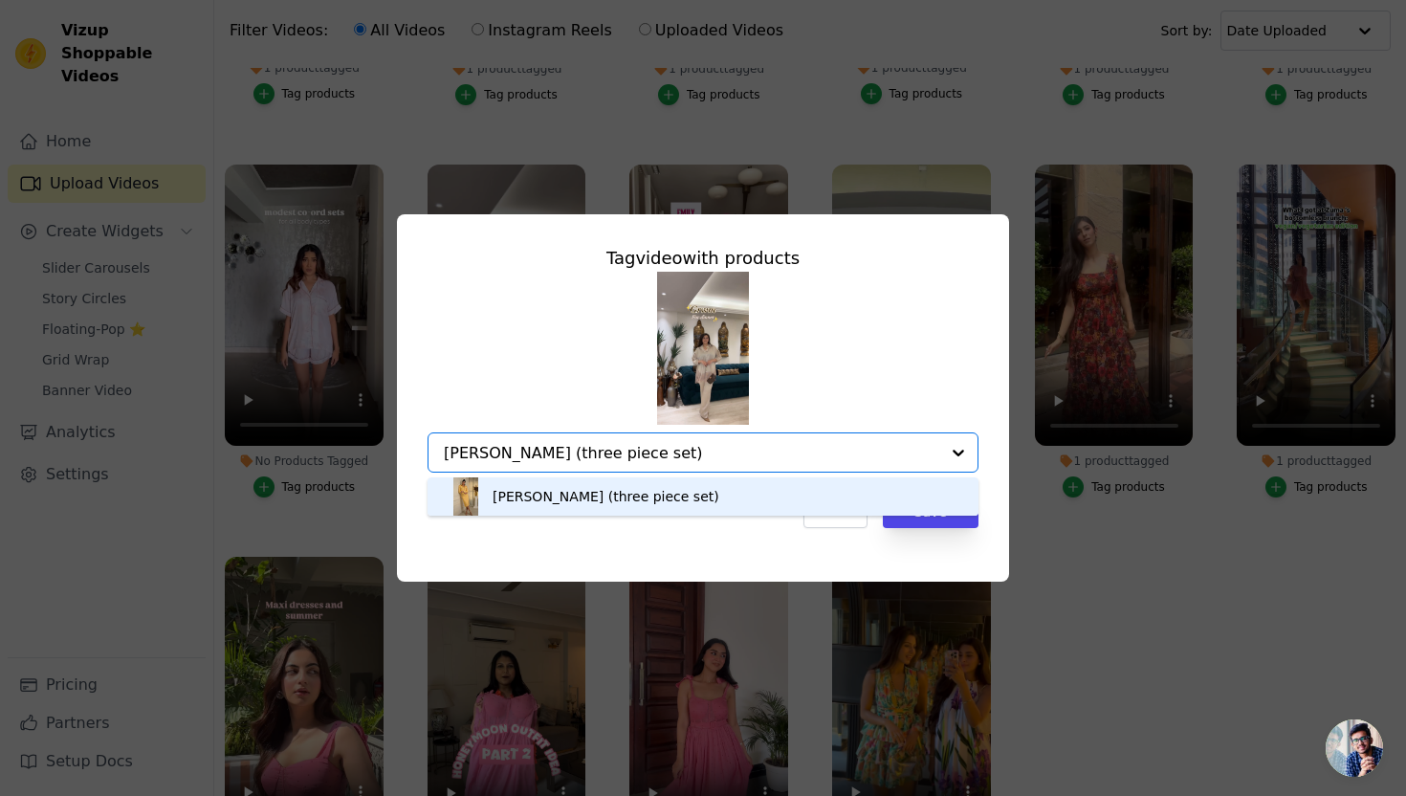
click at [560, 495] on div "Alphonso (three piece set)" at bounding box center [606, 496] width 227 height 19
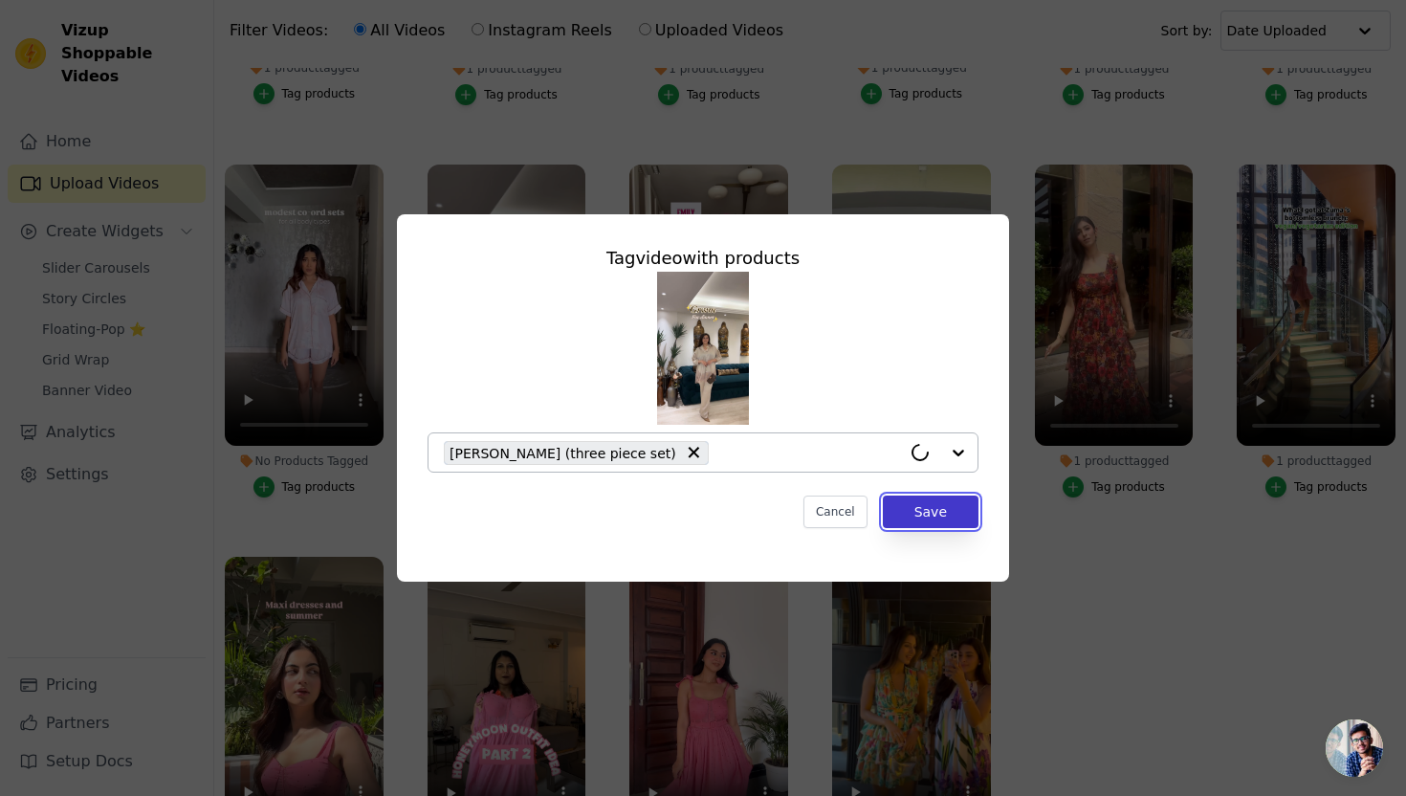
click at [927, 520] on button "Save" at bounding box center [931, 511] width 96 height 33
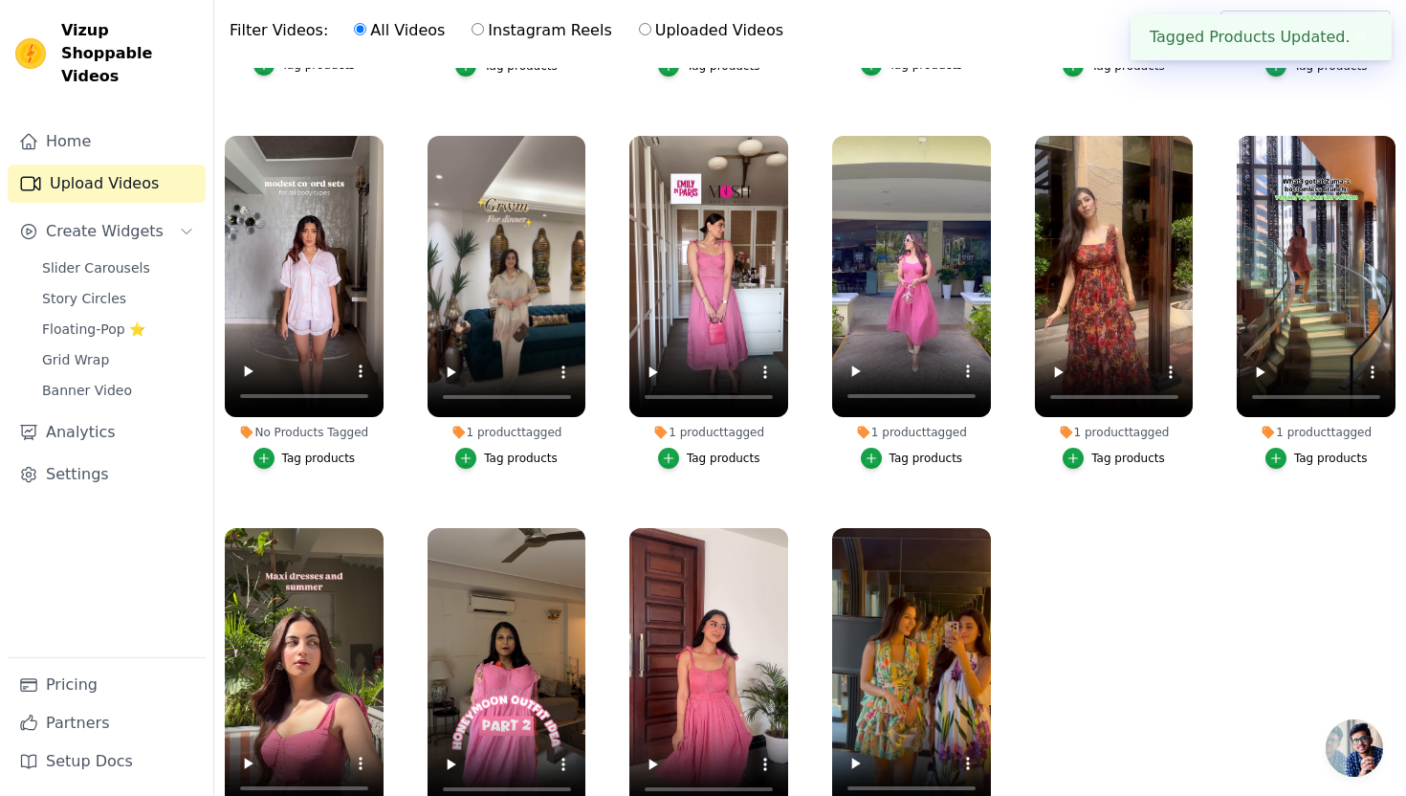
scroll to position [337, 0]
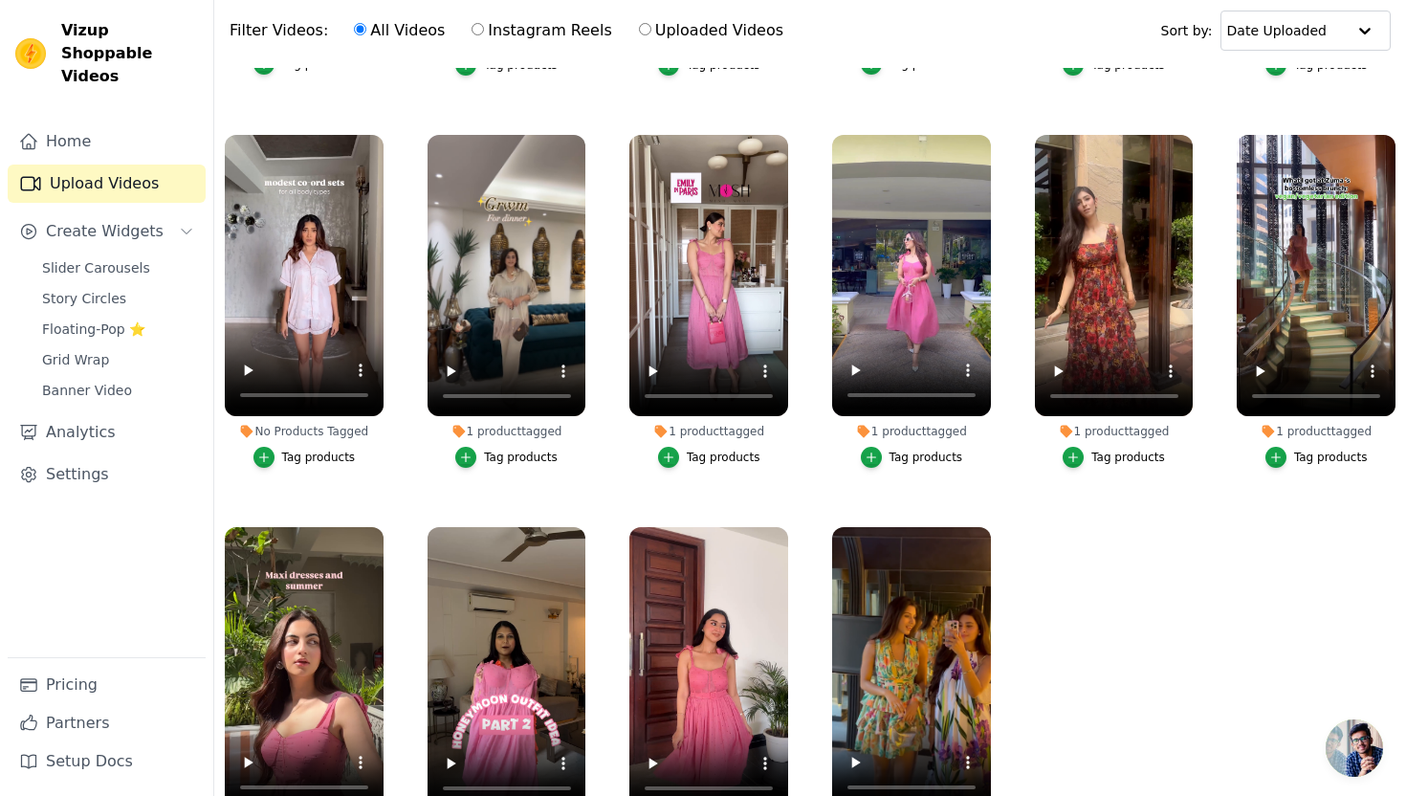
click at [290, 457] on div "Tag products" at bounding box center [319, 456] width 74 height 15
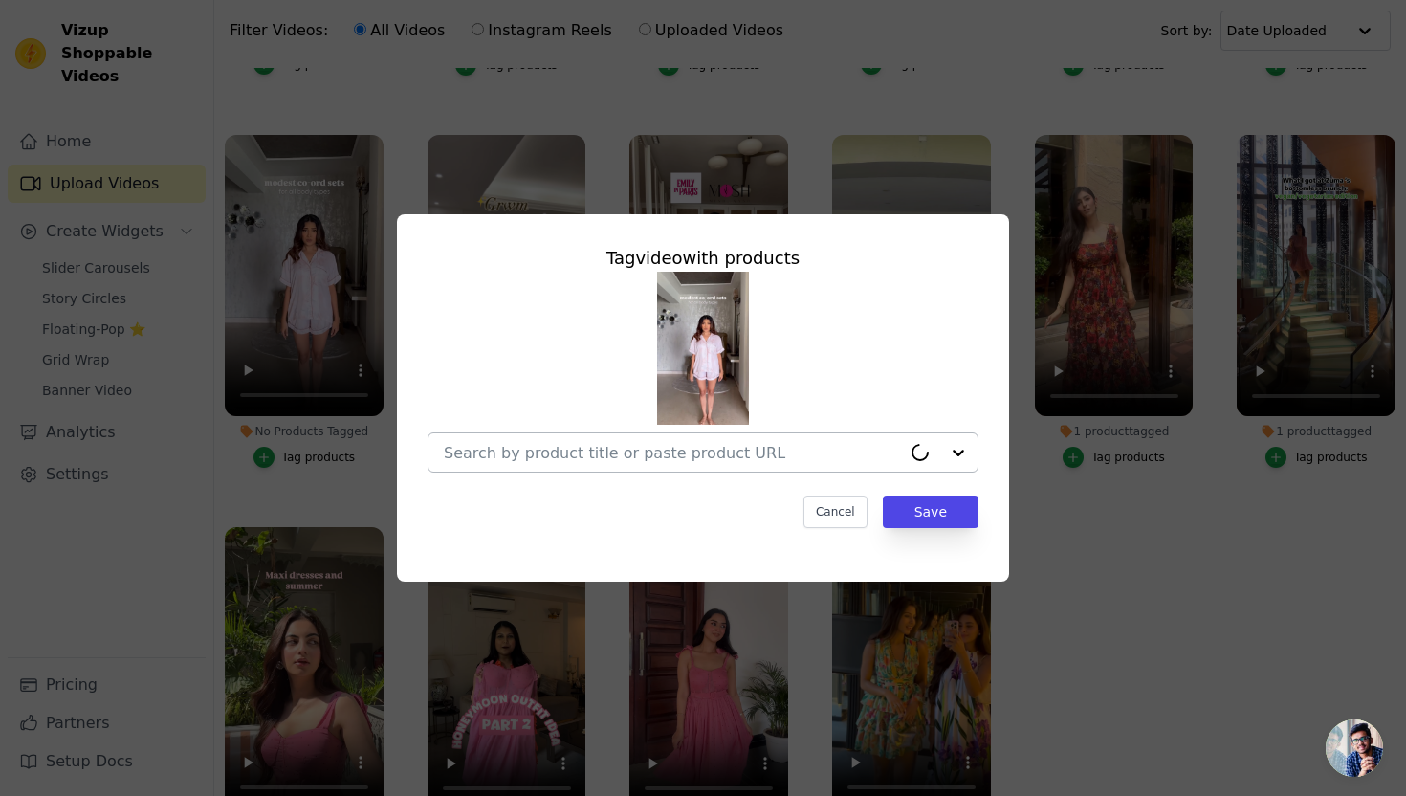
click at [608, 455] on input "No Products Tagged Tag video with products Cancel Save Tag products" at bounding box center [672, 453] width 457 height 18
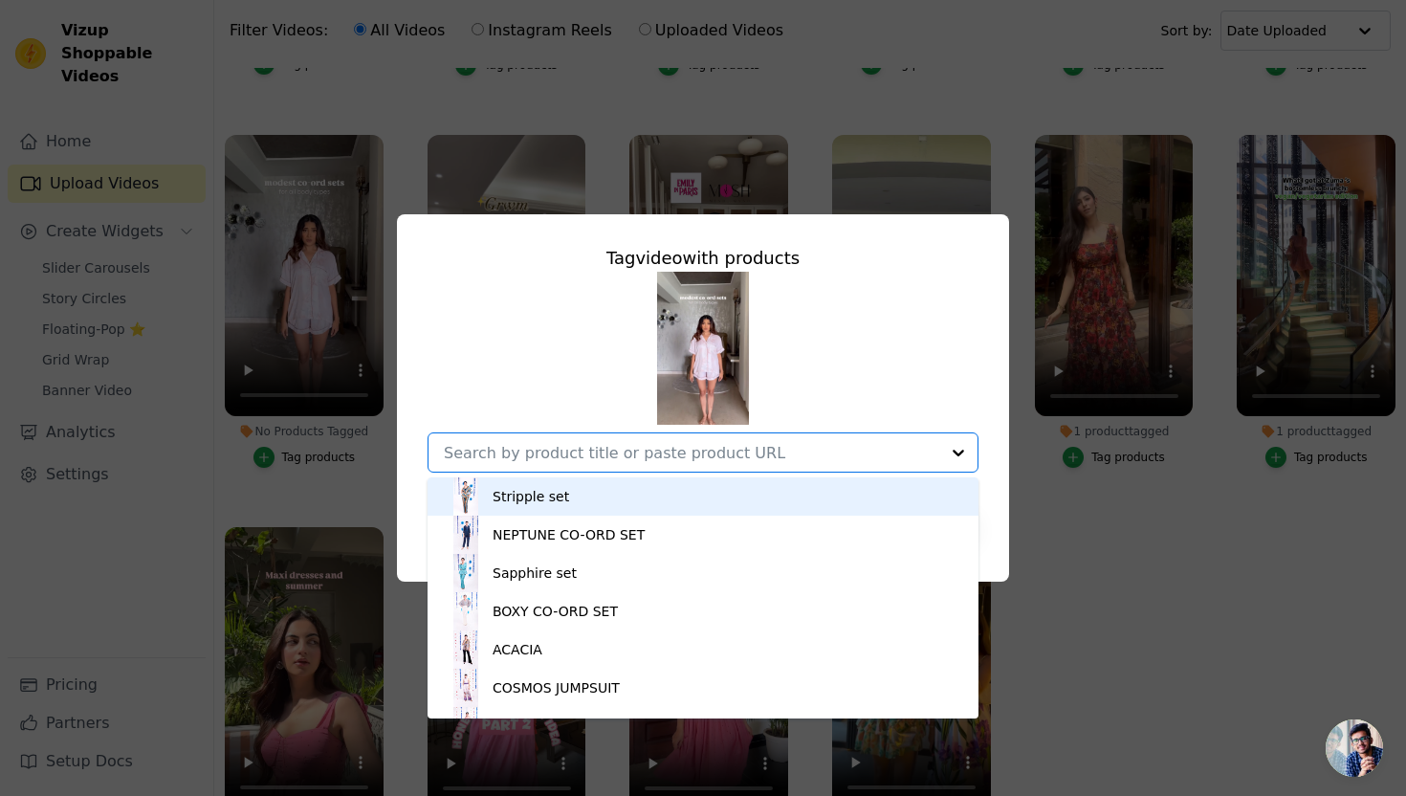
paste input "Admire(cut sleeves blazer)"
type input "Admire(cut sleeves blazer)"
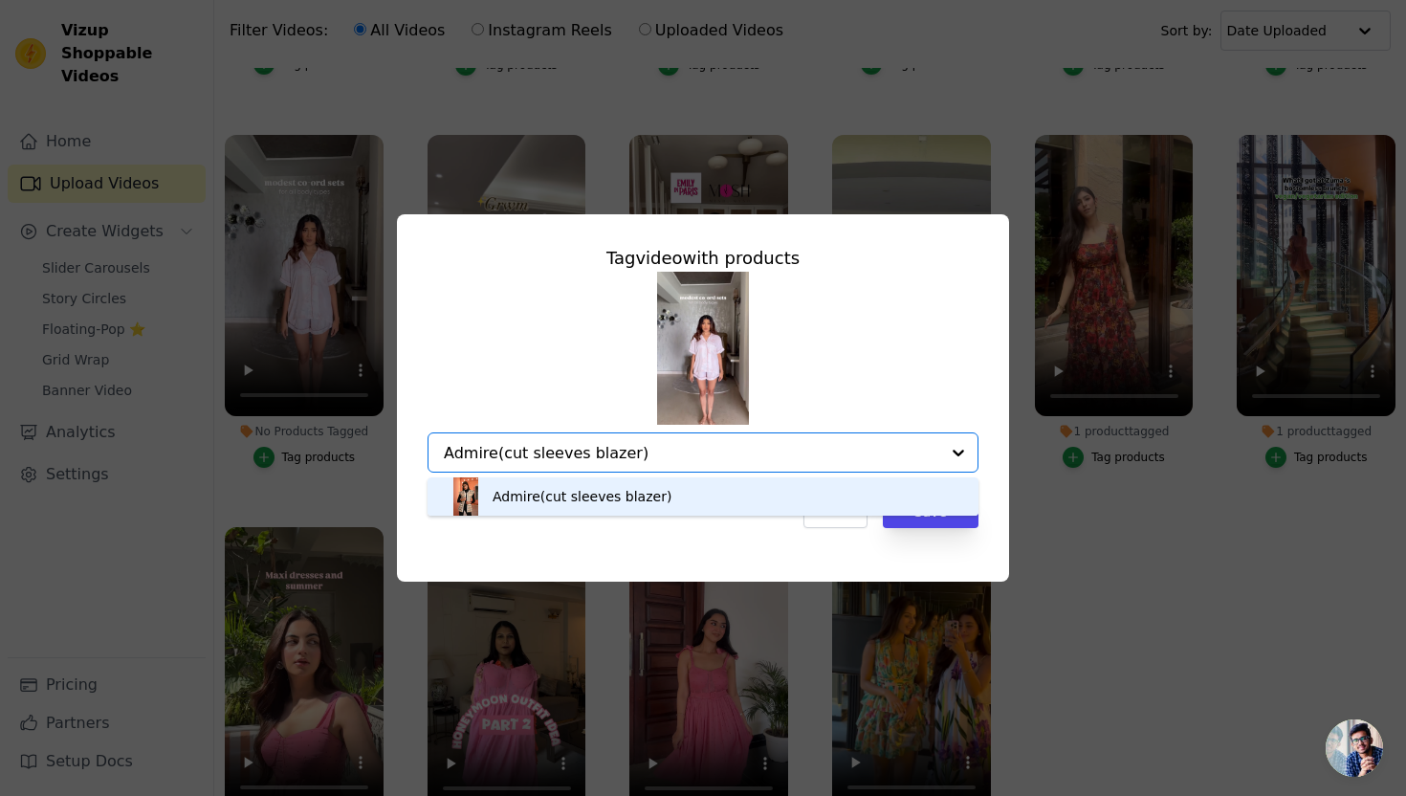
click at [564, 495] on div "Admire(cut sleeves blazer)" at bounding box center [582, 496] width 179 height 19
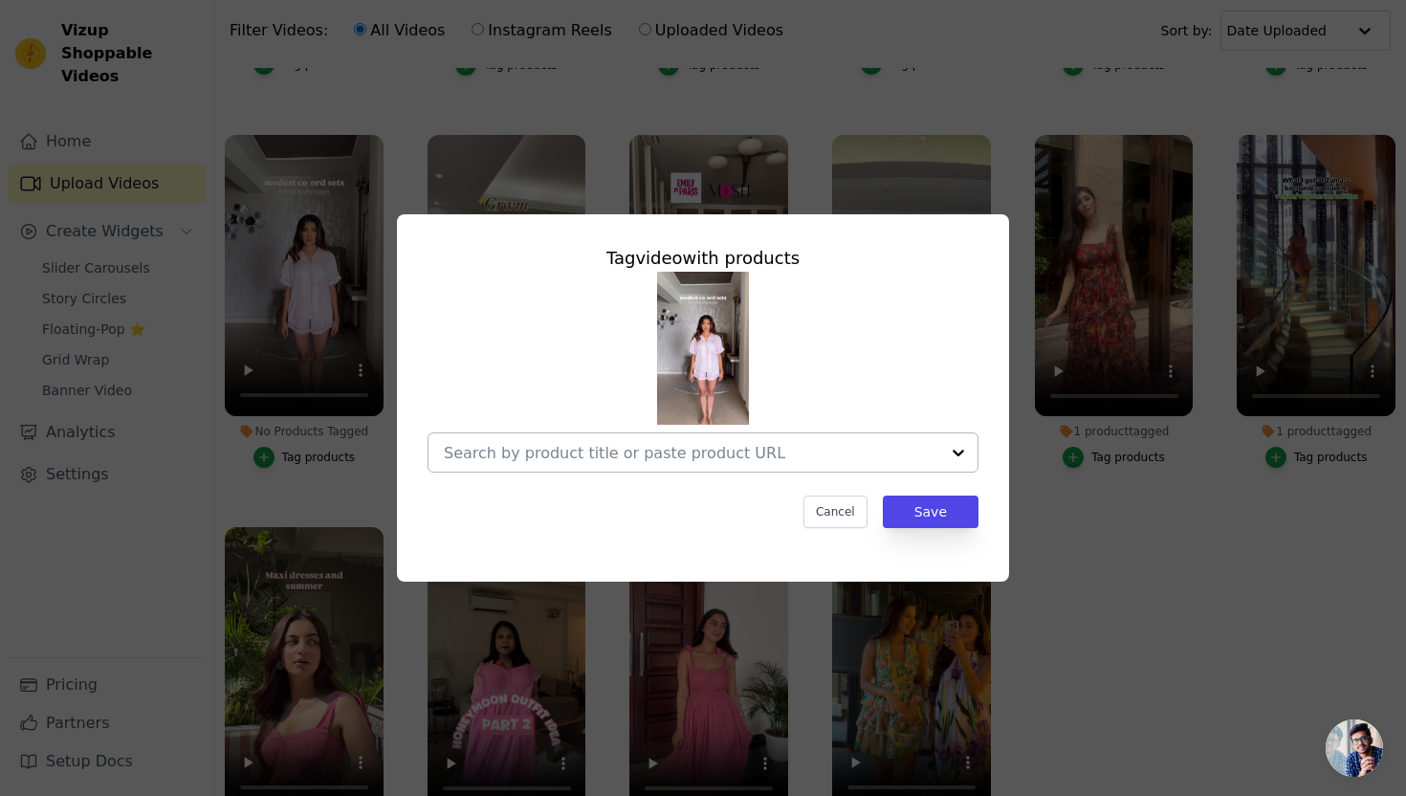
click at [580, 460] on input "No Products Tagged Tag video with products Cancel Save Tag products" at bounding box center [691, 453] width 495 height 18
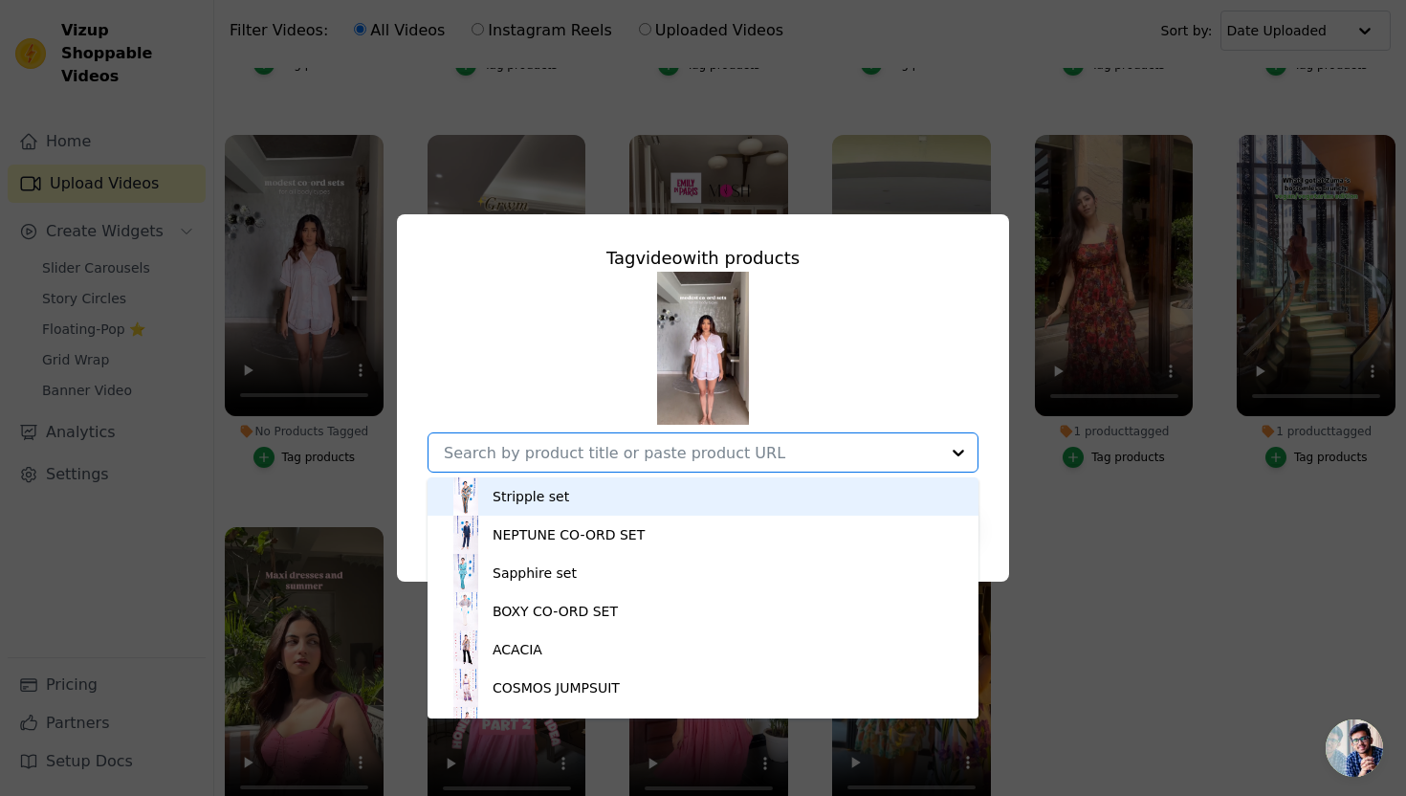
paste input "Admire(cut sleeves blazer)"
type input "Admire(cut sleeves blazer)"
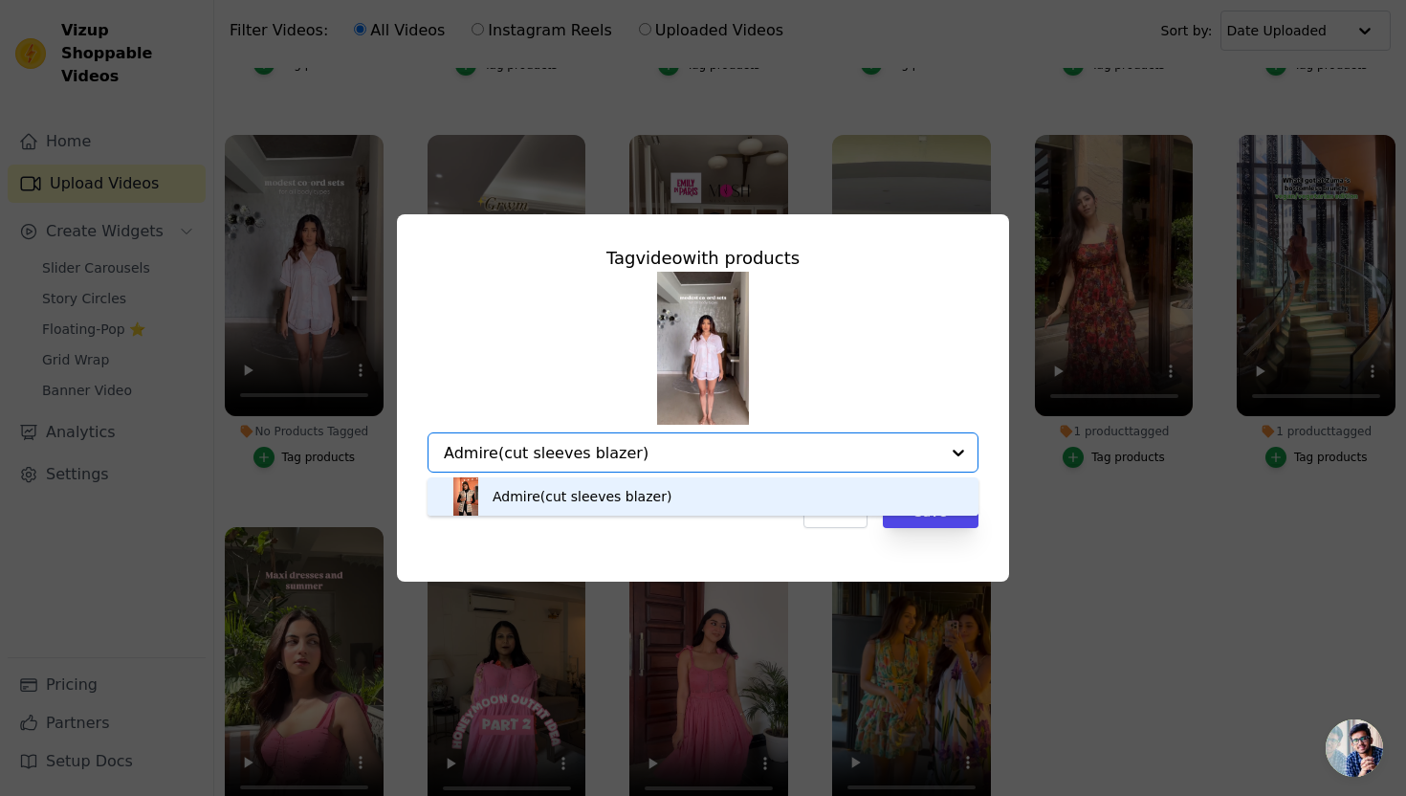
click at [580, 504] on div "Admire(cut sleeves blazer)" at bounding box center [582, 496] width 179 height 19
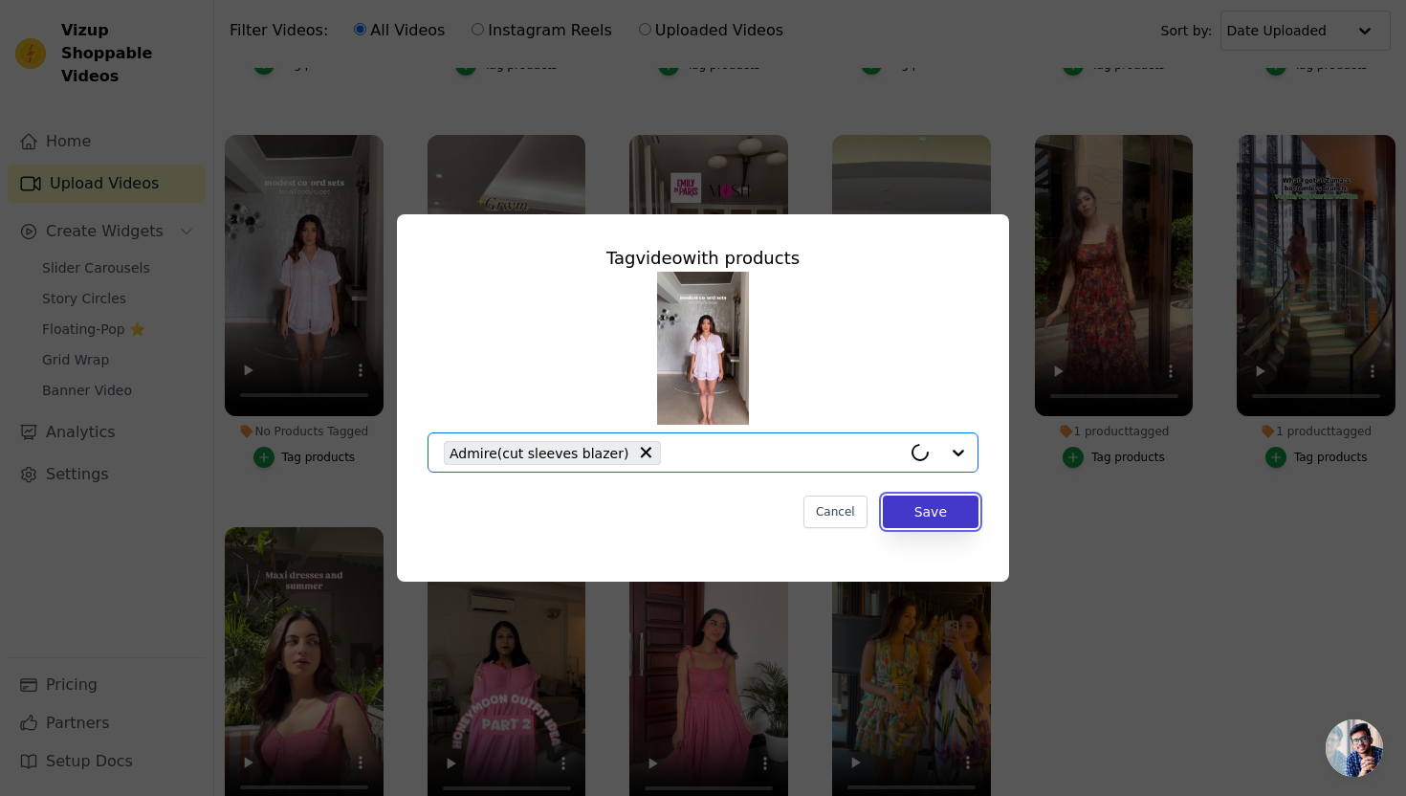
click at [929, 501] on button "Save" at bounding box center [931, 511] width 96 height 33
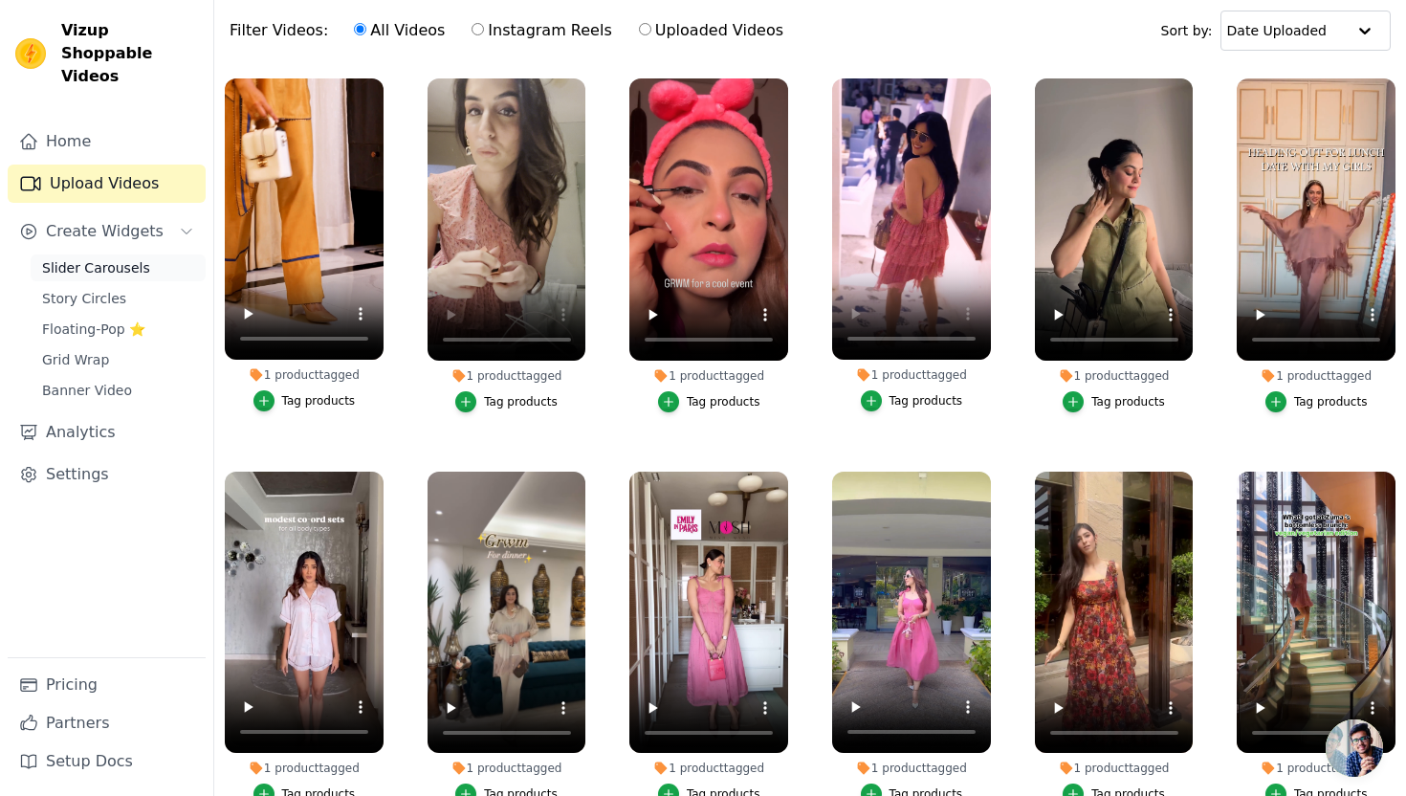
click at [81, 258] on span "Slider Carousels" at bounding box center [96, 267] width 108 height 19
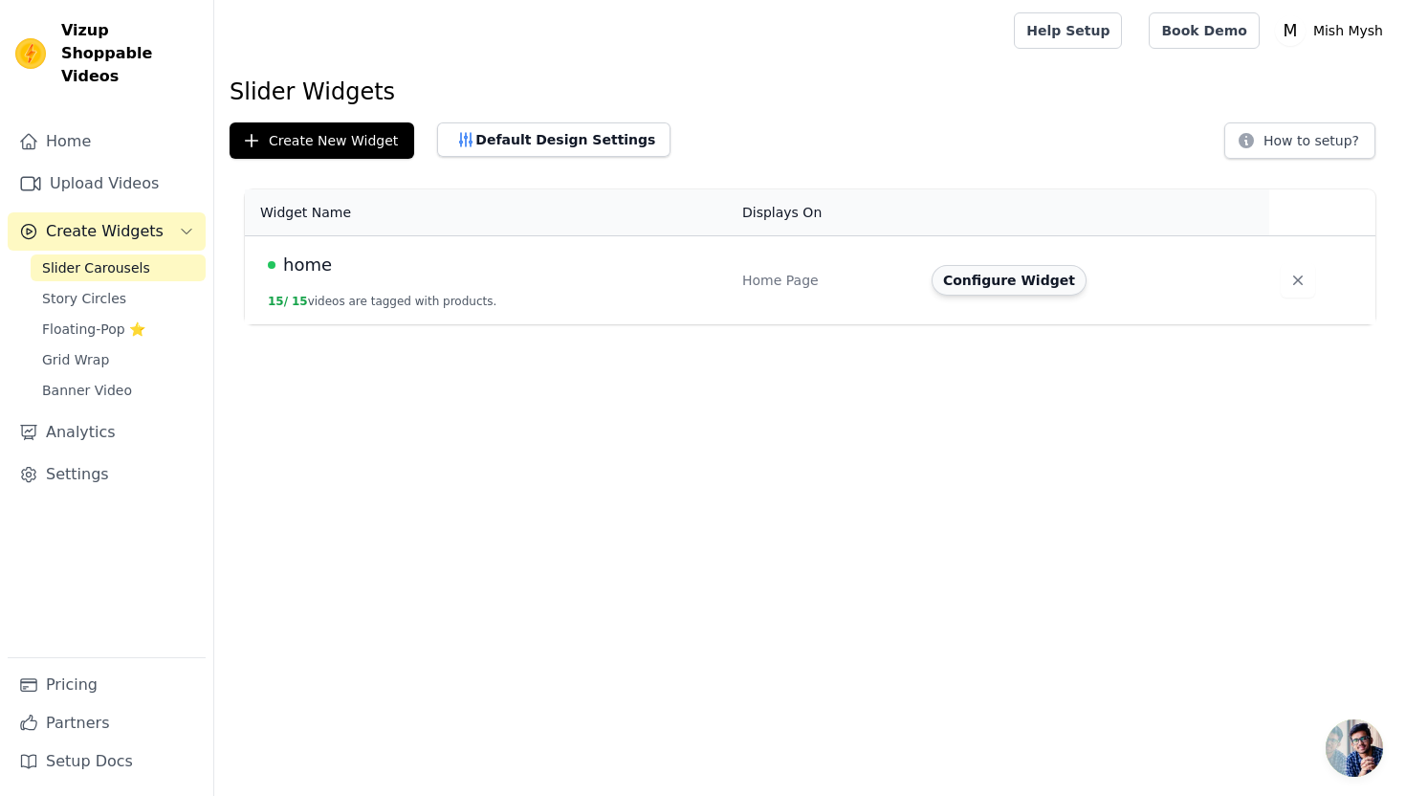
click at [989, 287] on button "Configure Widget" at bounding box center [1008, 280] width 155 height 31
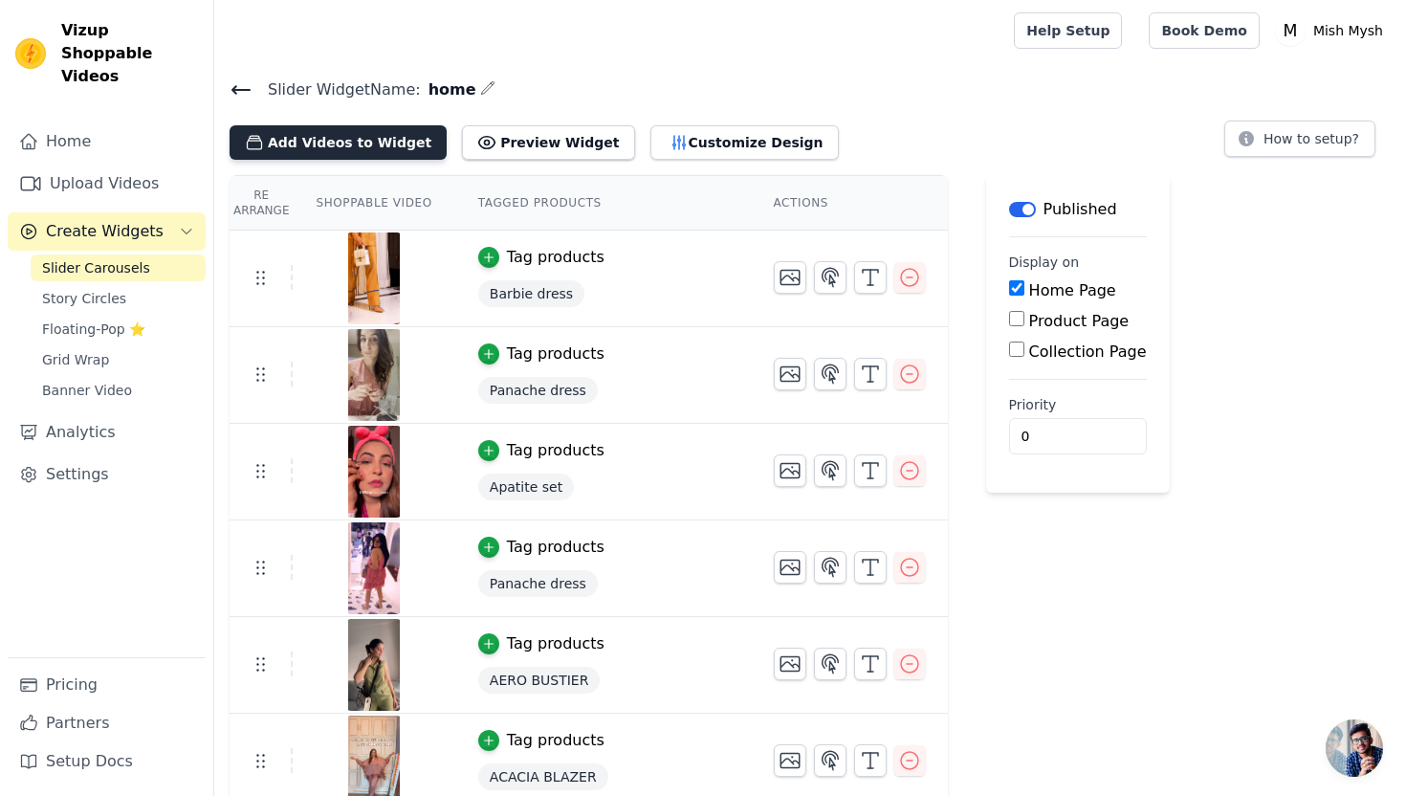
click at [370, 136] on button "Add Videos to Widget" at bounding box center [338, 142] width 217 height 34
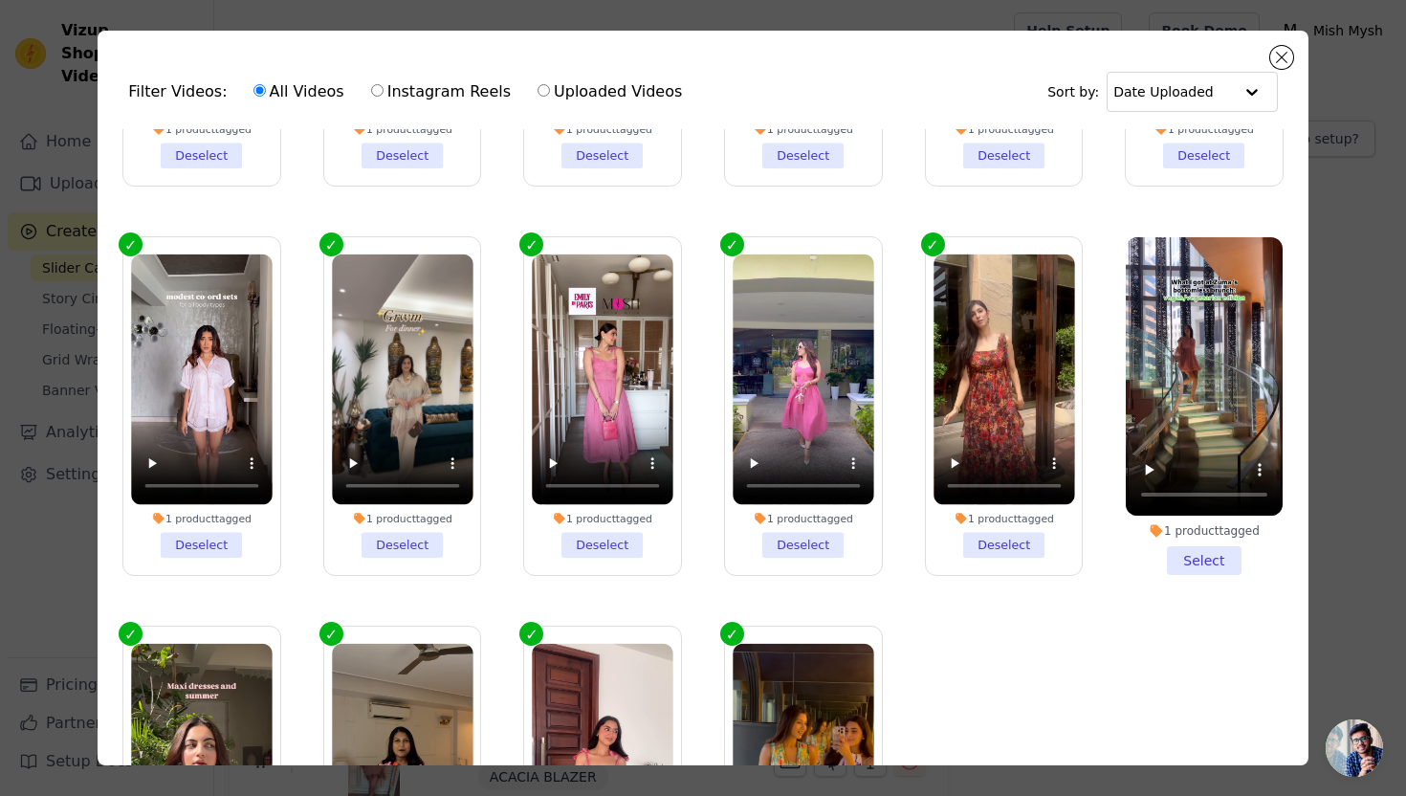
scroll to position [273, 0]
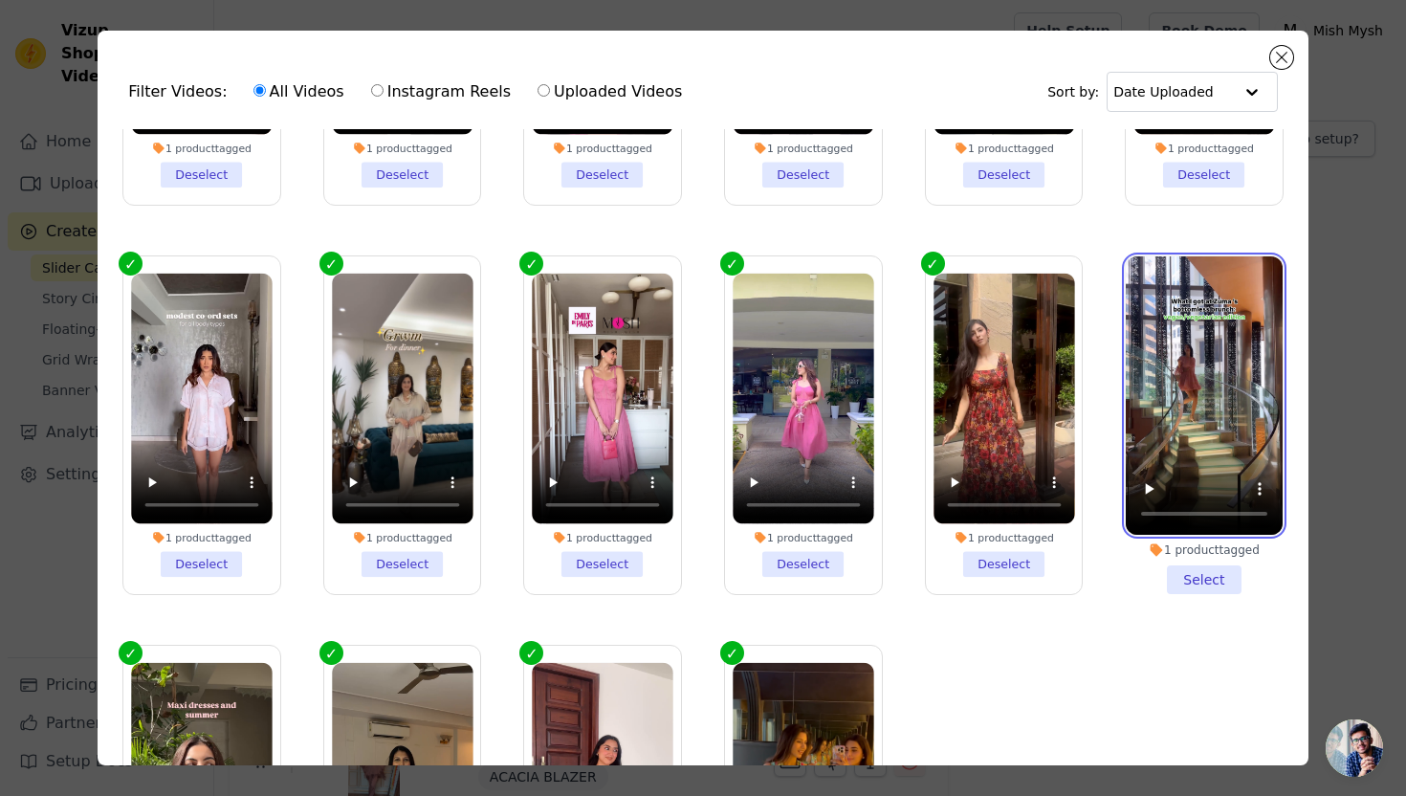
click at [1205, 340] on video at bounding box center [1204, 395] width 157 height 278
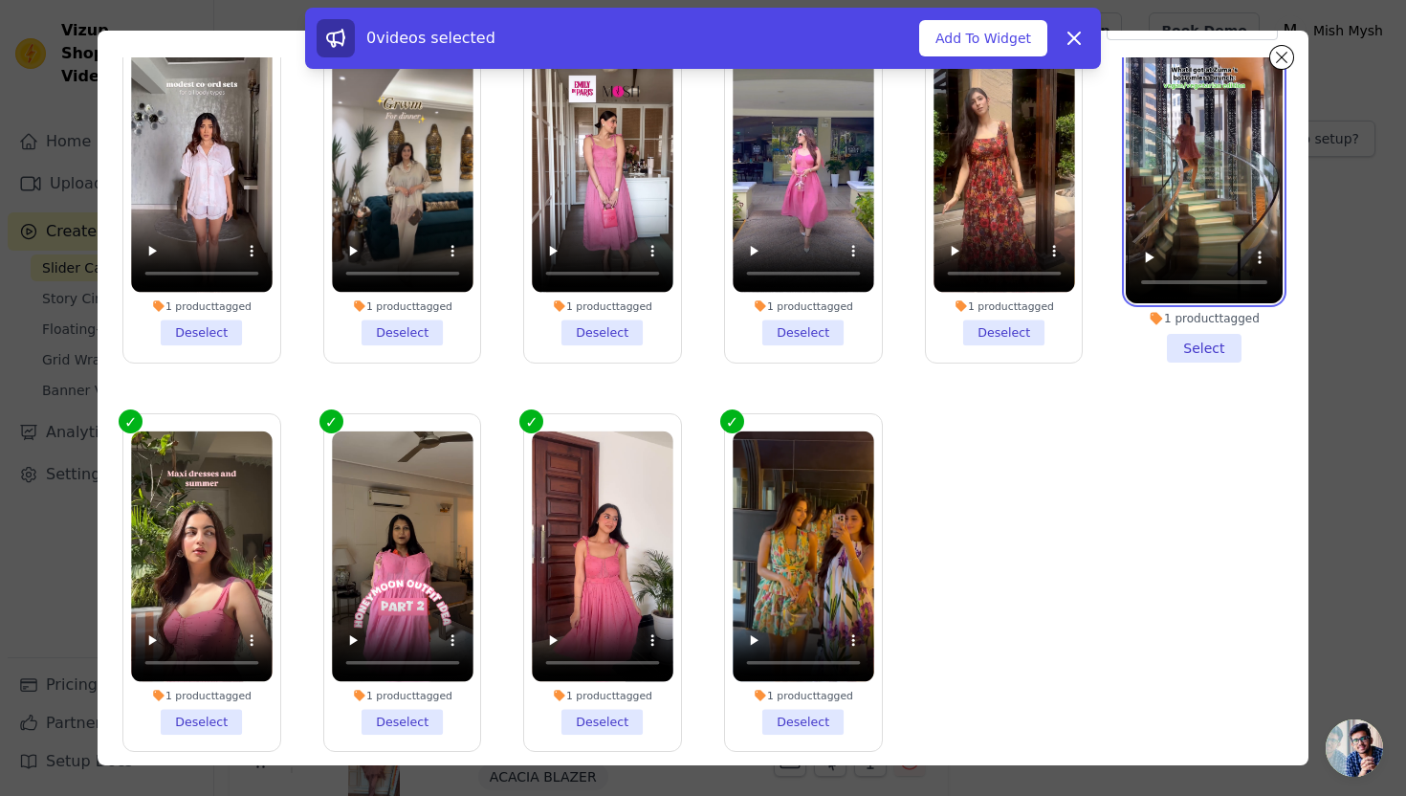
scroll to position [166, 0]
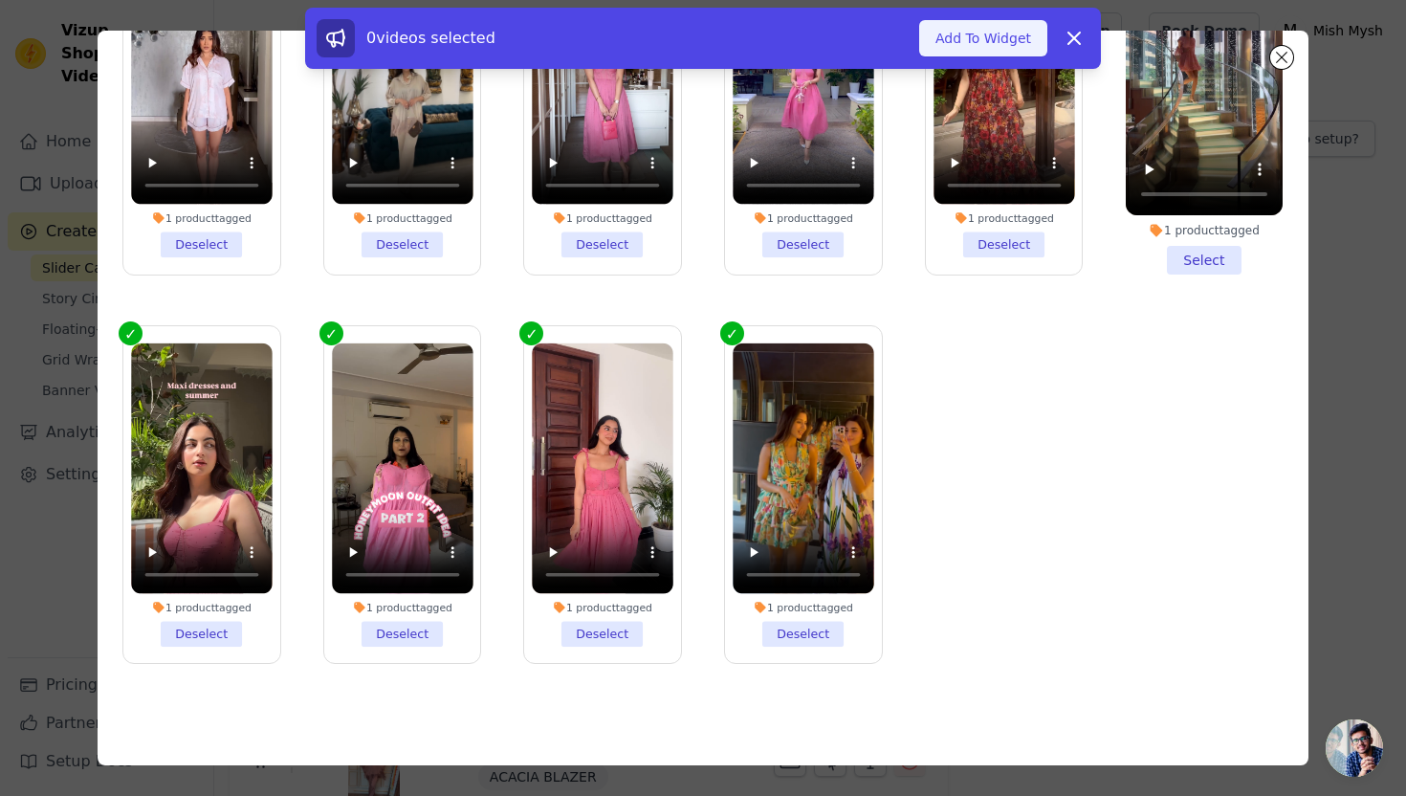
click at [1001, 40] on button "Add To Widget" at bounding box center [983, 38] width 128 height 36
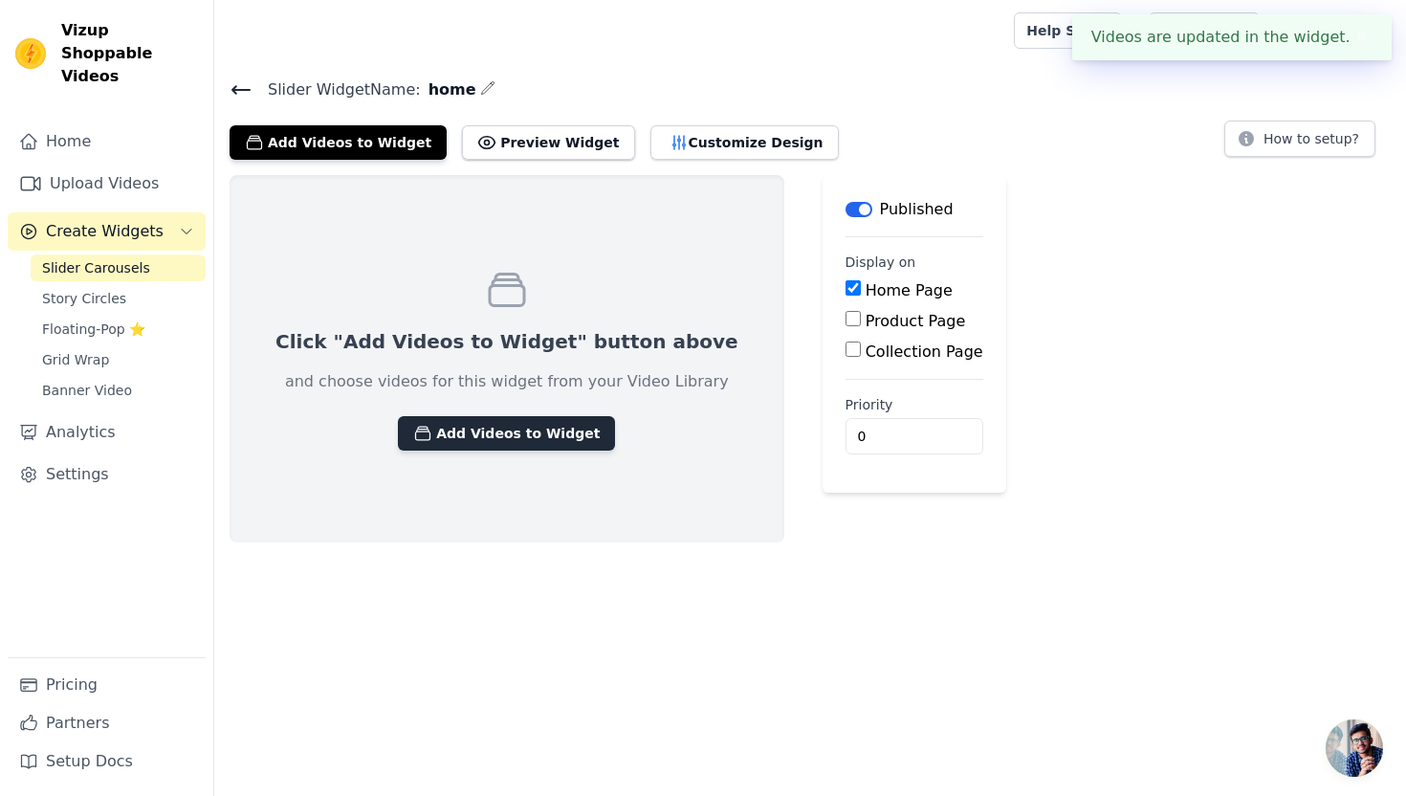
click at [496, 436] on button "Add Videos to Widget" at bounding box center [506, 433] width 217 height 34
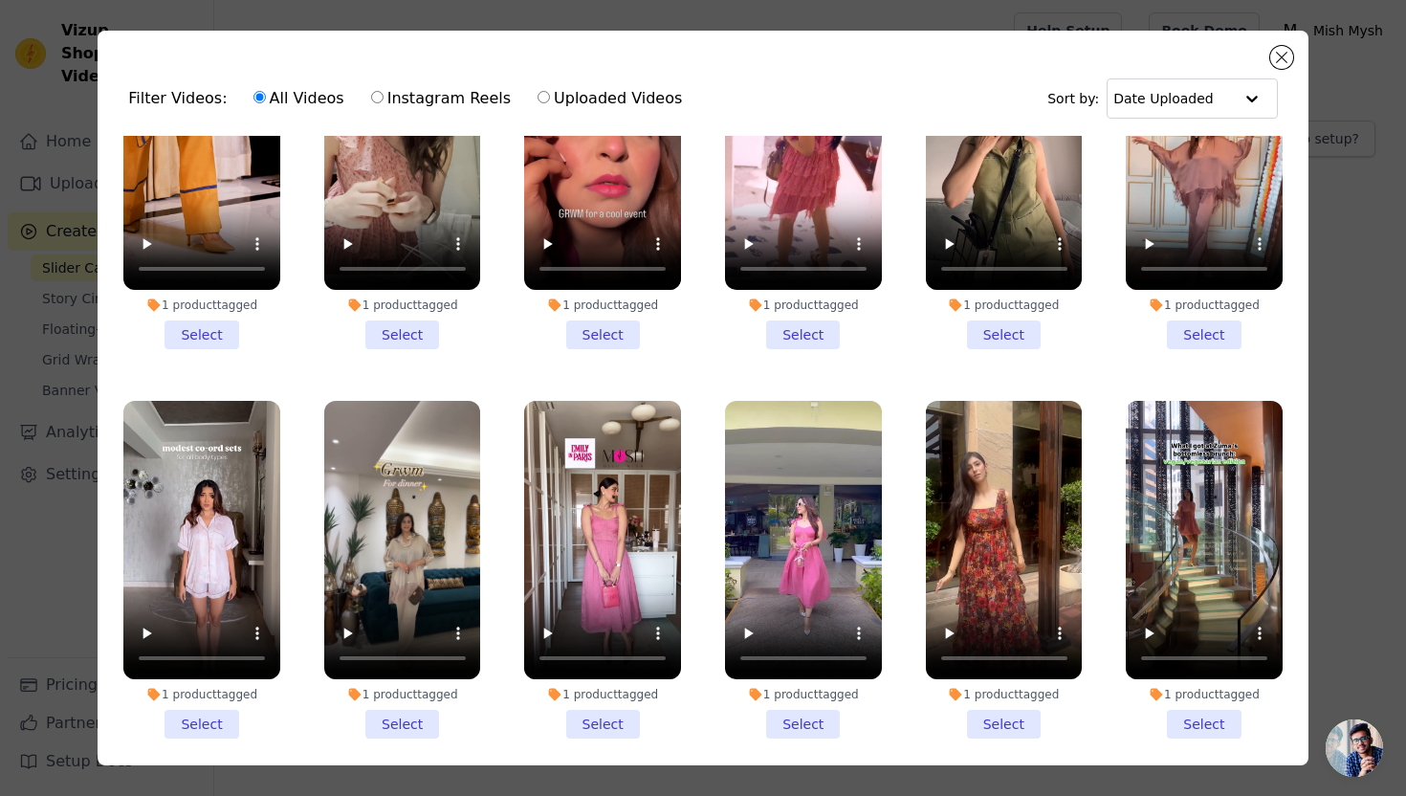
scroll to position [0, 0]
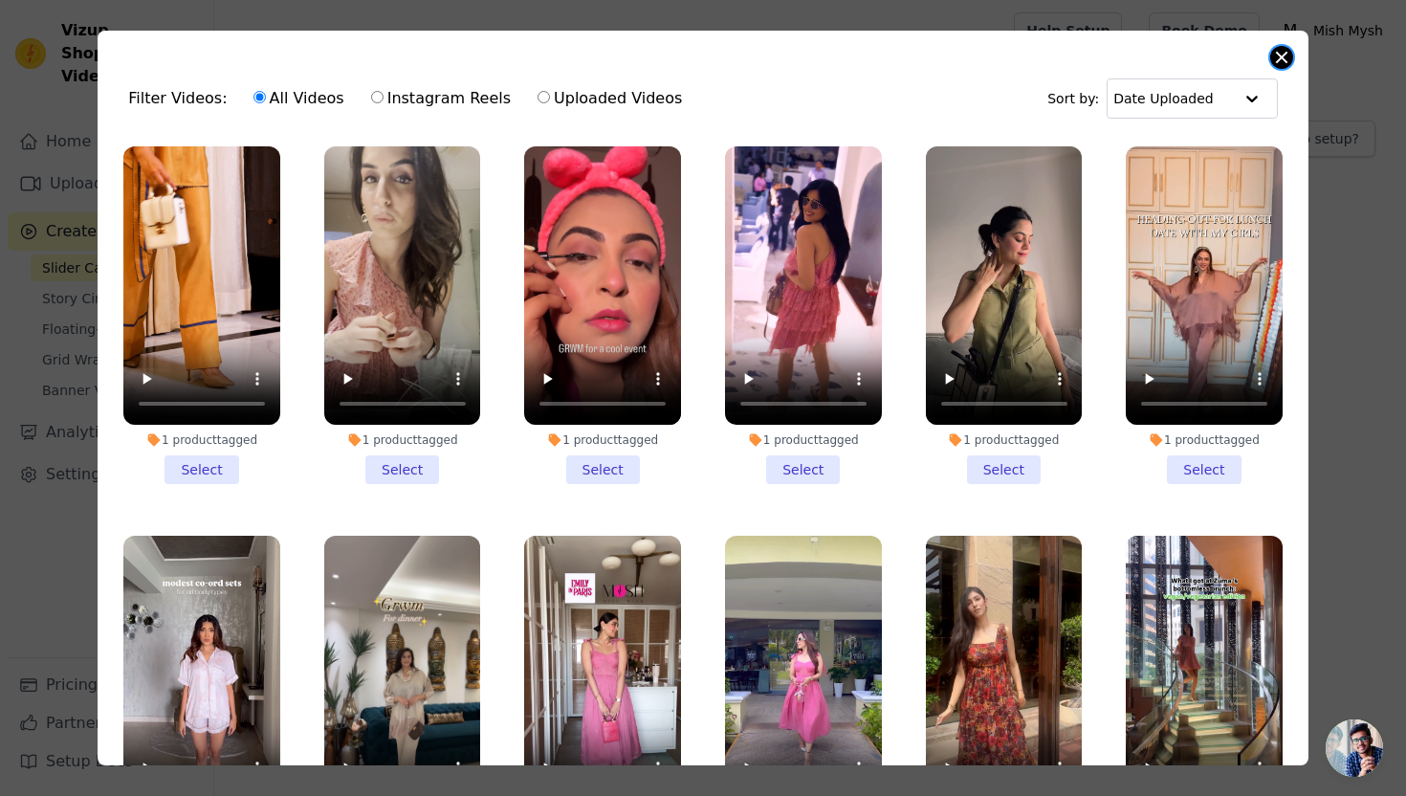
click at [1283, 50] on button "Close modal" at bounding box center [1281, 57] width 23 height 23
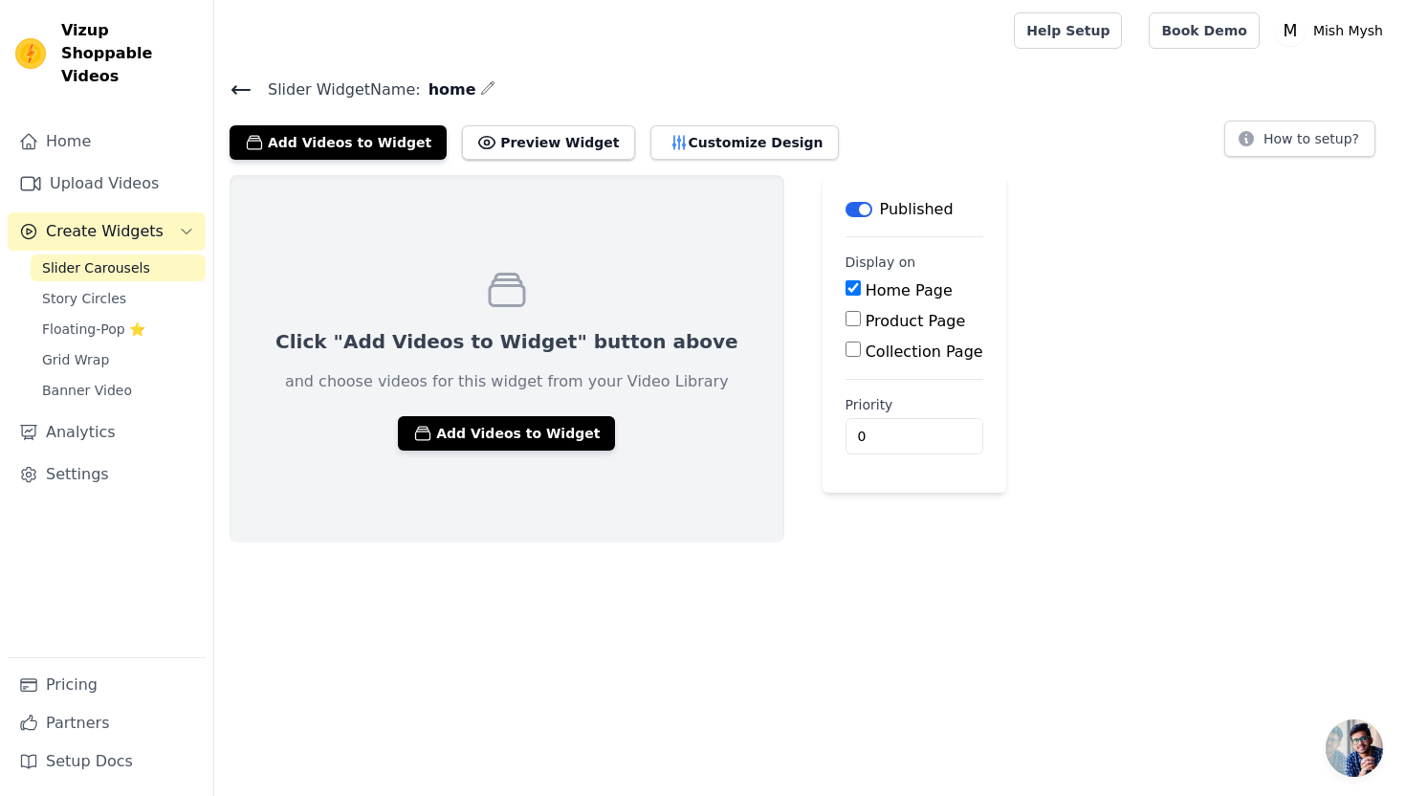
click at [120, 258] on span "Slider Carousels" at bounding box center [96, 267] width 108 height 19
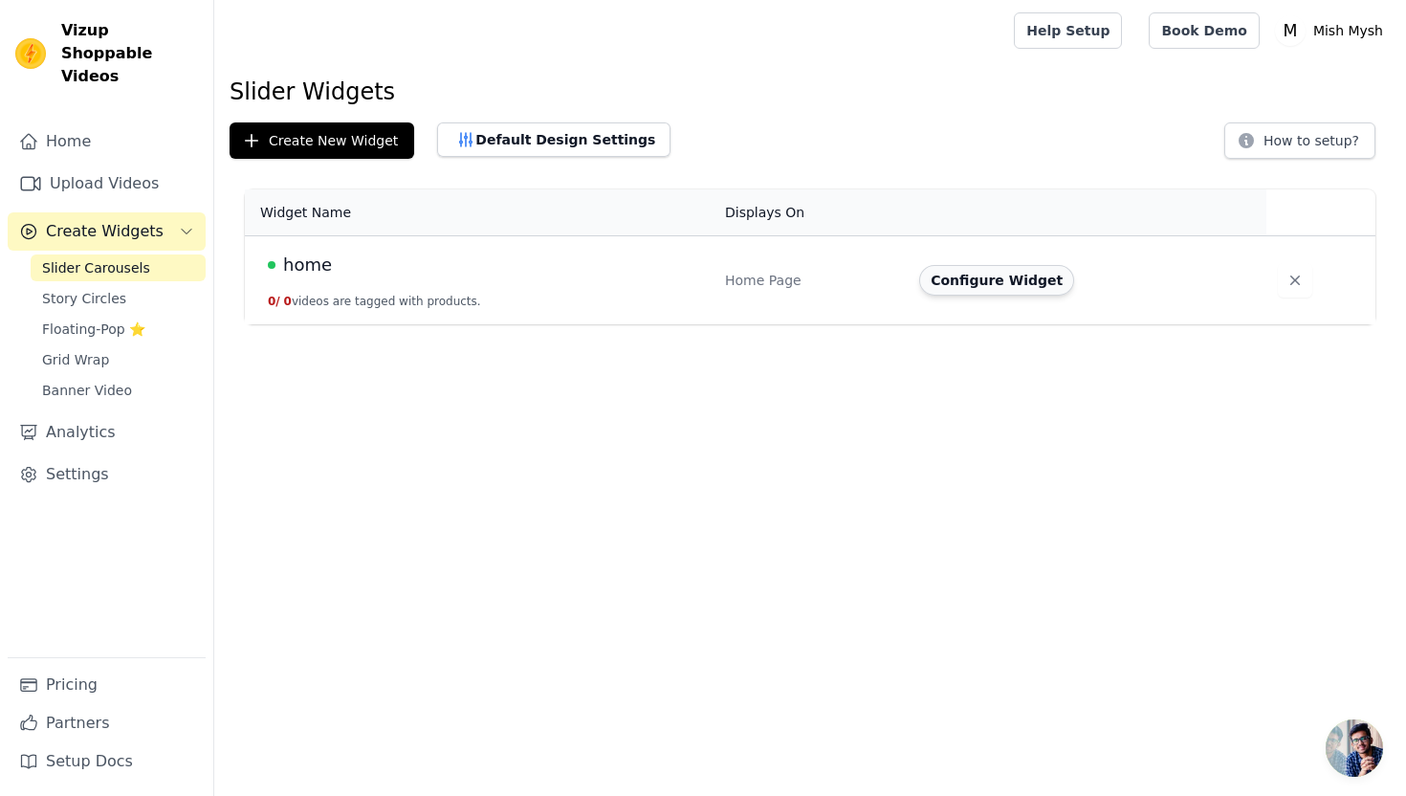
click at [995, 284] on button "Configure Widget" at bounding box center [996, 280] width 155 height 31
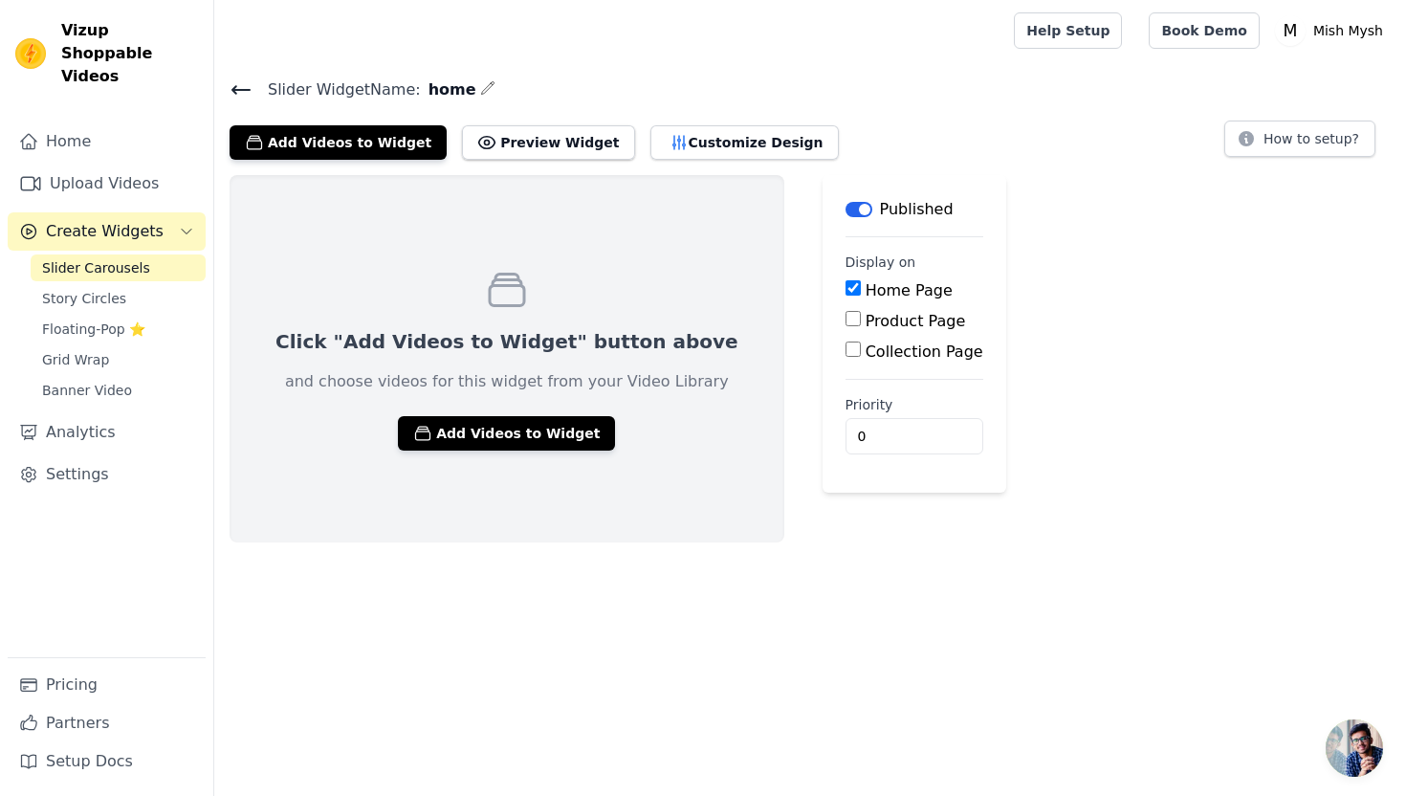
click at [441, 451] on div "Click "Add Videos to Widget" button above and choose videos for this widget fro…" at bounding box center [507, 358] width 555 height 367
click at [471, 428] on button "Add Videos to Widget" at bounding box center [506, 433] width 217 height 34
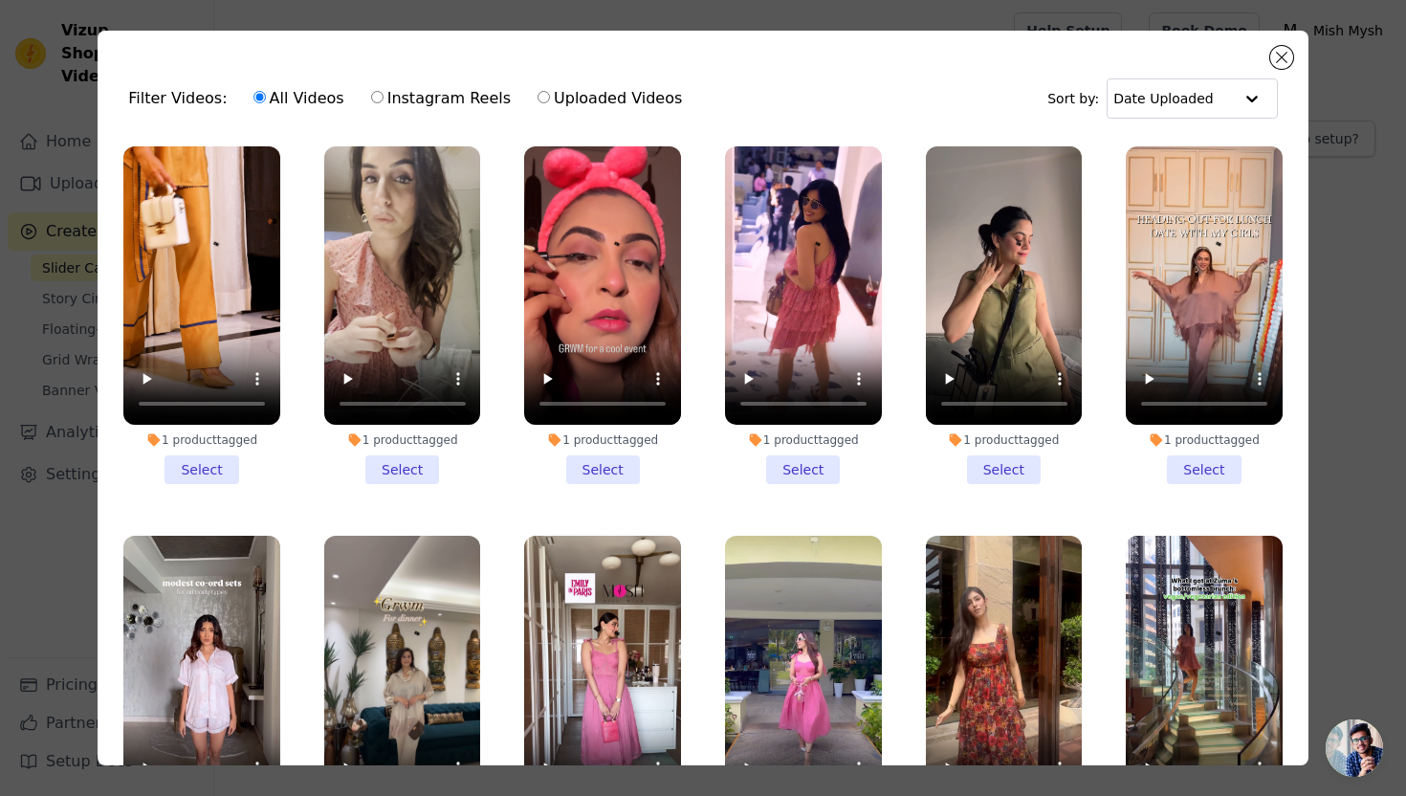
click at [214, 469] on li "1 product tagged Select" at bounding box center [201, 315] width 157 height 338
click at [0, 0] on input "1 product tagged Select" at bounding box center [0, 0] width 0 height 0
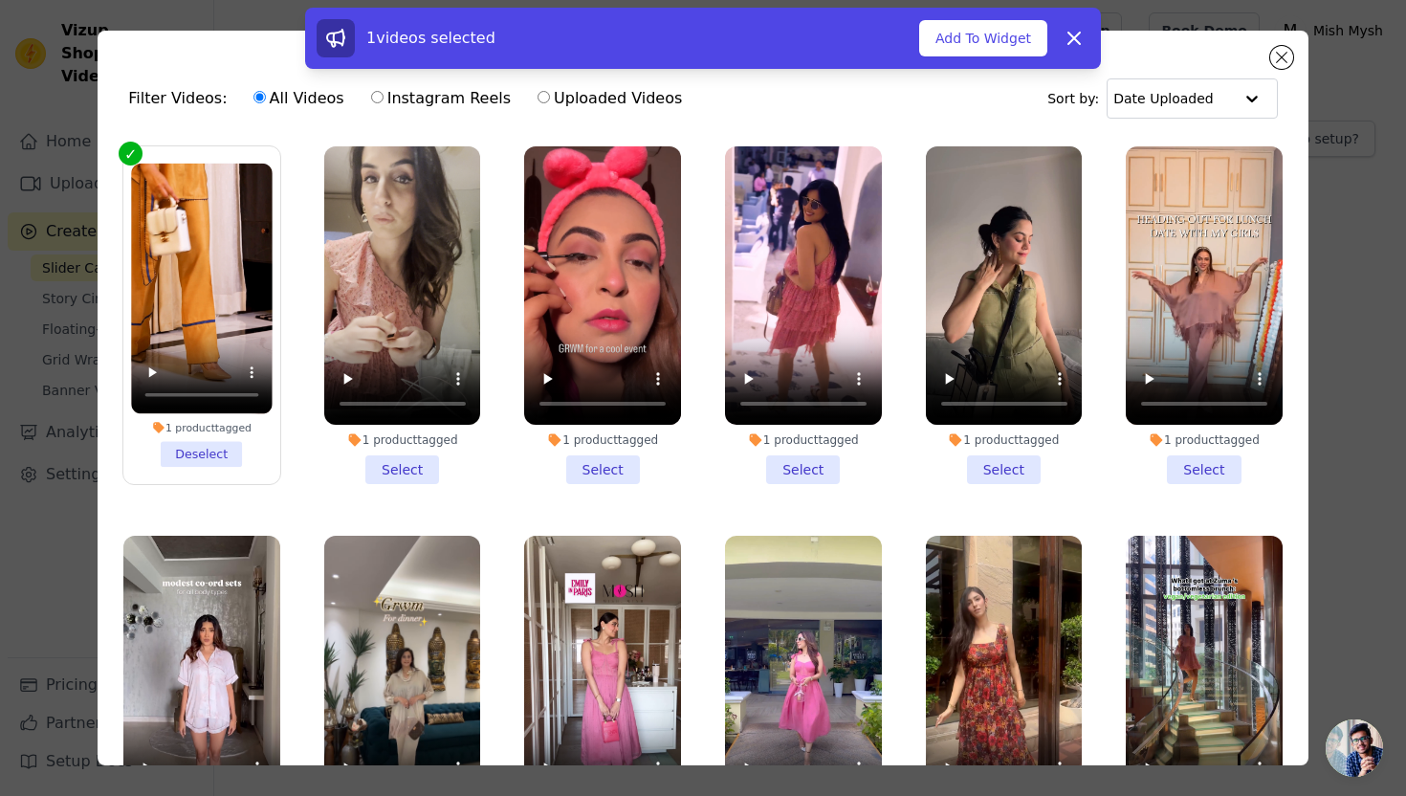
click at [405, 458] on li "1 product tagged Select" at bounding box center [402, 315] width 157 height 338
click at [0, 0] on input "1 product tagged Select" at bounding box center [0, 0] width 0 height 0
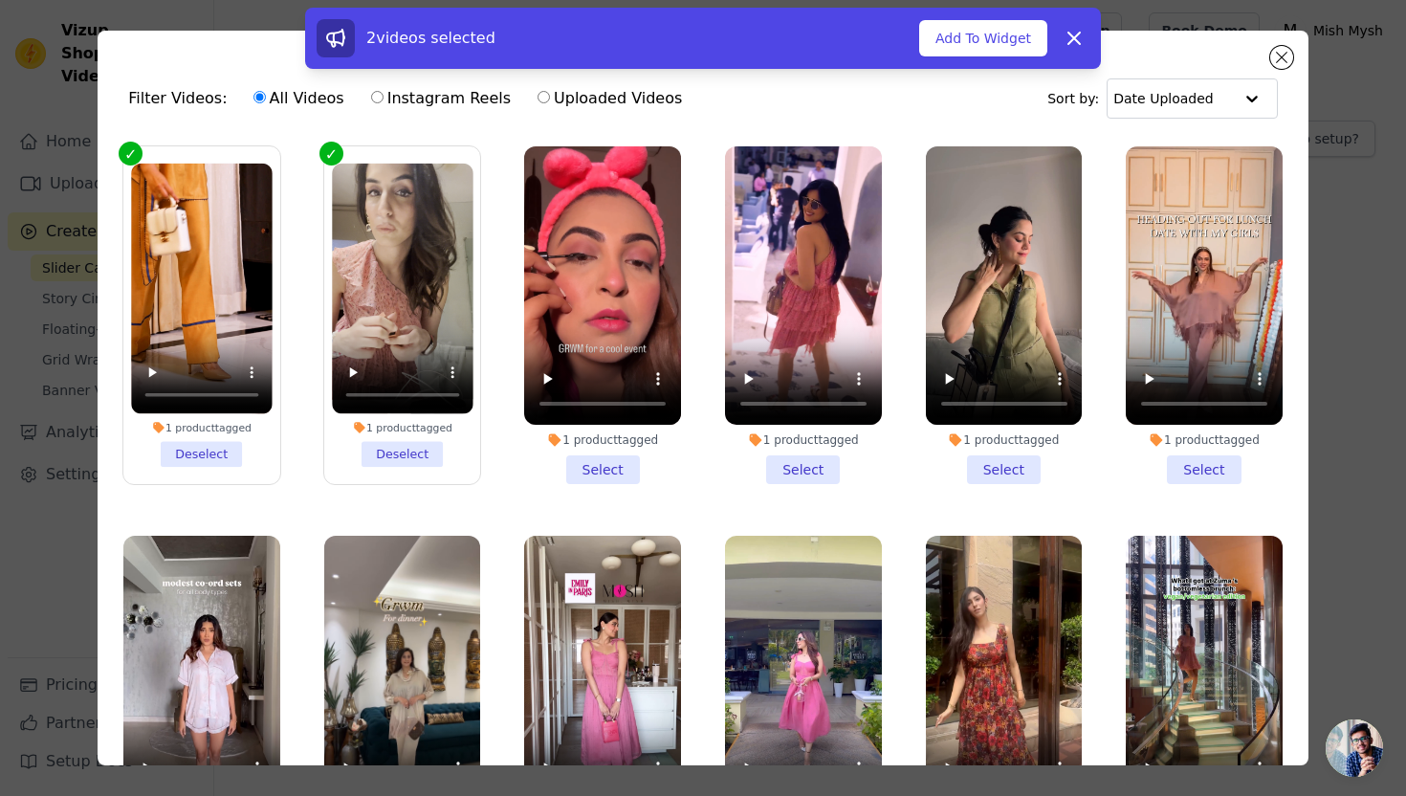
click at [564, 460] on li "1 product tagged Select" at bounding box center [602, 315] width 157 height 338
click at [0, 0] on input "1 product tagged Select" at bounding box center [0, 0] width 0 height 0
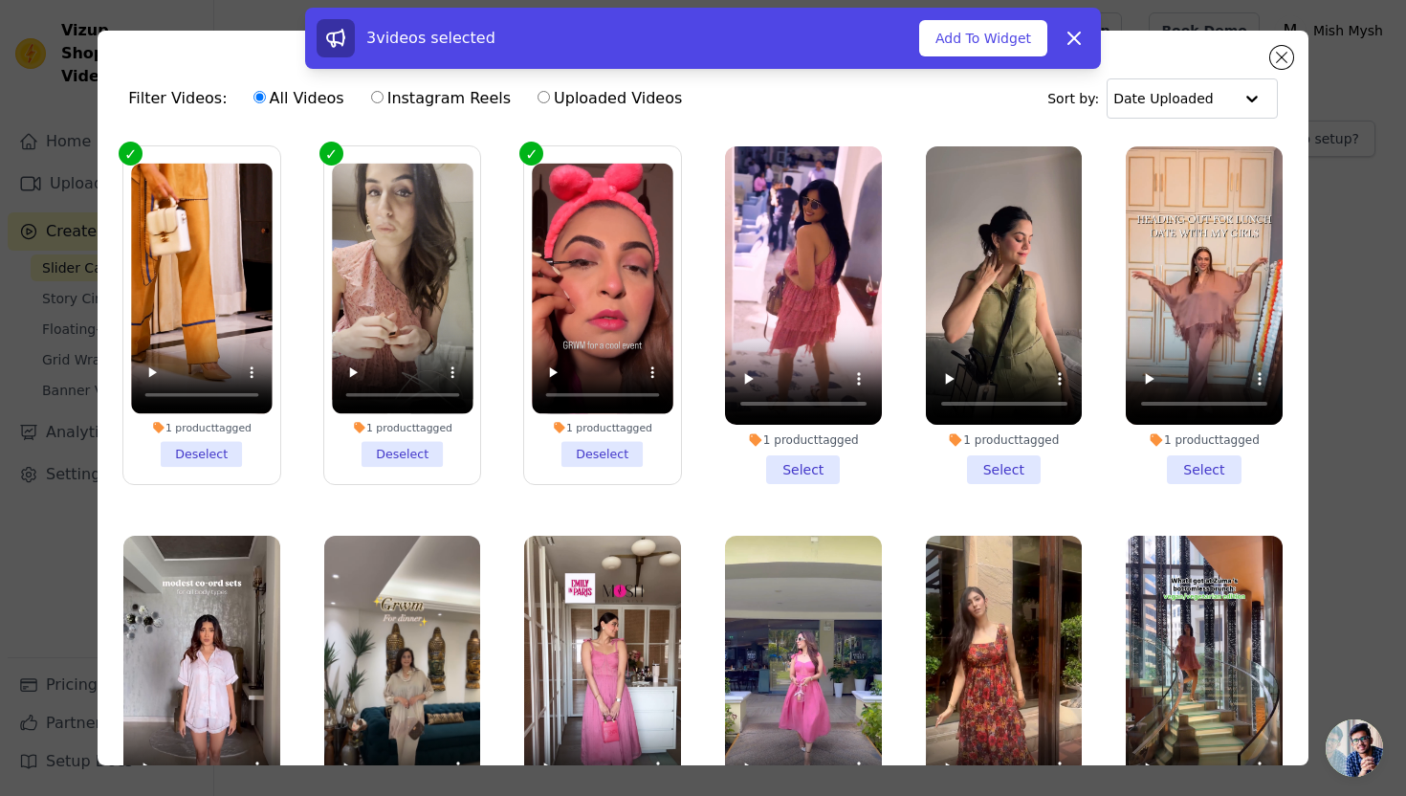
click at [846, 467] on li "1 product tagged Select" at bounding box center [803, 315] width 157 height 338
click at [0, 0] on input "1 product tagged Select" at bounding box center [0, 0] width 0 height 0
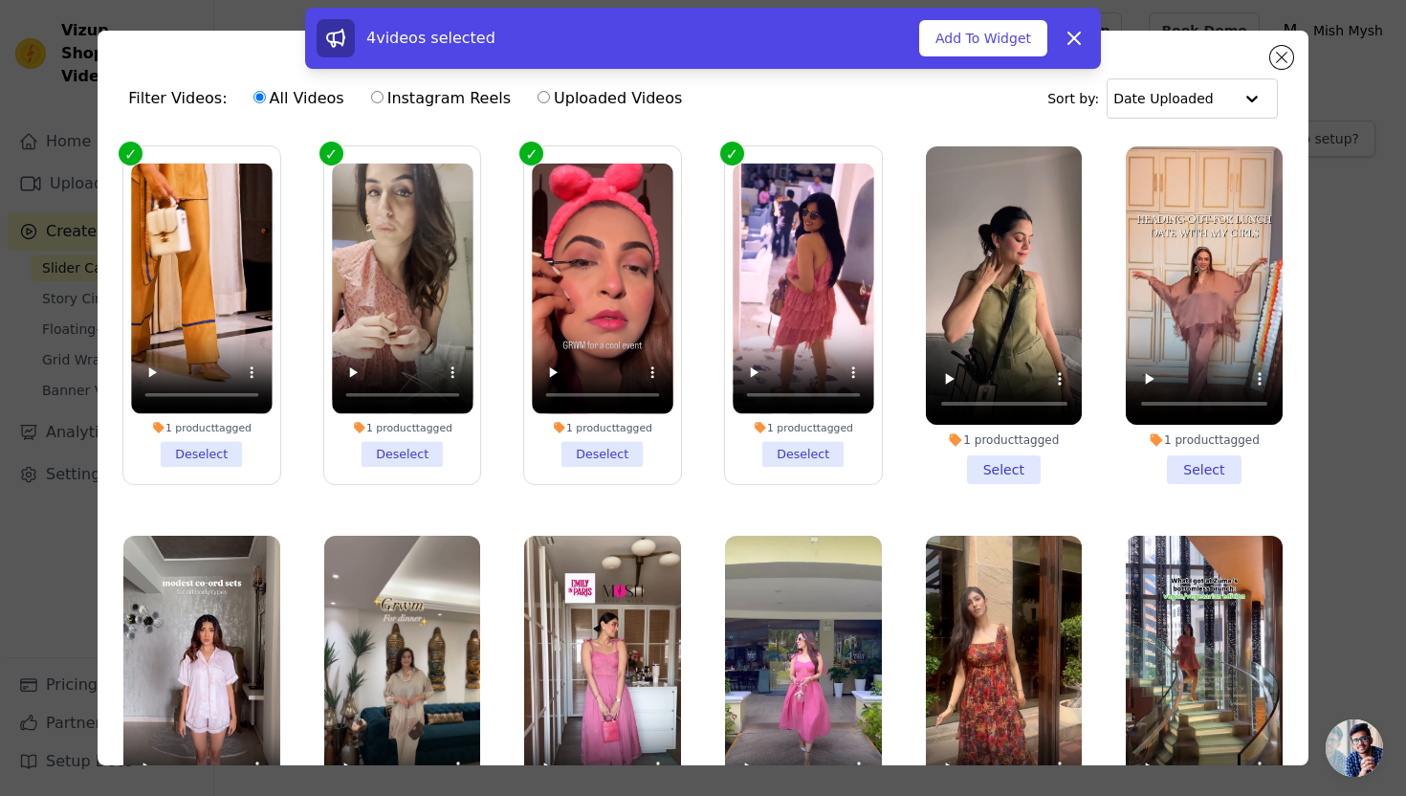
click at [954, 446] on icon at bounding box center [955, 439] width 15 height 15
click at [0, 0] on input "1 product tagged Select" at bounding box center [0, 0] width 0 height 0
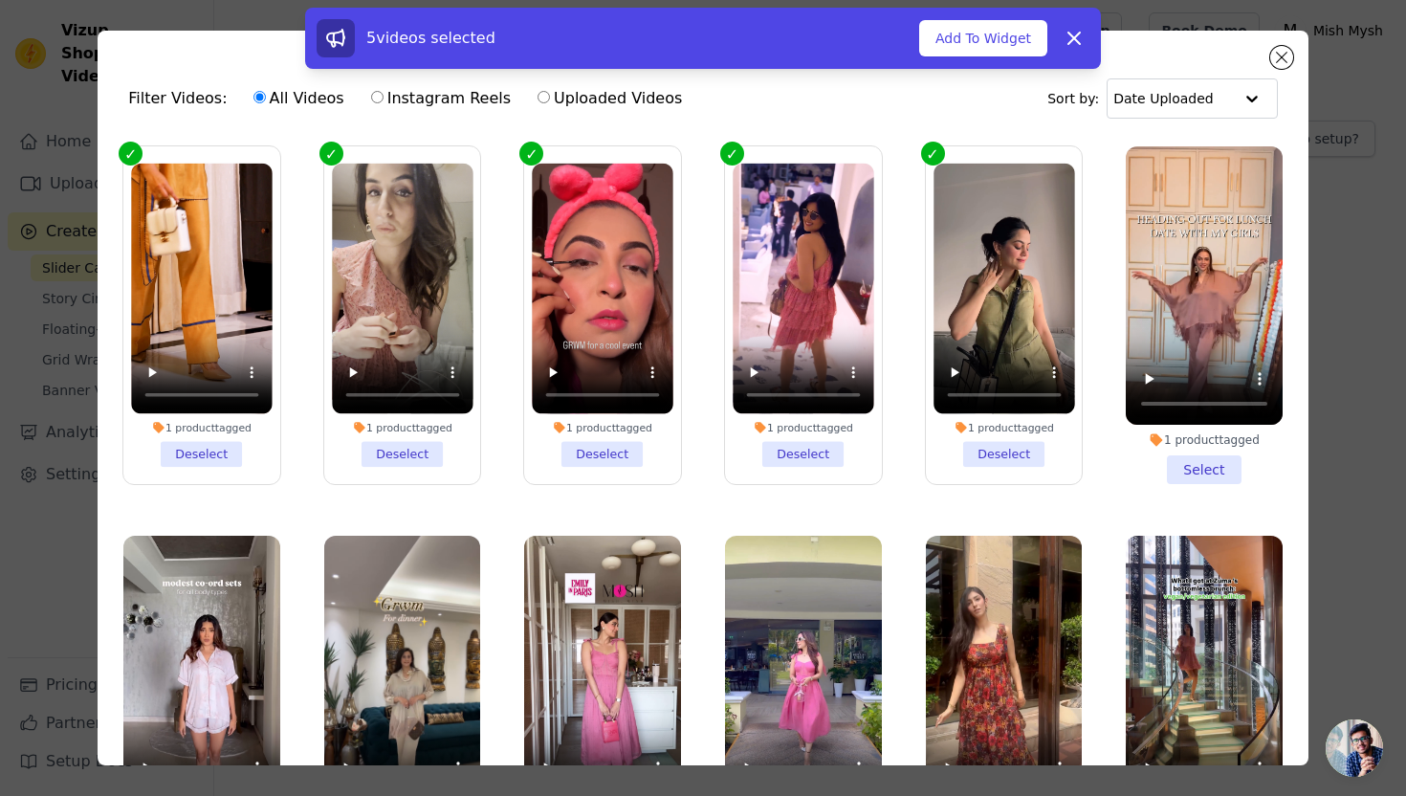
click at [1172, 442] on div "1 product tagged" at bounding box center [1204, 439] width 157 height 15
click at [0, 0] on input "1 product tagged Select" at bounding box center [0, 0] width 0 height 0
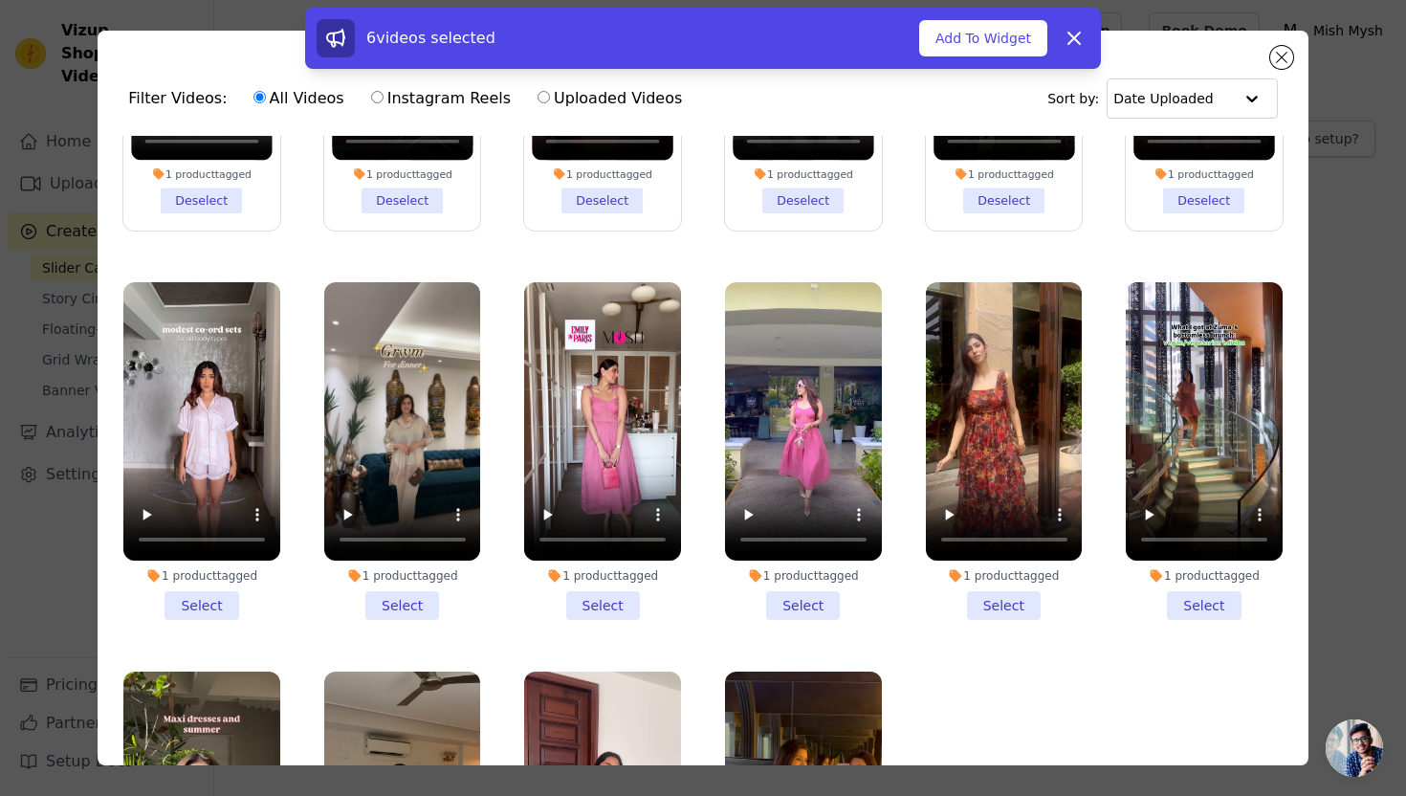
scroll to position [307, 0]
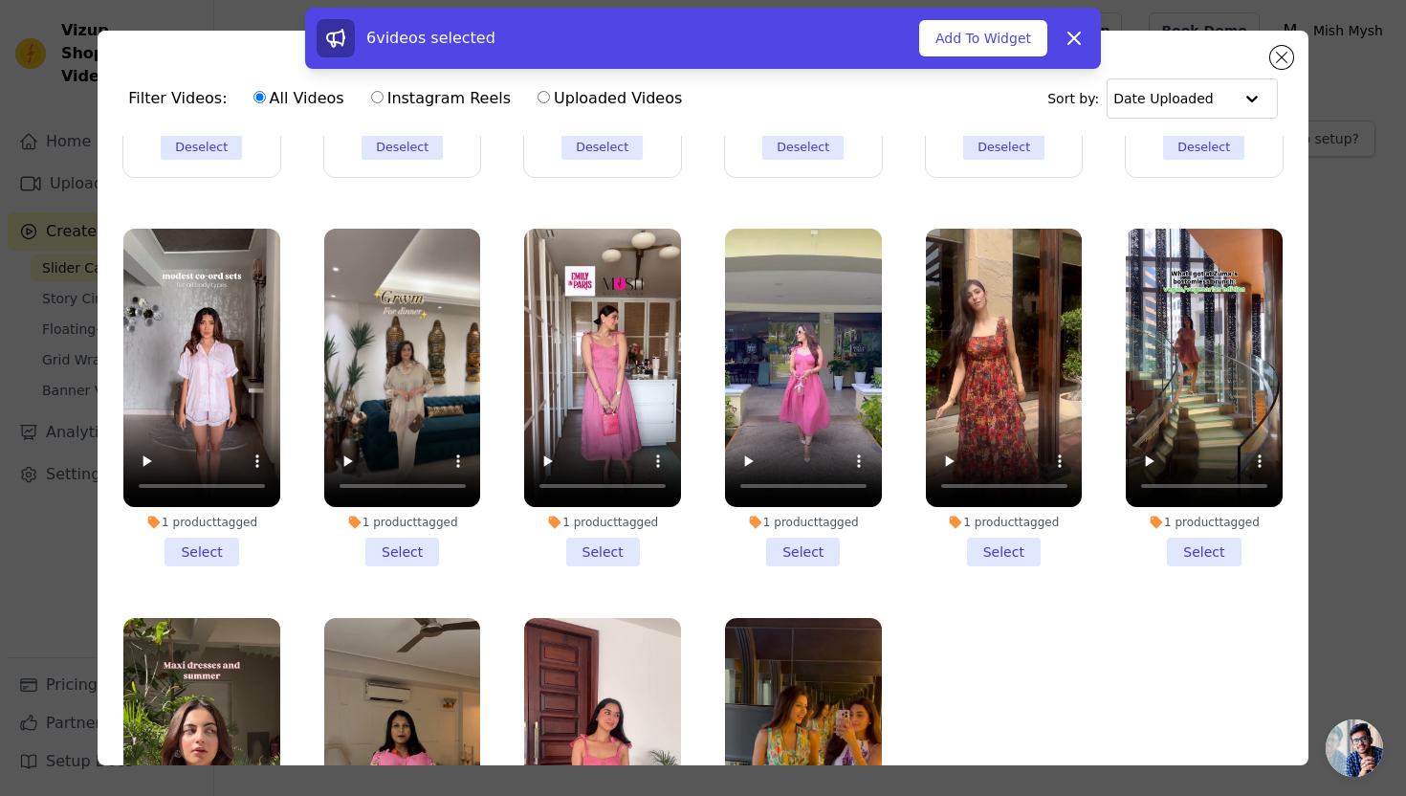
click at [1184, 572] on div "1 product tagged Select" at bounding box center [1204, 397] width 178 height 359
click at [1050, 546] on li "1 product tagged Select" at bounding box center [1004, 398] width 157 height 338
click at [0, 0] on input "1 product tagged Select" at bounding box center [0, 0] width 0 height 0
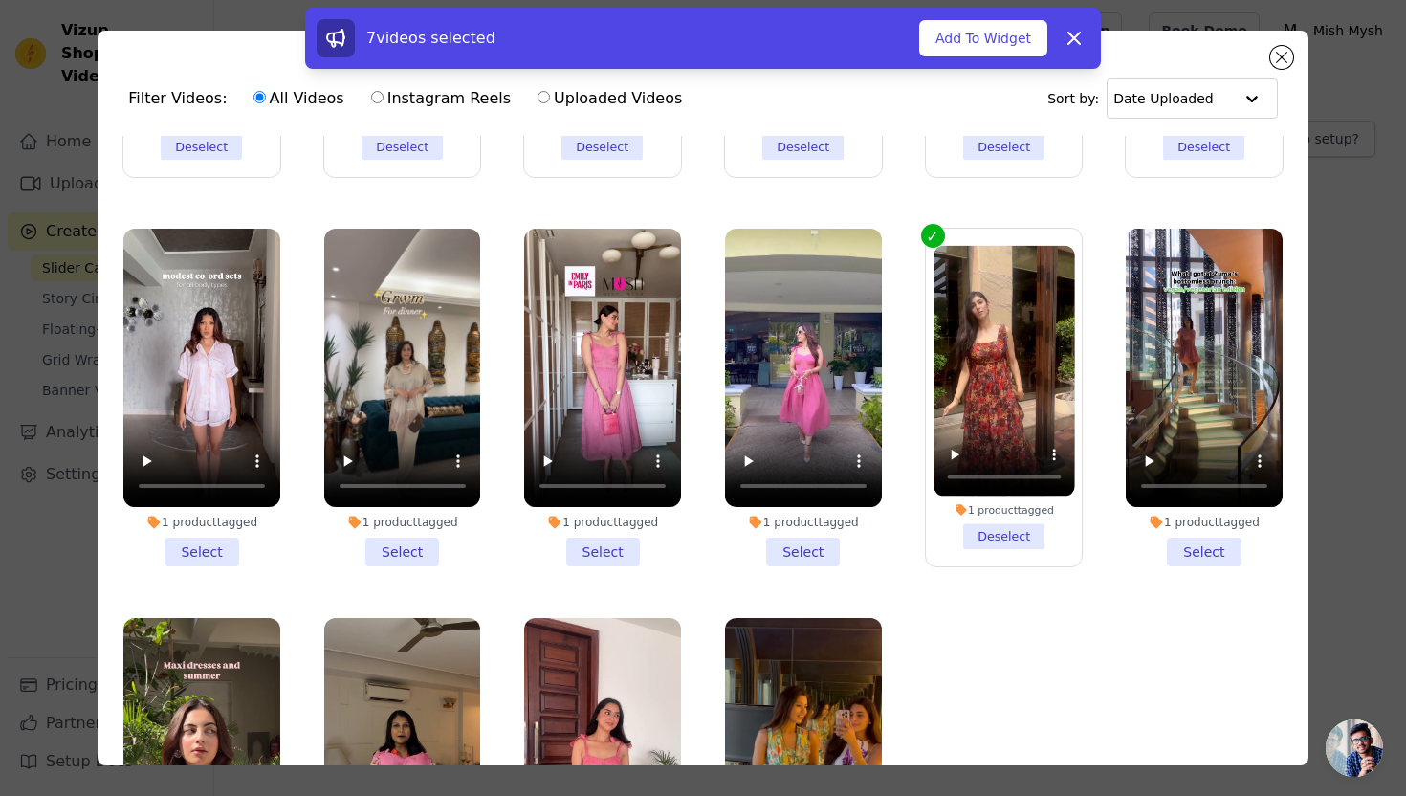
click at [1128, 543] on li "1 product tagged Select" at bounding box center [1204, 398] width 157 height 338
click at [0, 0] on input "1 product tagged Select" at bounding box center [0, 0] width 0 height 0
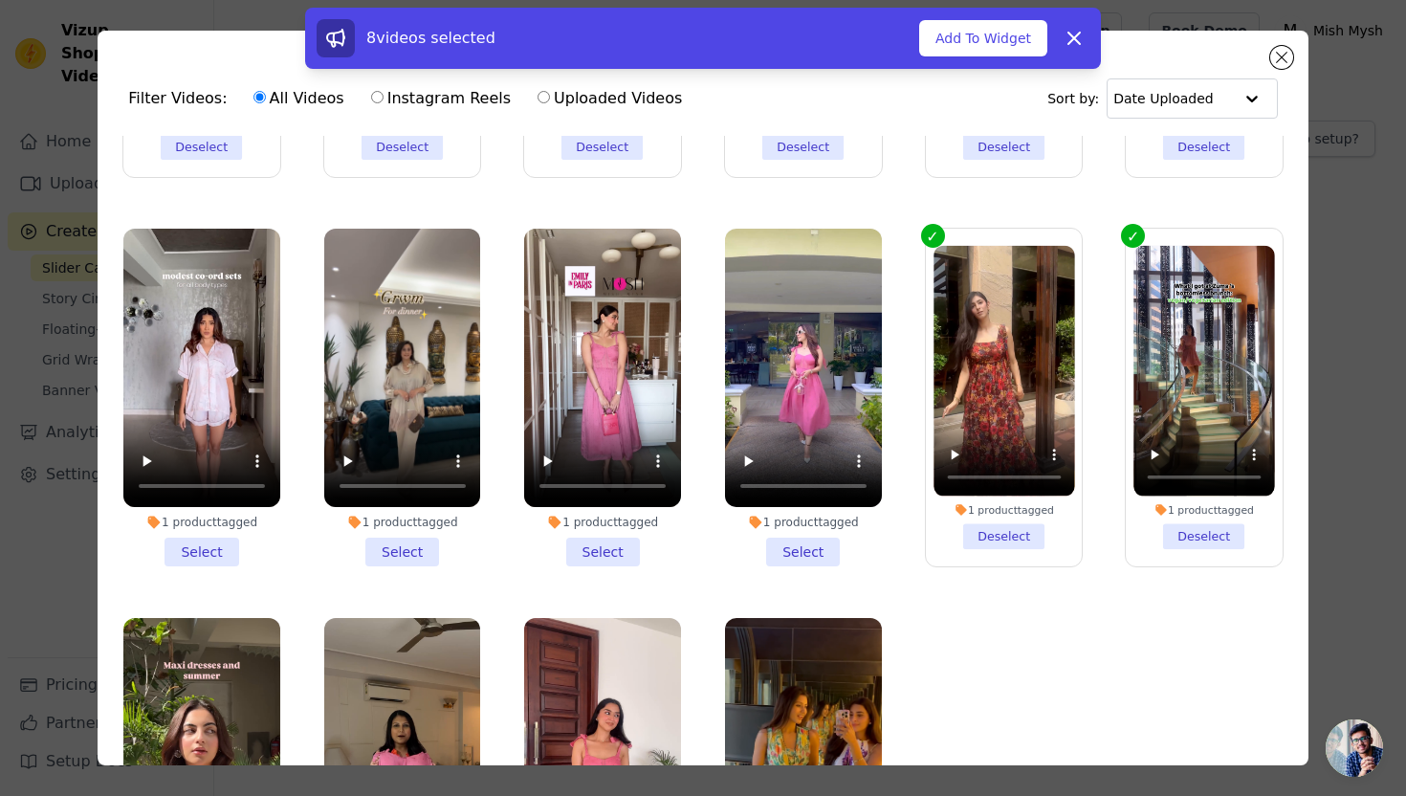
click at [879, 544] on li "1 product tagged Select" at bounding box center [803, 398] width 157 height 338
click at [0, 0] on input "1 product tagged Select" at bounding box center [0, 0] width 0 height 0
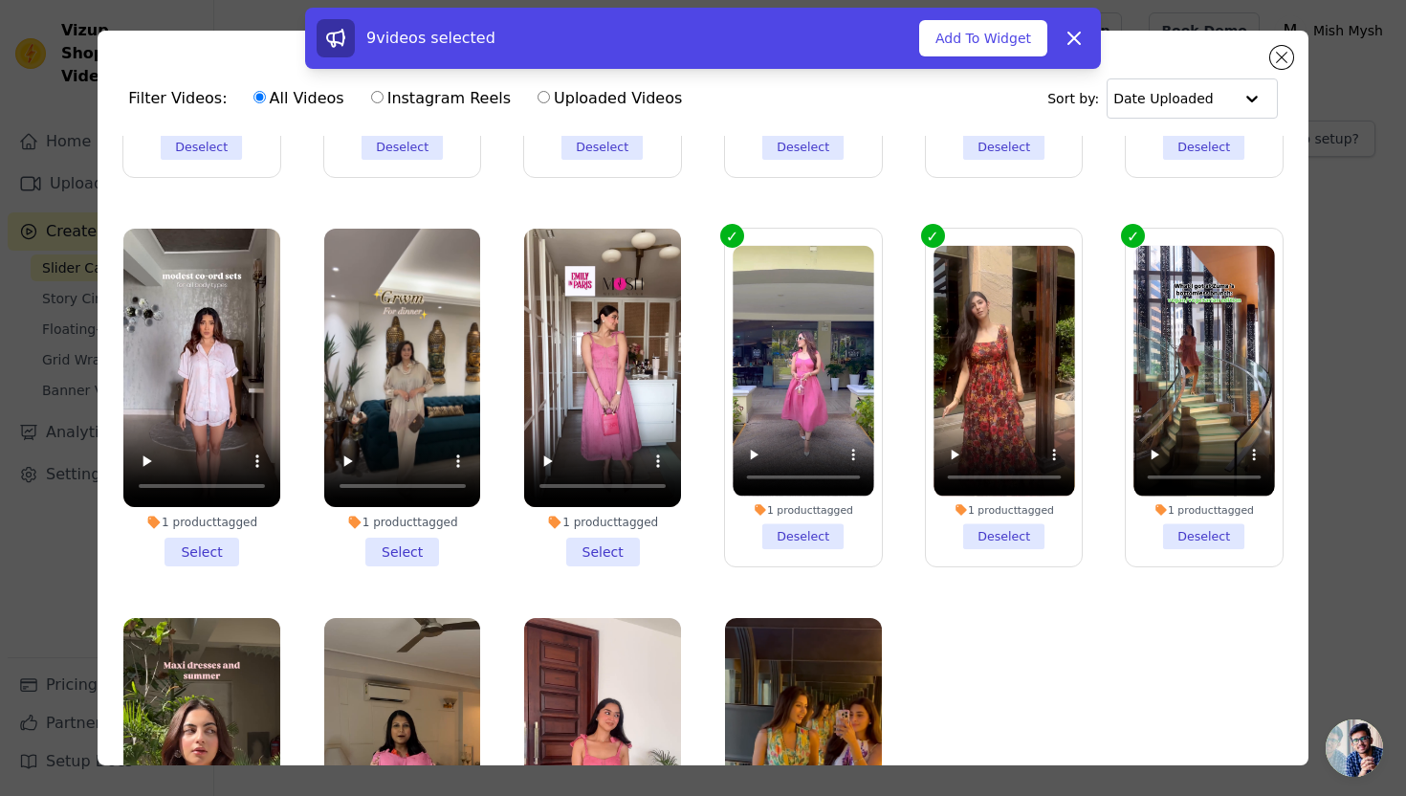
click at [681, 549] on label "1 product tagged Select" at bounding box center [602, 398] width 159 height 340
click at [0, 0] on input "1 product tagged Select" at bounding box center [0, 0] width 0 height 0
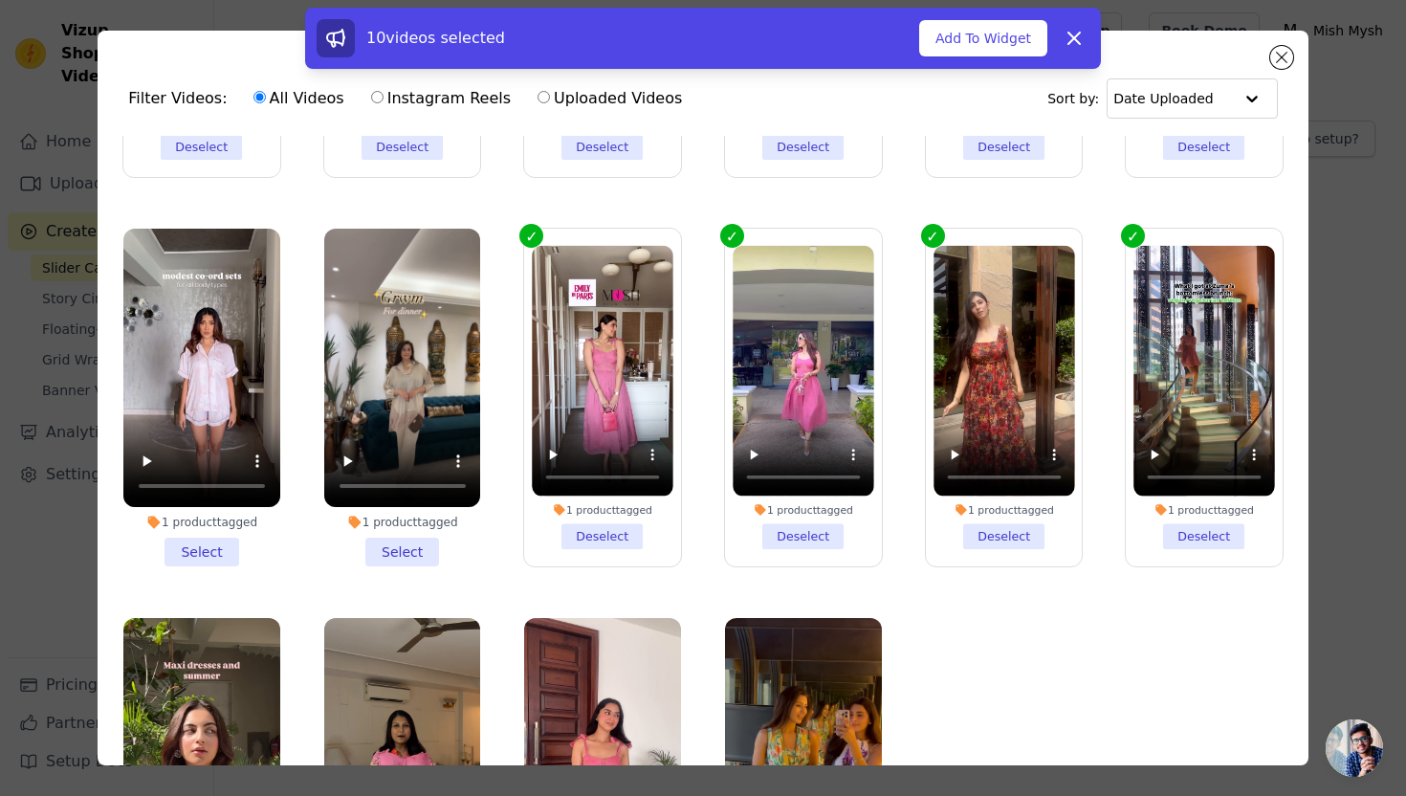
click at [477, 541] on li "1 product tagged Select" at bounding box center [402, 398] width 157 height 338
click at [0, 0] on input "1 product tagged Select" at bounding box center [0, 0] width 0 height 0
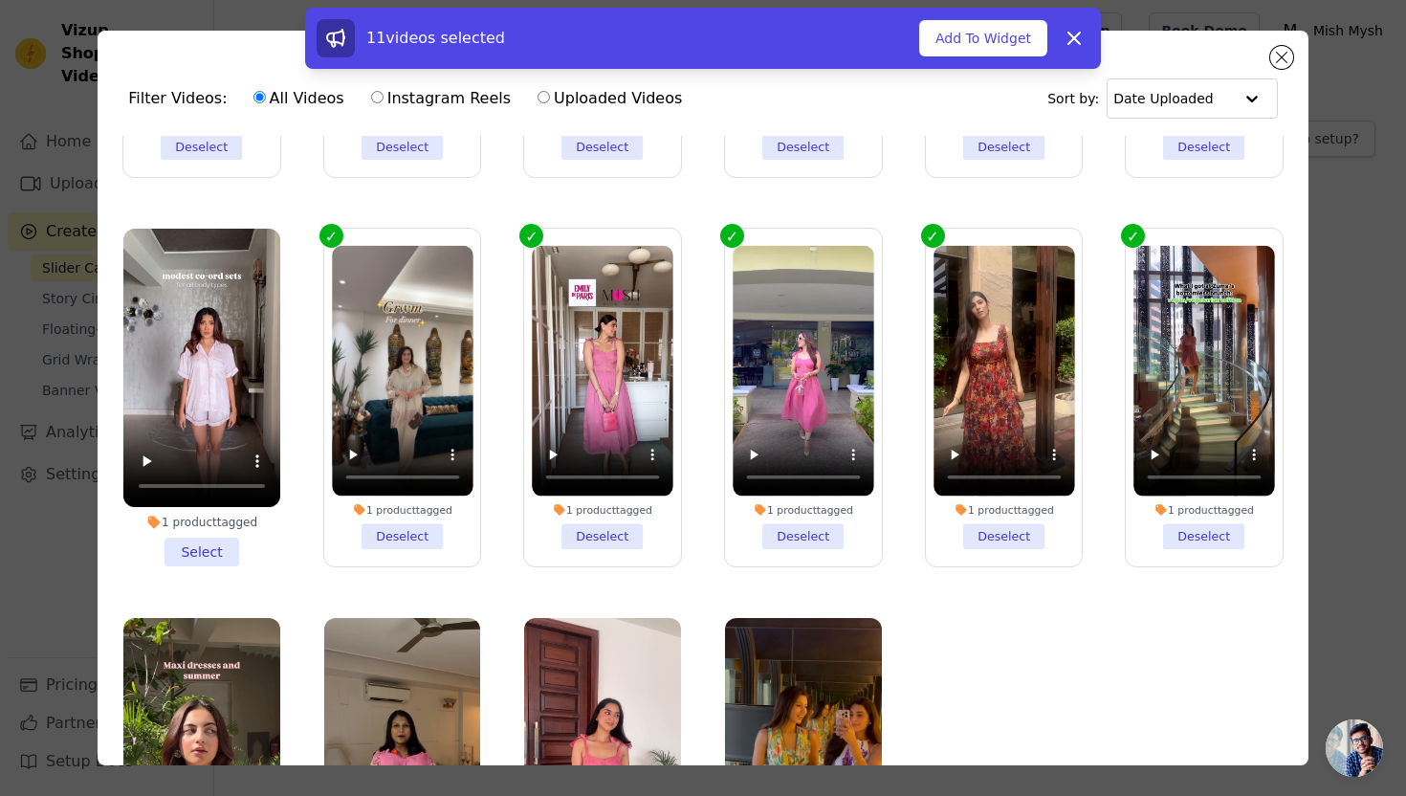
click at [234, 540] on li "1 product tagged Select" at bounding box center [201, 398] width 157 height 338
click at [0, 0] on input "1 product tagged Select" at bounding box center [0, 0] width 0 height 0
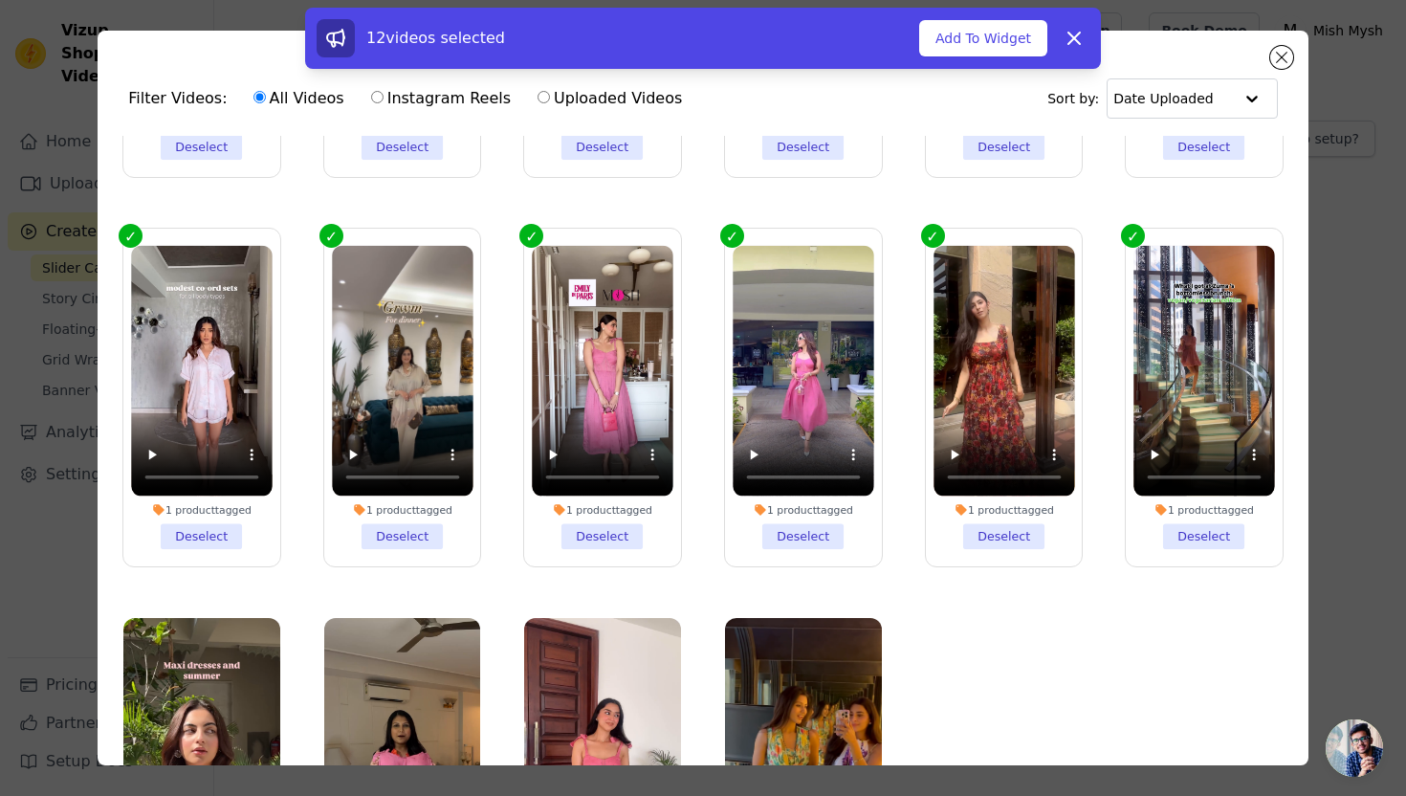
scroll to position [432, 0]
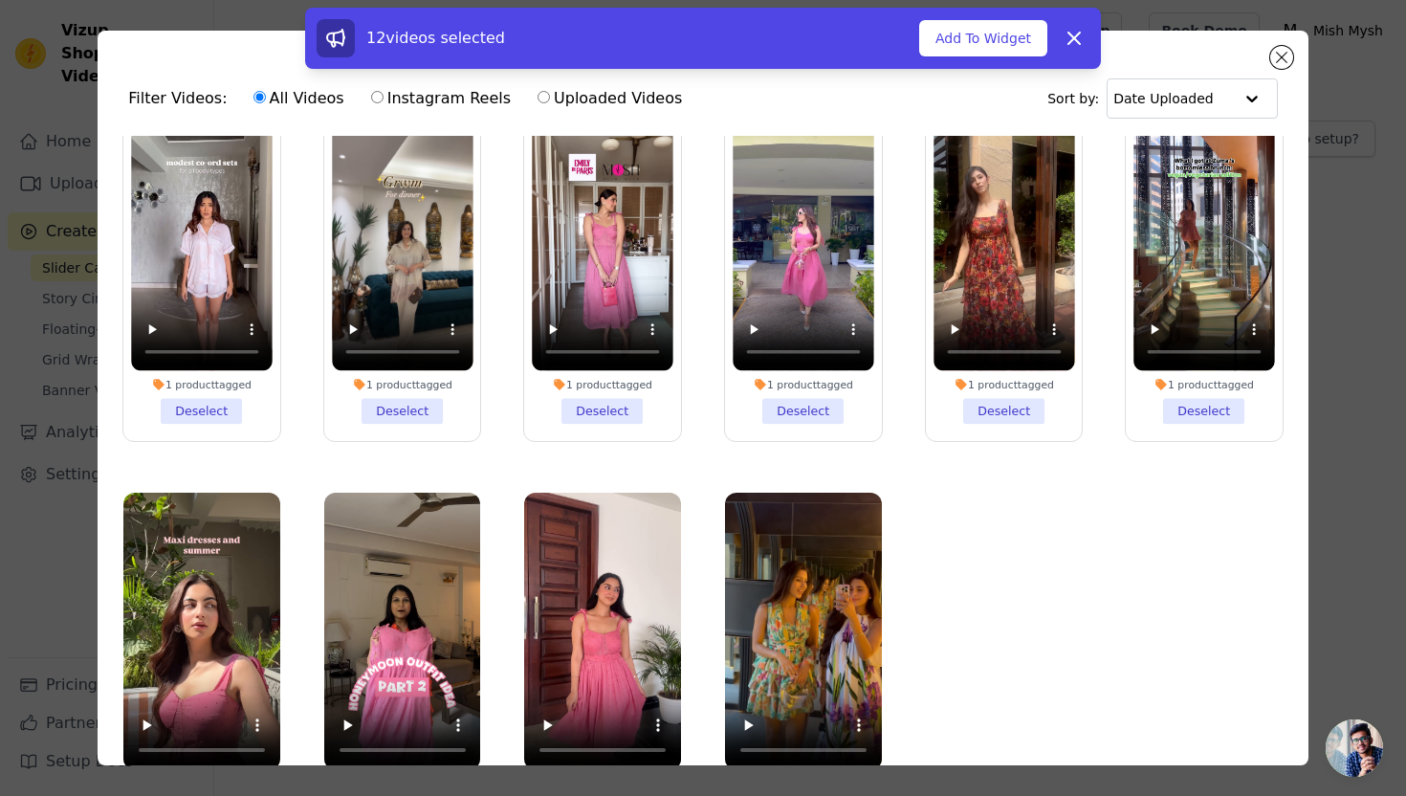
click at [287, 587] on div "1 product tagged Select" at bounding box center [202, 661] width 178 height 359
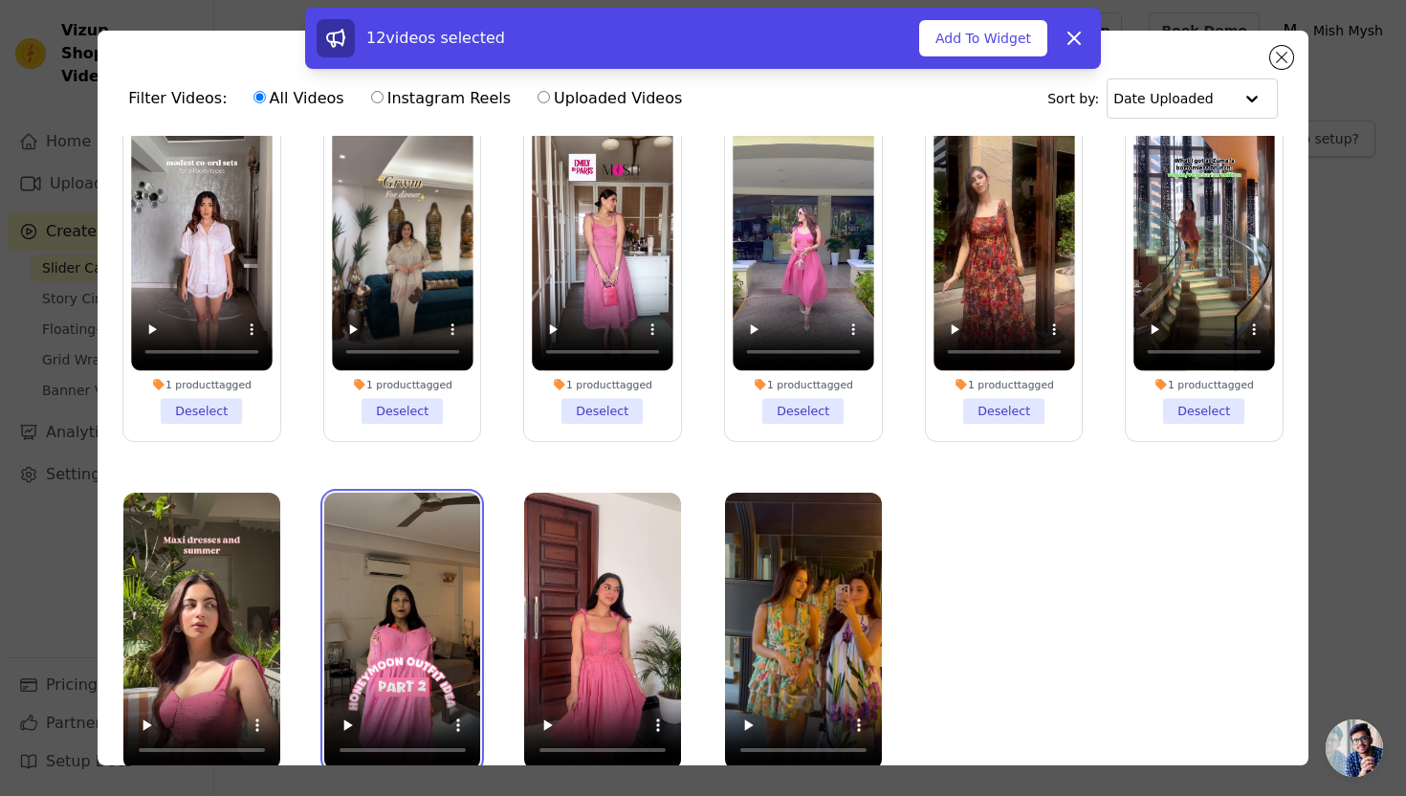
click at [452, 573] on video at bounding box center [402, 632] width 157 height 278
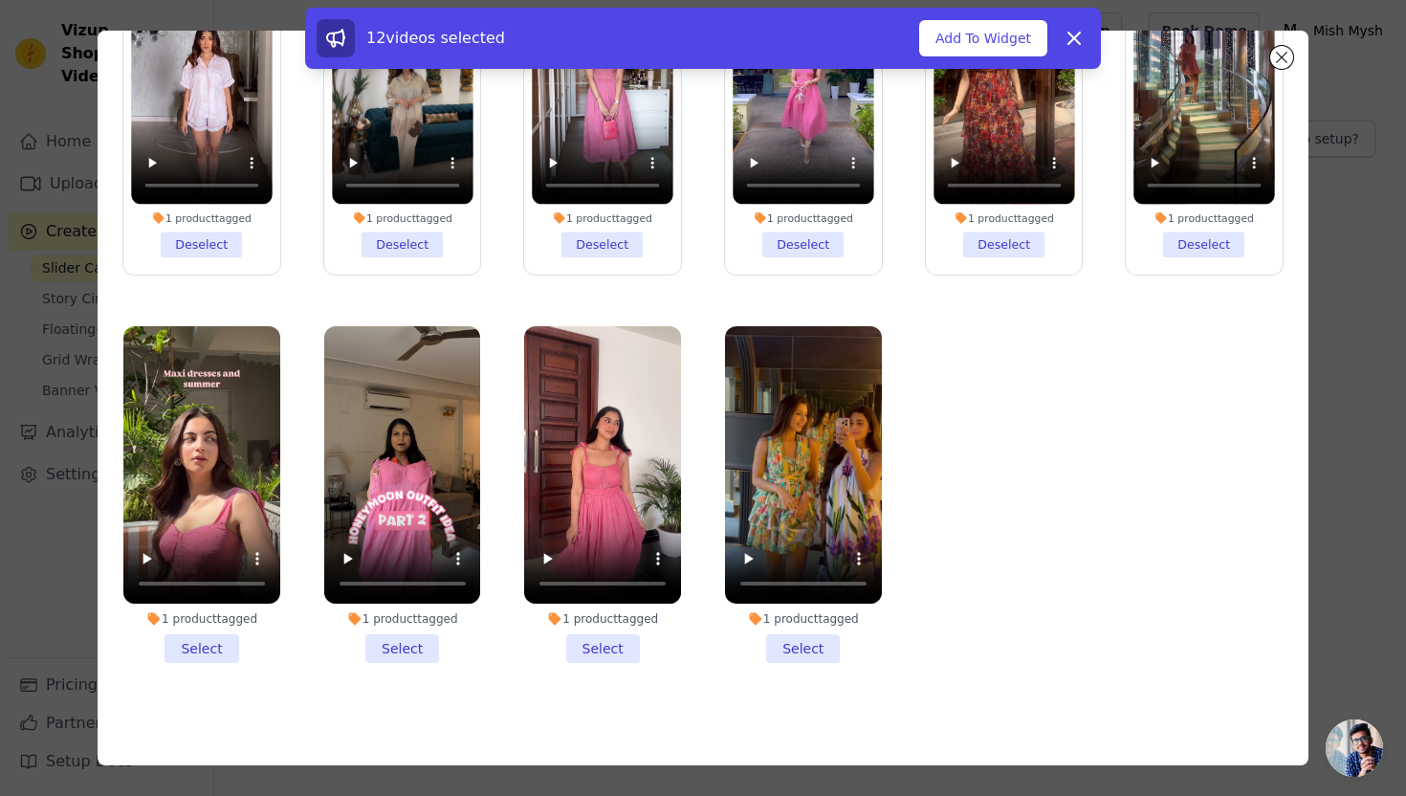
click at [208, 651] on li "1 product tagged Select" at bounding box center [201, 495] width 157 height 338
click at [0, 0] on input "1 product tagged Select" at bounding box center [0, 0] width 0 height 0
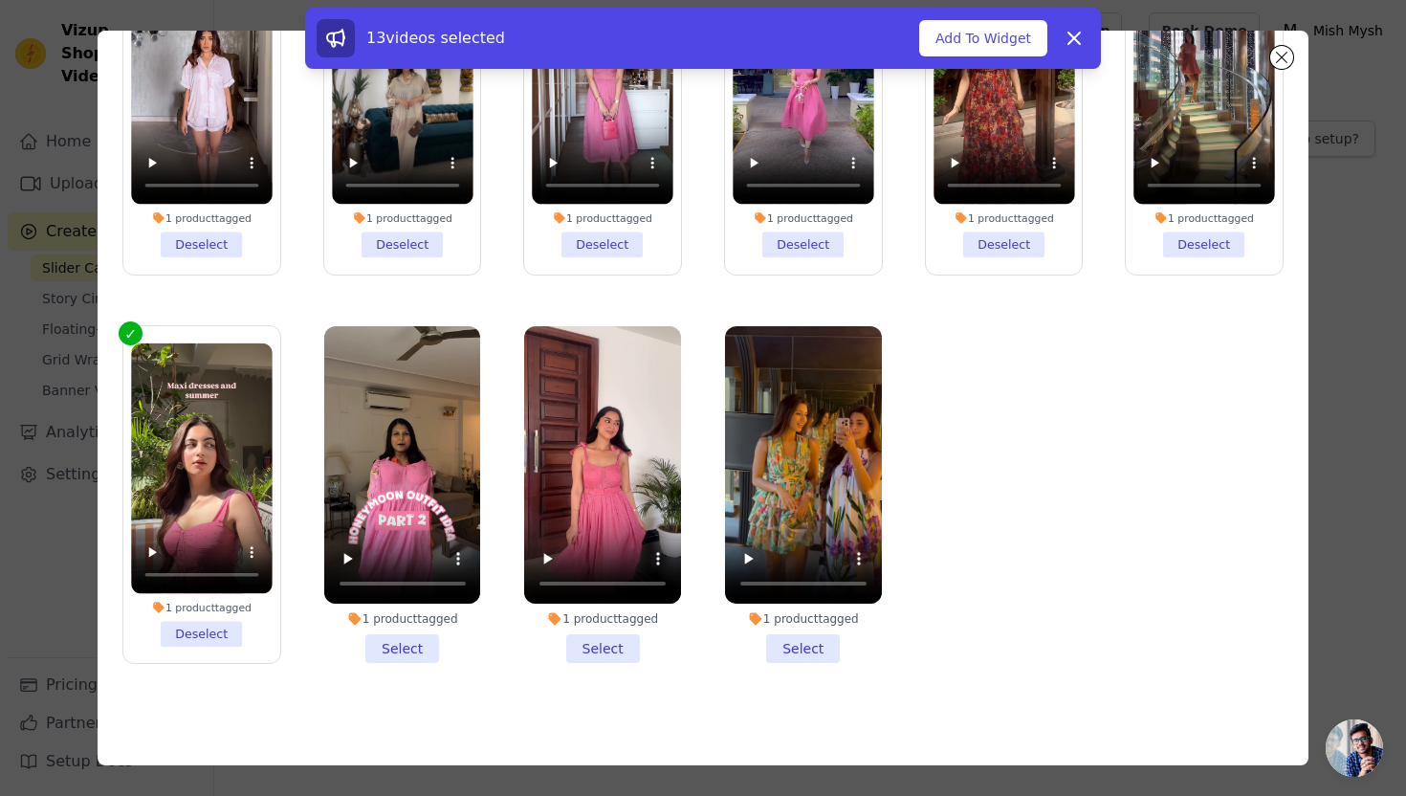
click at [387, 630] on li "1 product tagged Select" at bounding box center [402, 495] width 157 height 338
click at [0, 0] on input "1 product tagged Select" at bounding box center [0, 0] width 0 height 0
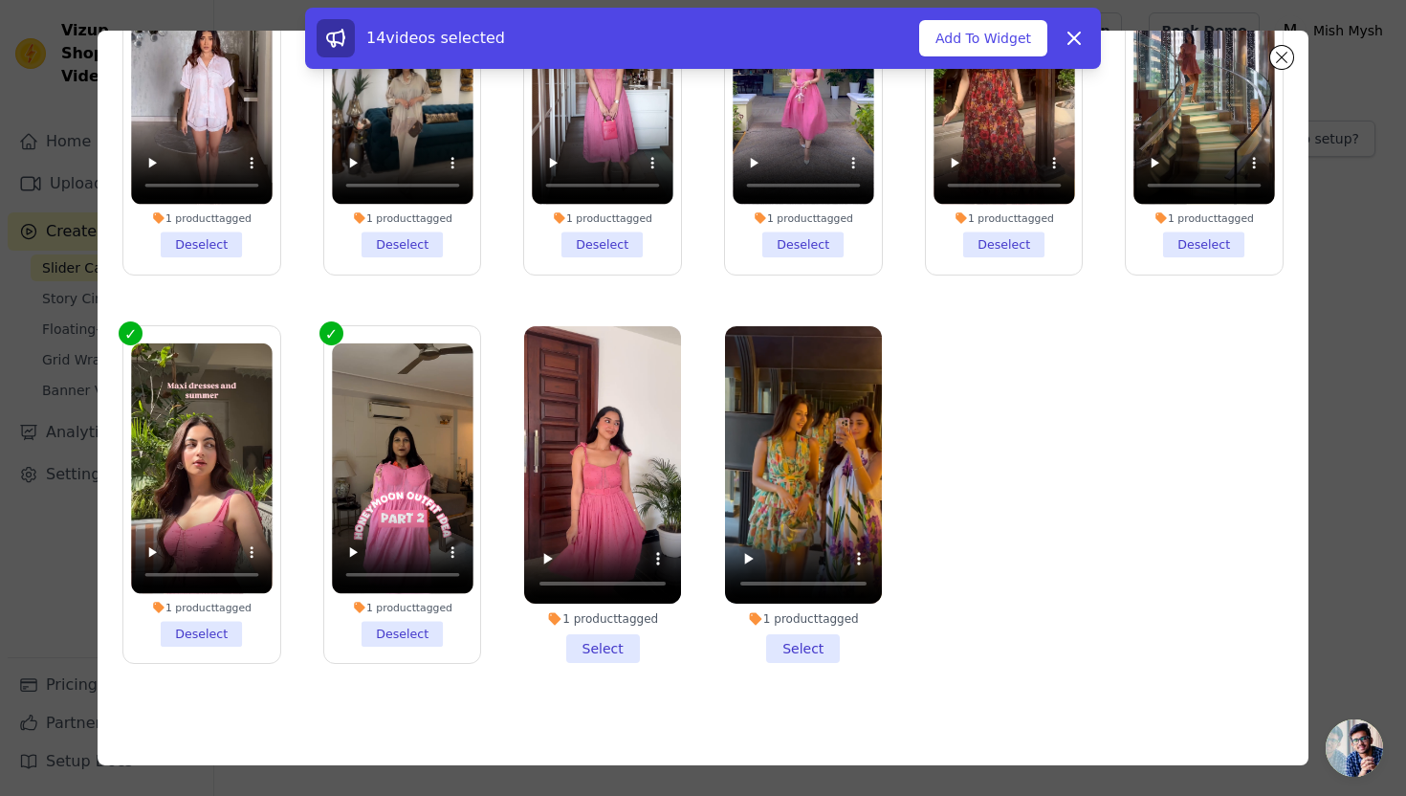
click at [601, 639] on li "1 product tagged Select" at bounding box center [602, 495] width 157 height 338
click at [0, 0] on input "1 product tagged Select" at bounding box center [0, 0] width 0 height 0
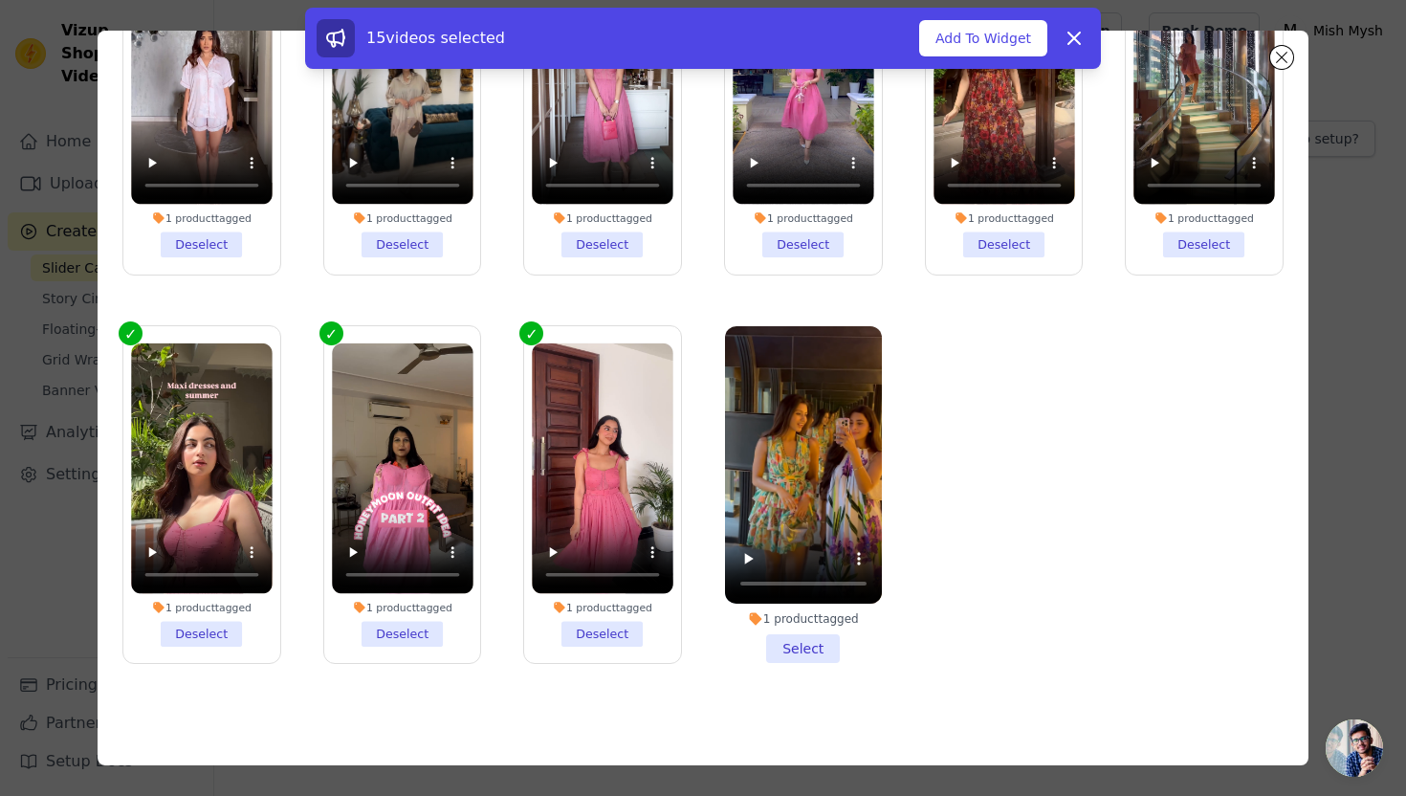
click at [818, 646] on li "1 product tagged Select" at bounding box center [803, 495] width 157 height 338
click at [0, 0] on input "1 product tagged Select" at bounding box center [0, 0] width 0 height 0
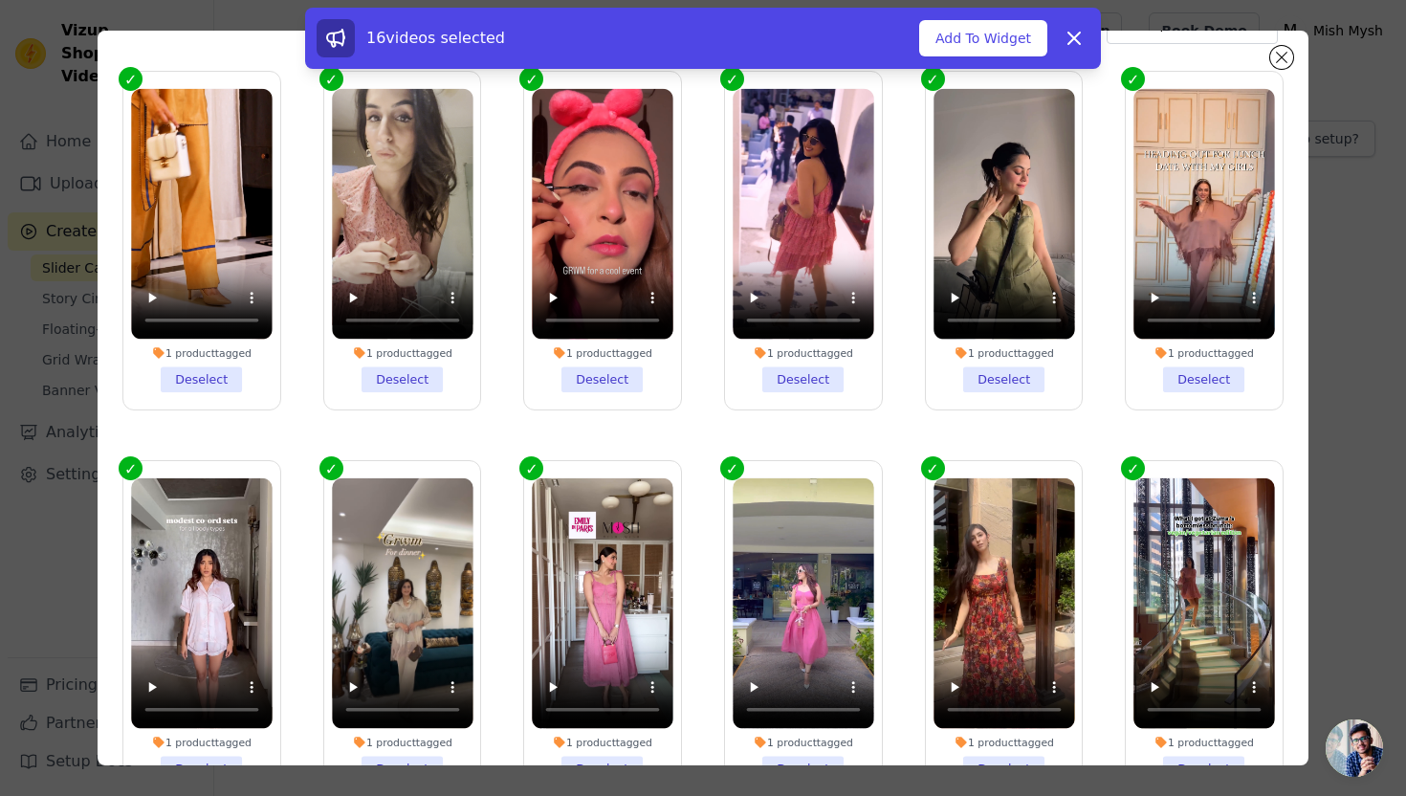
scroll to position [0, 0]
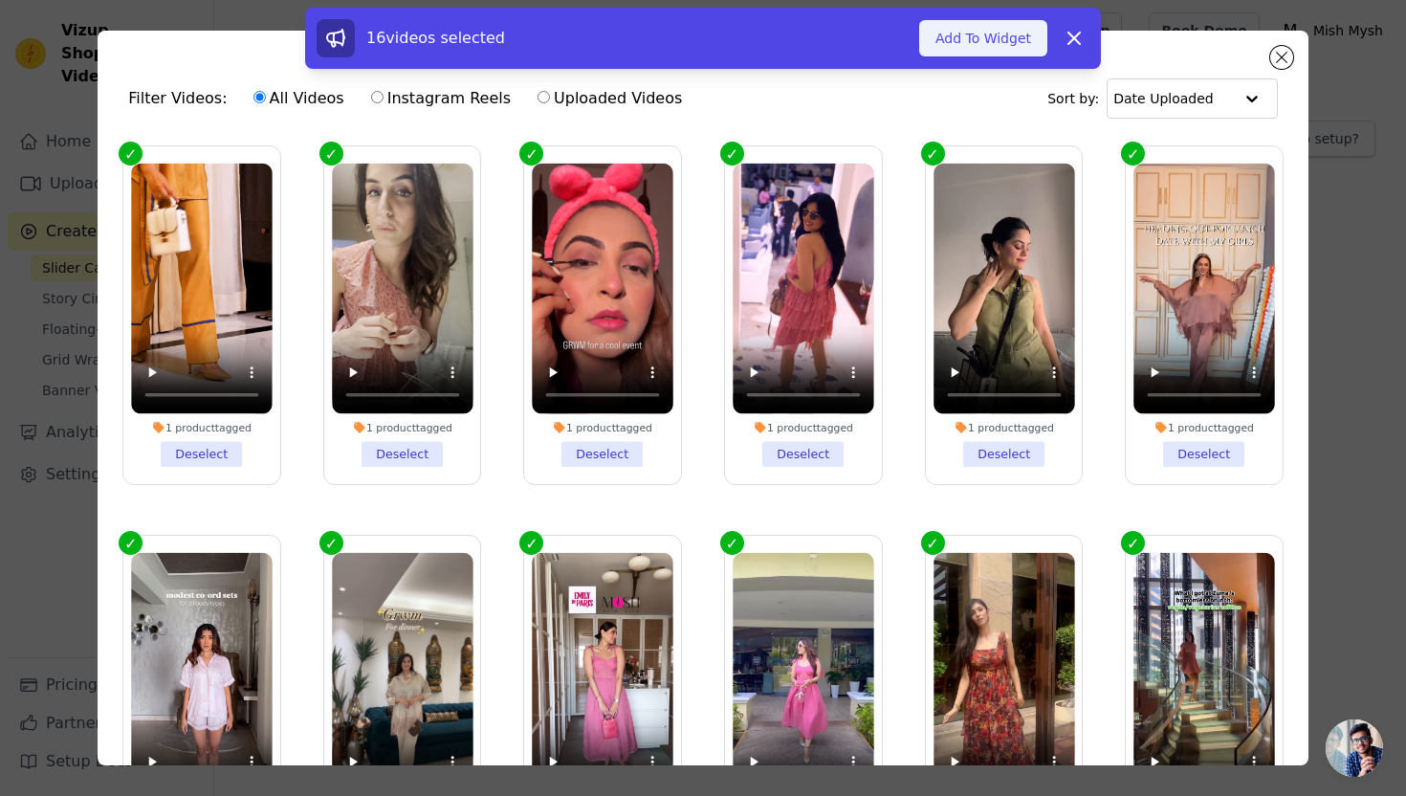
click at [999, 33] on button "Add To Widget" at bounding box center [983, 38] width 128 height 36
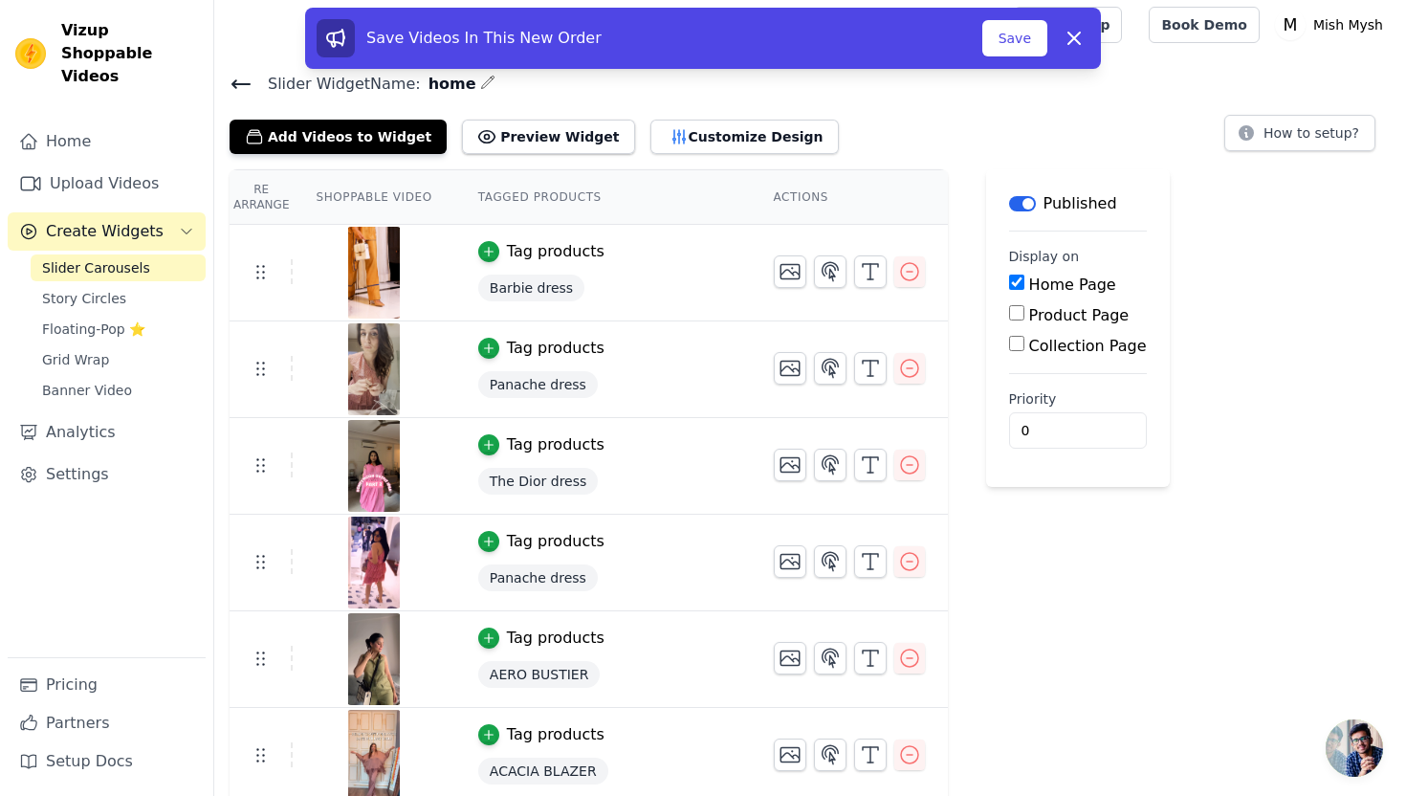
scroll to position [4, 0]
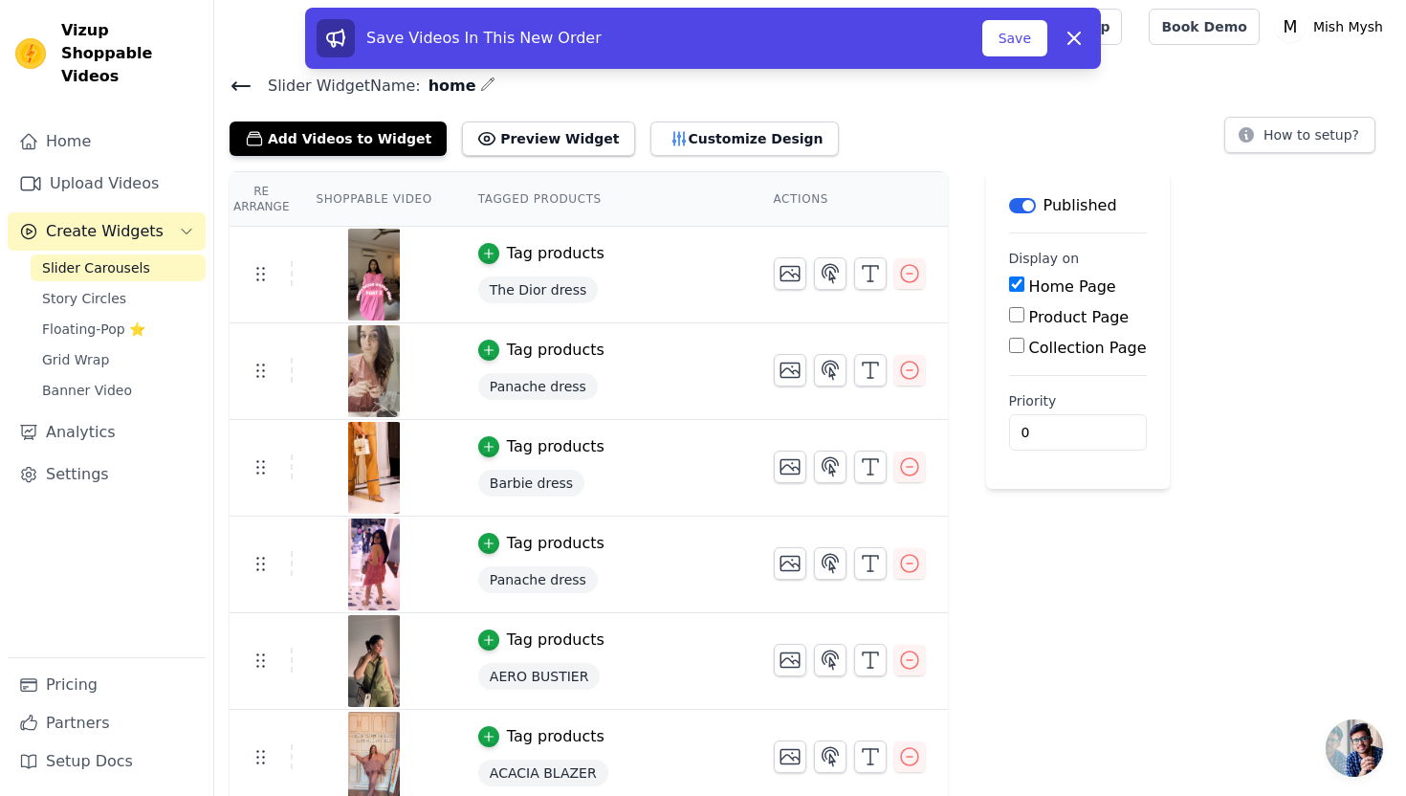
drag, startPoint x: 253, startPoint y: 472, endPoint x: 526, endPoint y: 7, distance: 539.6
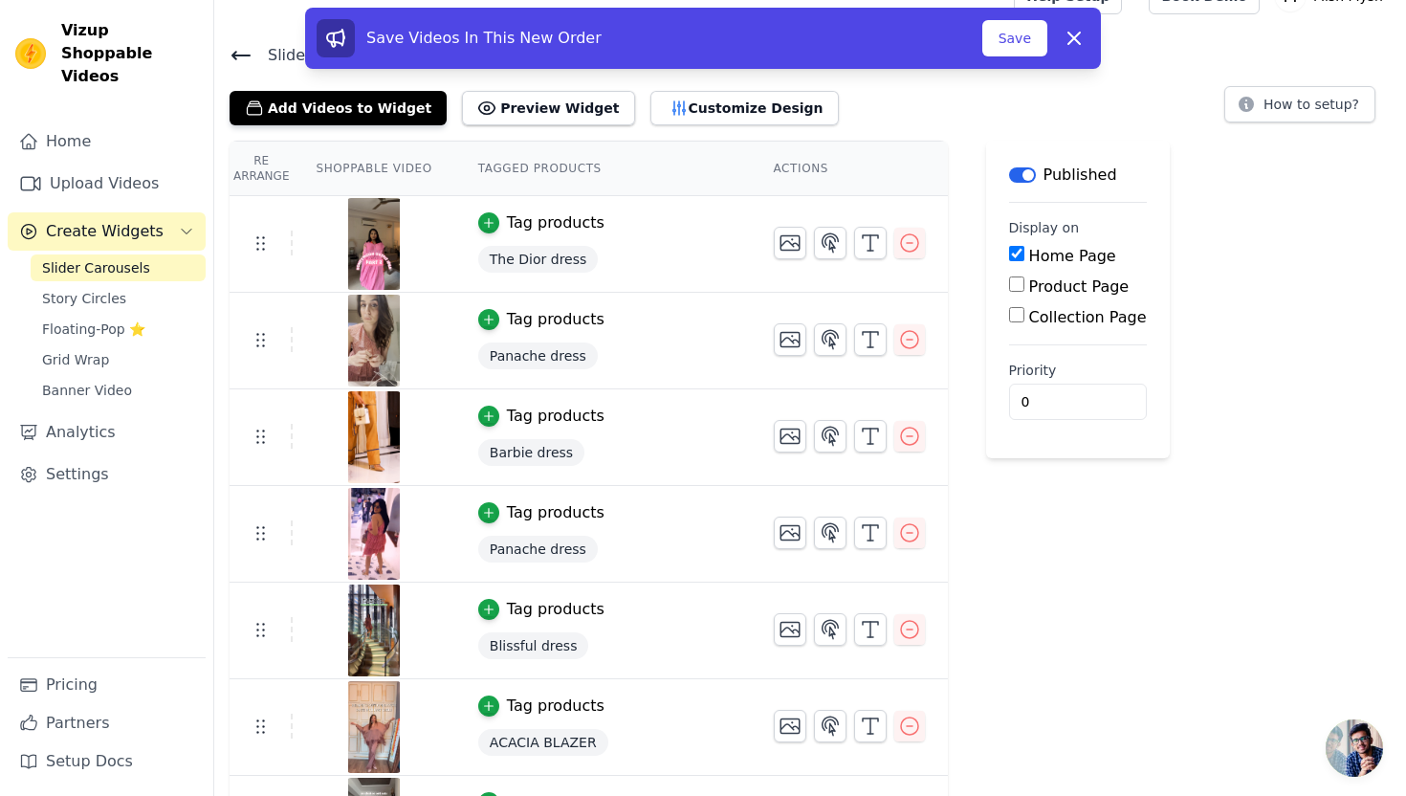
scroll to position [0, 0]
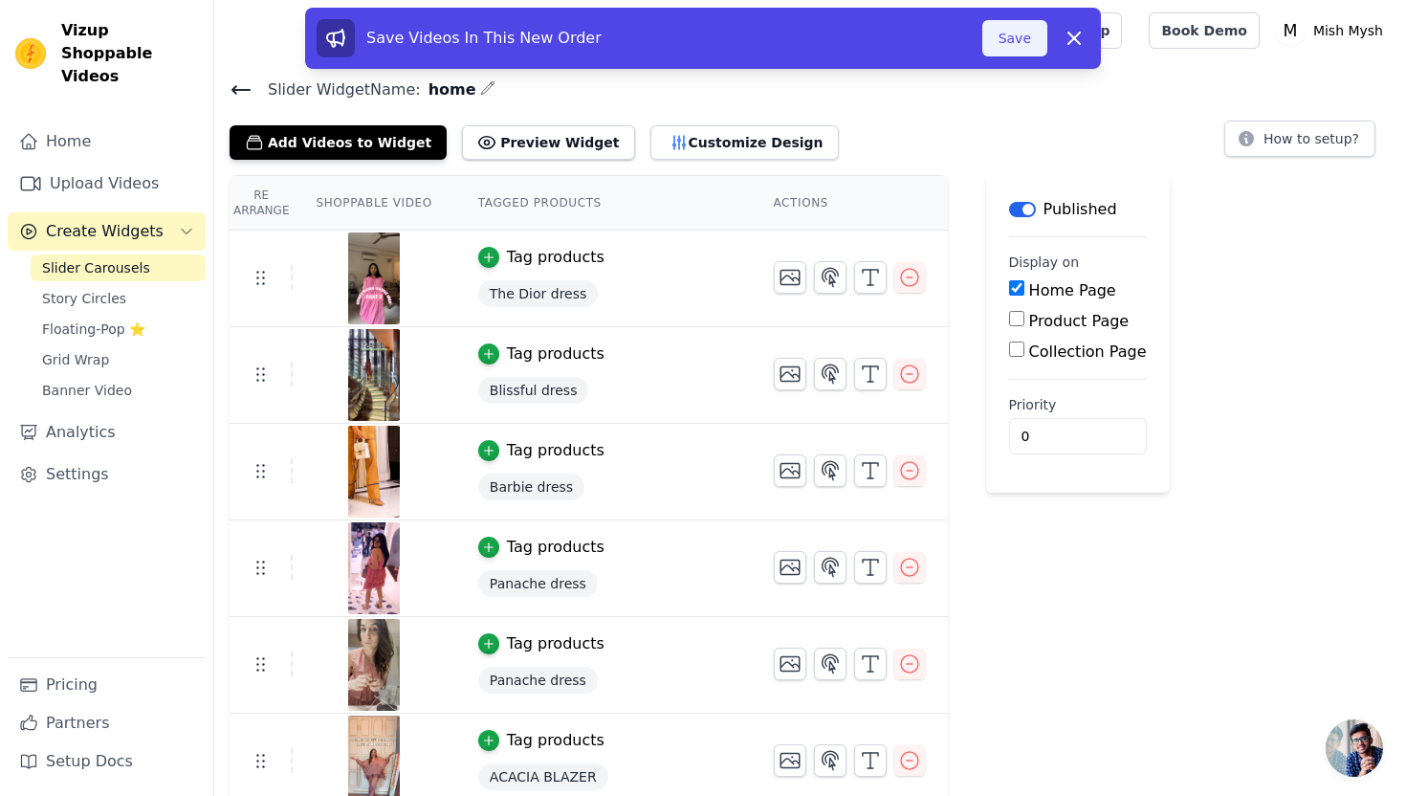
click at [1019, 44] on button "Save" at bounding box center [1014, 38] width 65 height 36
